Goal: Task Accomplishment & Management: Complete application form

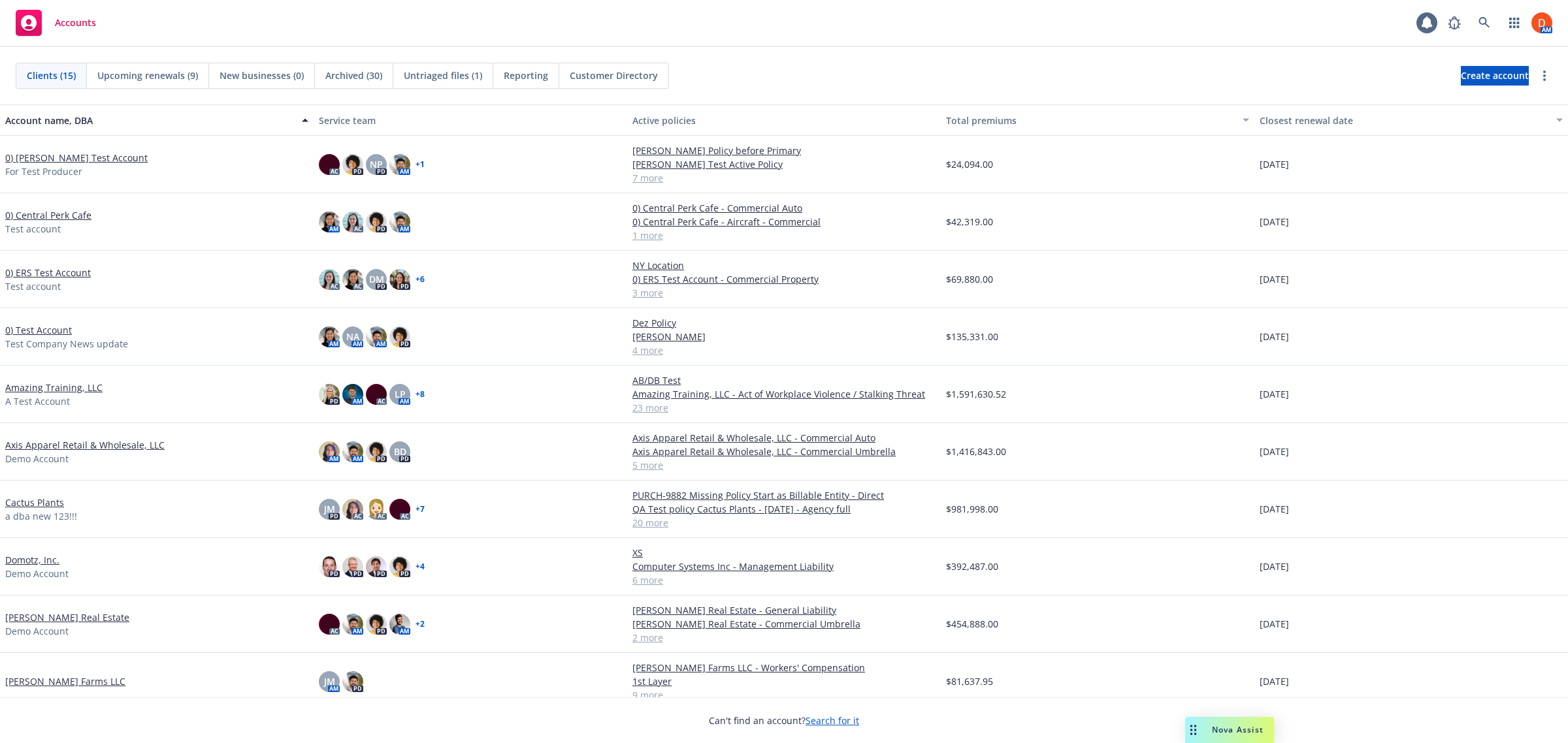
click at [60, 212] on link "0) Central Perk Cafe" at bounding box center [48, 215] width 87 height 14
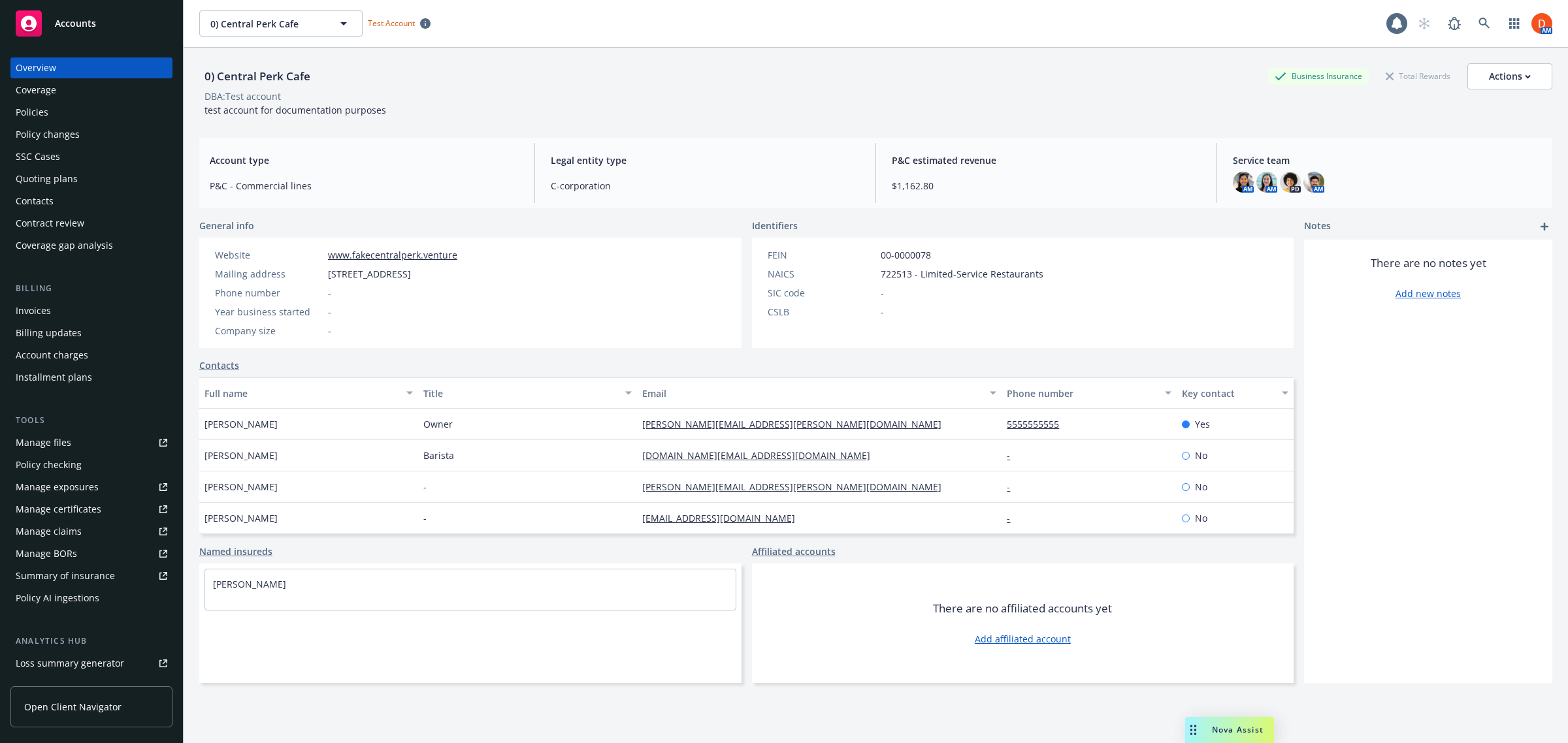
click at [79, 464] on div "Policy checking" at bounding box center [48, 464] width 66 height 21
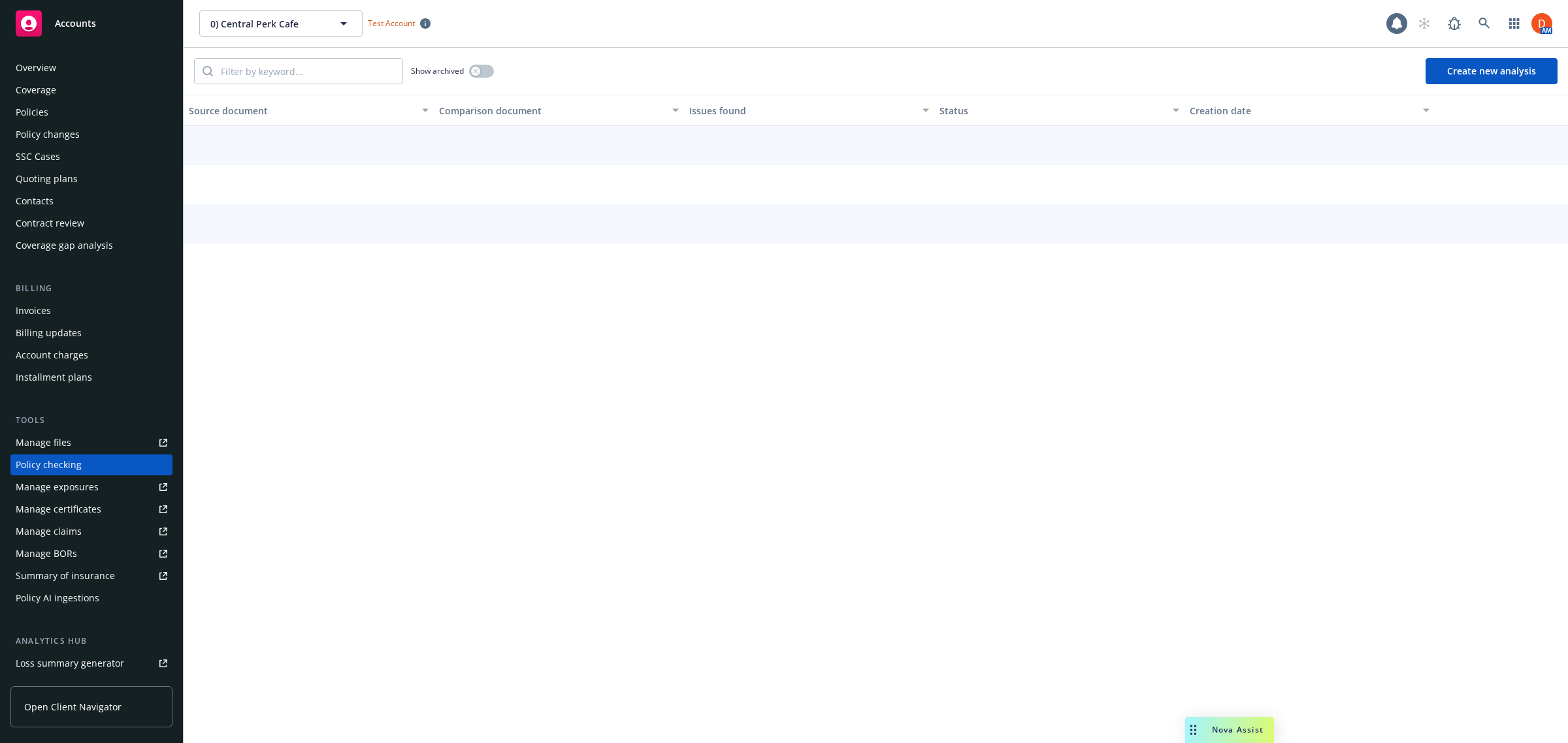
scroll to position [72, 0]
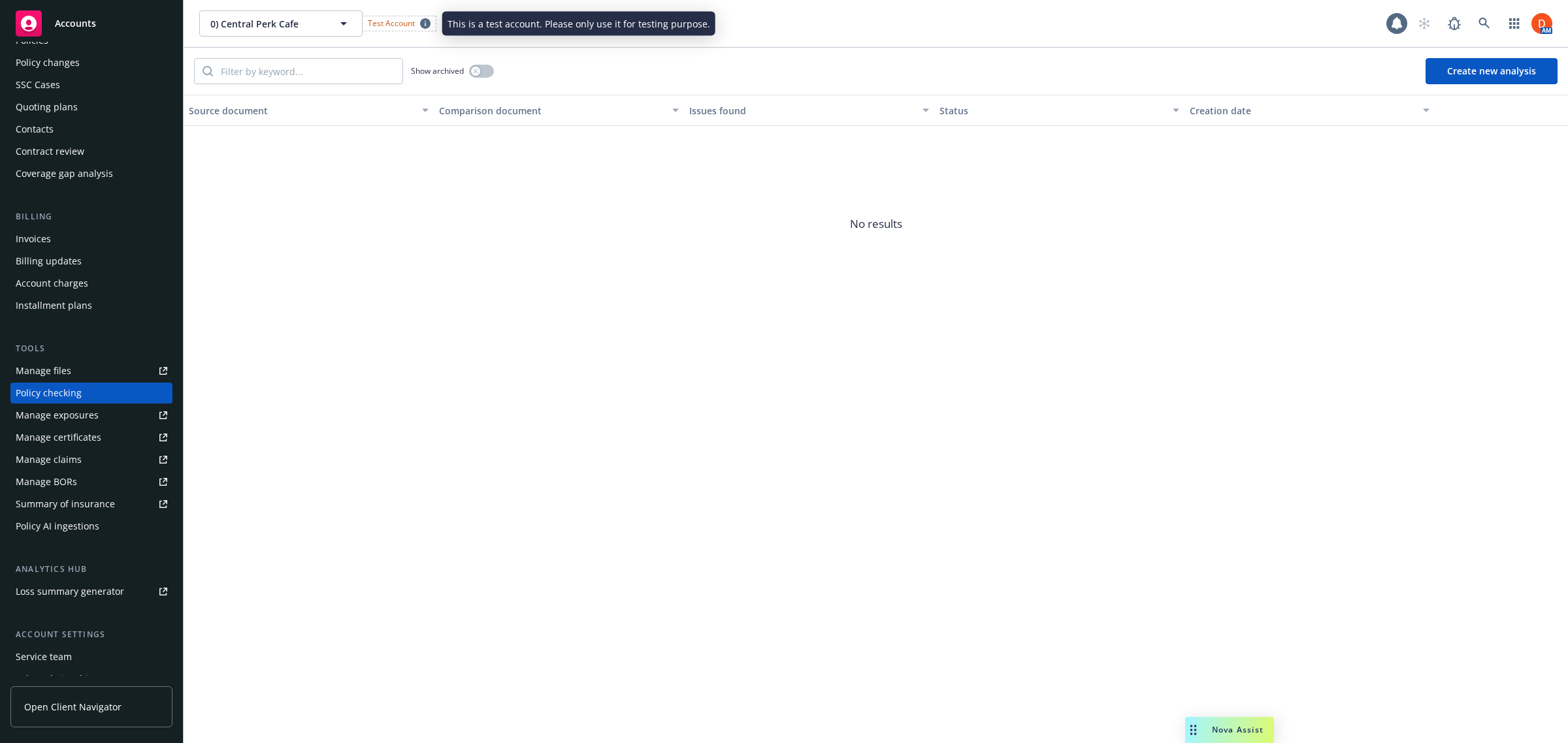
drag, startPoint x: 364, startPoint y: 24, endPoint x: 354, endPoint y: 21, distance: 10.4
click at [364, 23] on div "Test Account" at bounding box center [399, 23] width 73 height 14
click at [352, 21] on button "0) Central Perk Cafe" at bounding box center [281, 23] width 163 height 26
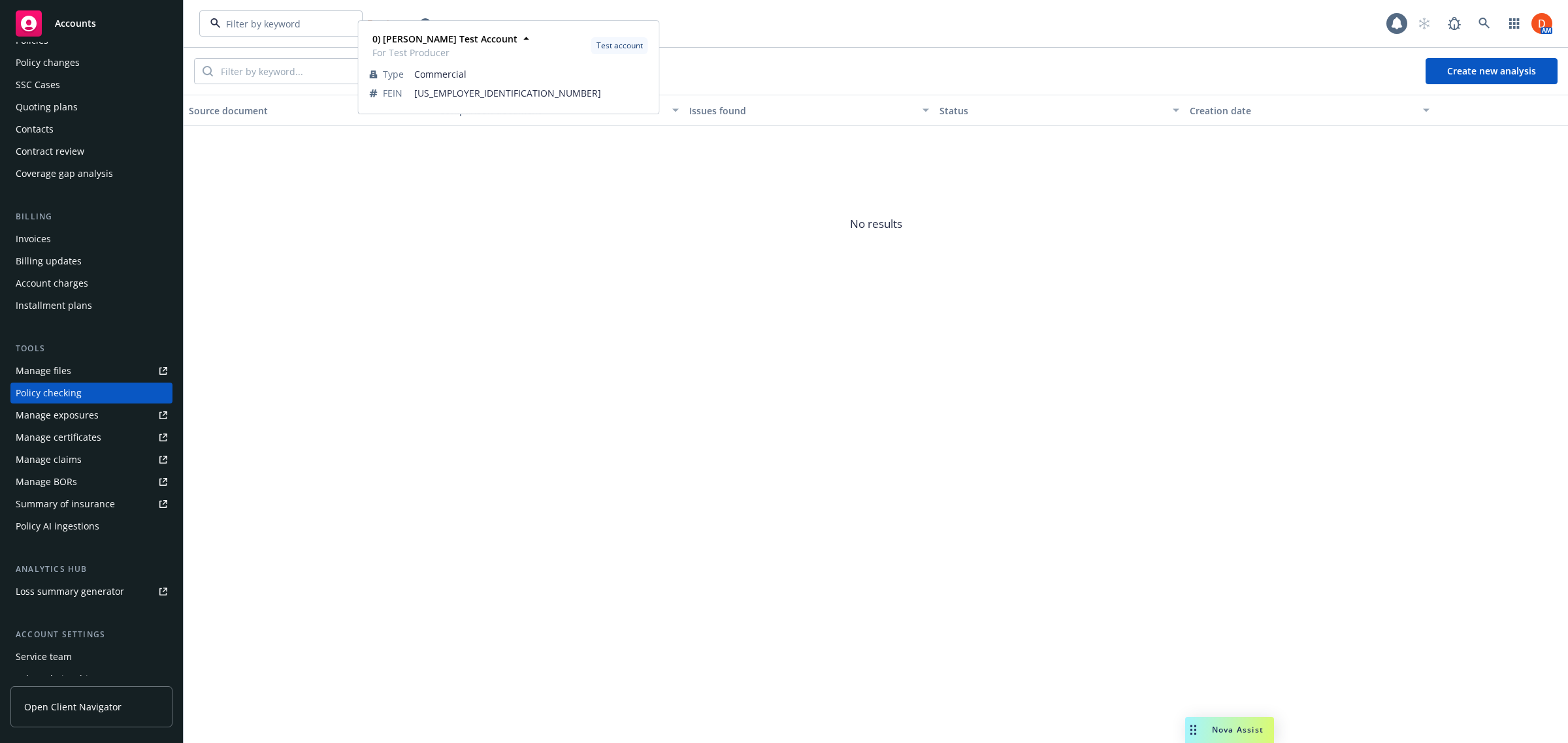
click at [319, 66] on div "0) [PERSON_NAME] Test Account For Test Producer" at bounding box center [278, 74] width 140 height 47
click at [480, 70] on div "button" at bounding box center [476, 70] width 9 height 9
click at [344, 21] on icon "button" at bounding box center [343, 23] width 15 height 15
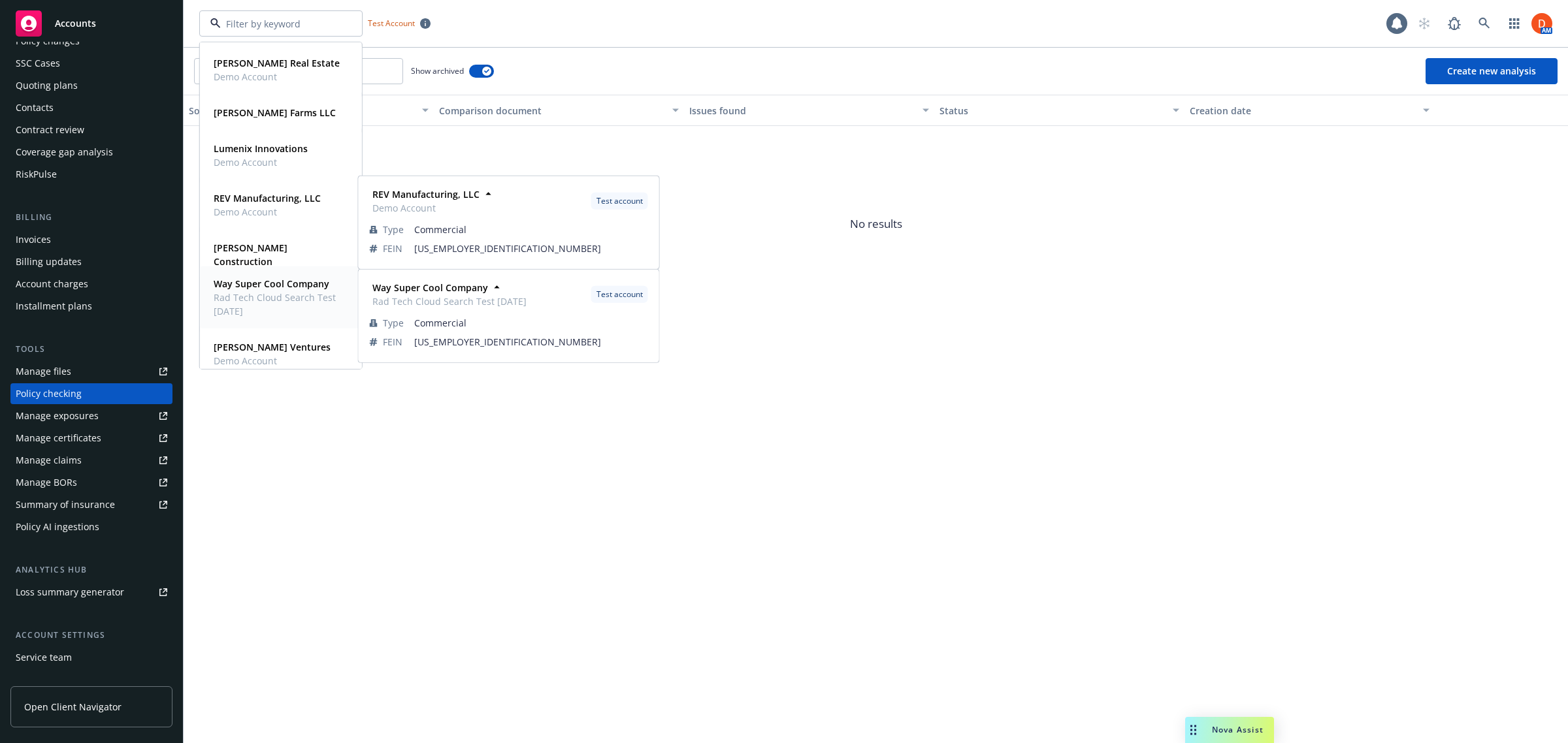
scroll to position [431, 0]
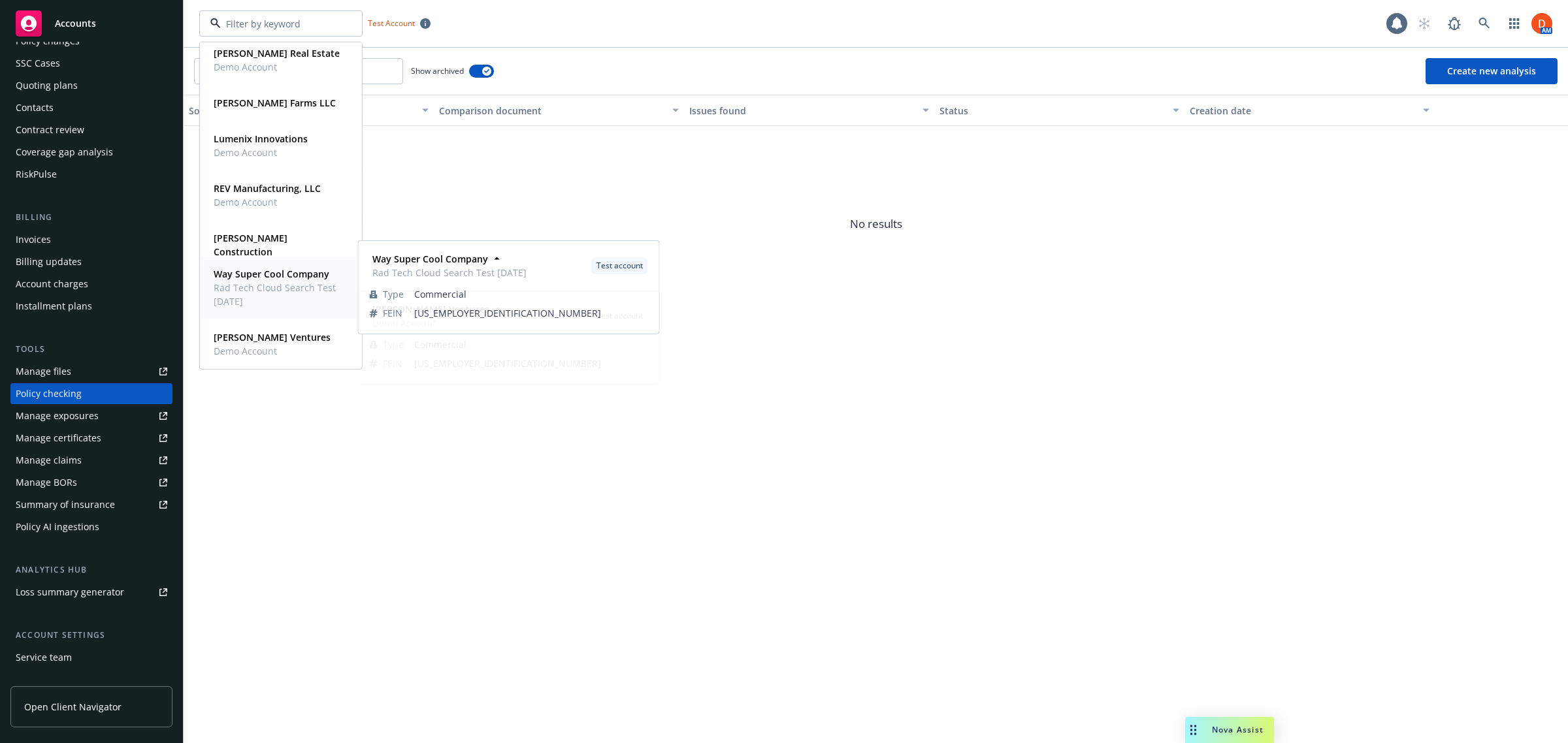
click at [274, 283] on span "Rad Tech Cloud Search Test [DATE]" at bounding box center [279, 295] width 132 height 27
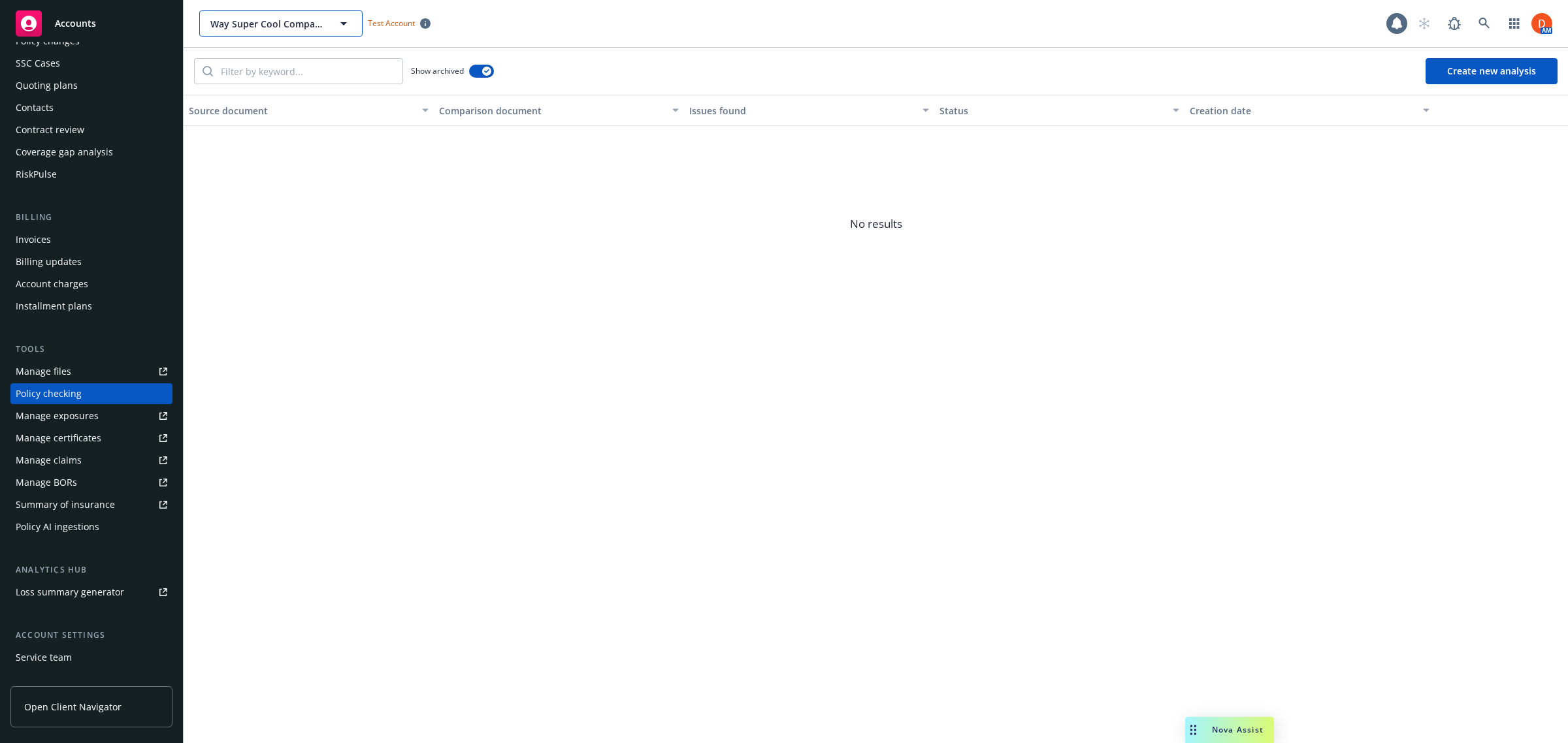
click at [347, 24] on icon "button" at bounding box center [343, 23] width 15 height 15
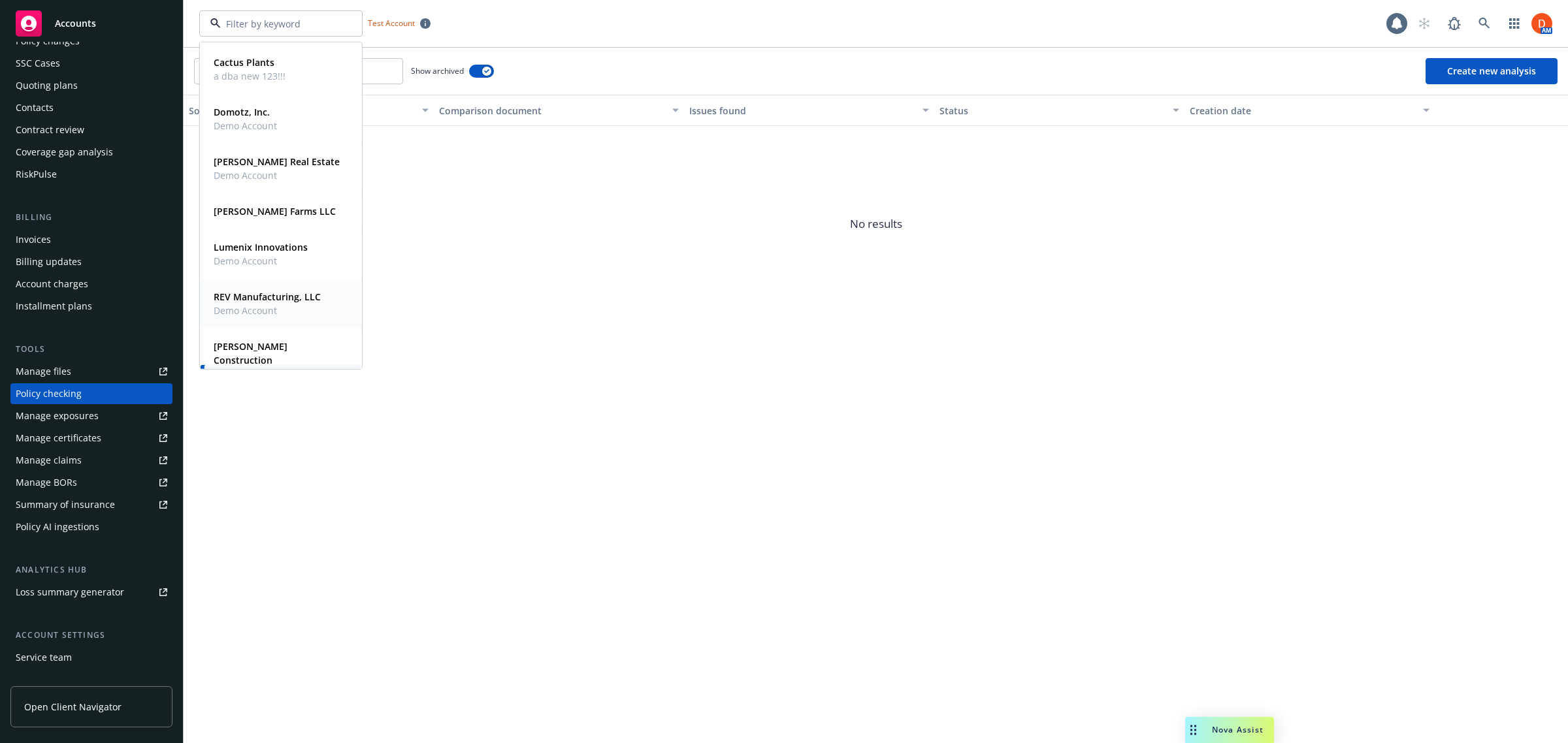
scroll to position [327, 0]
click at [282, 216] on div "[PERSON_NAME] Farms LLC" at bounding box center [273, 208] width 130 height 19
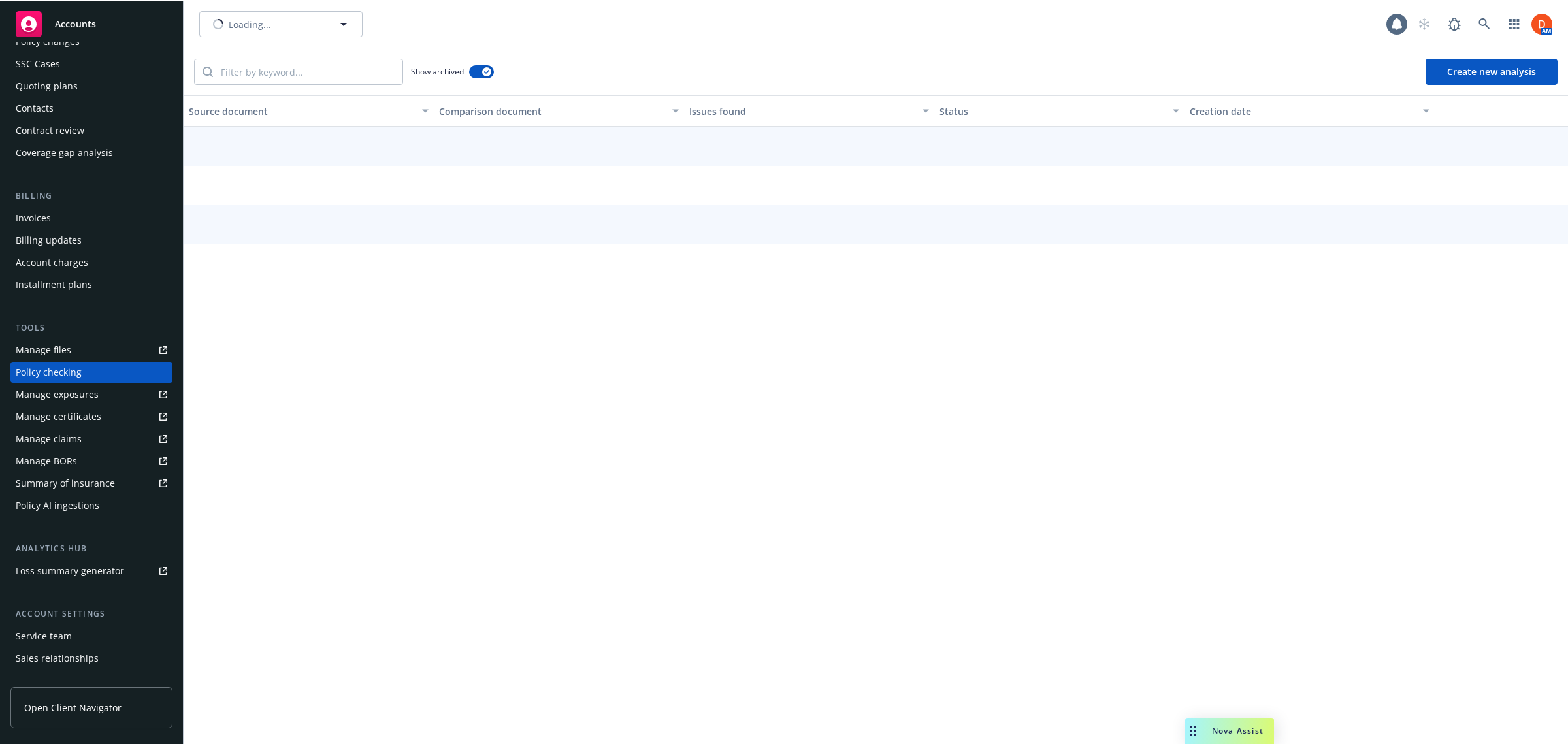
scroll to position [72, 0]
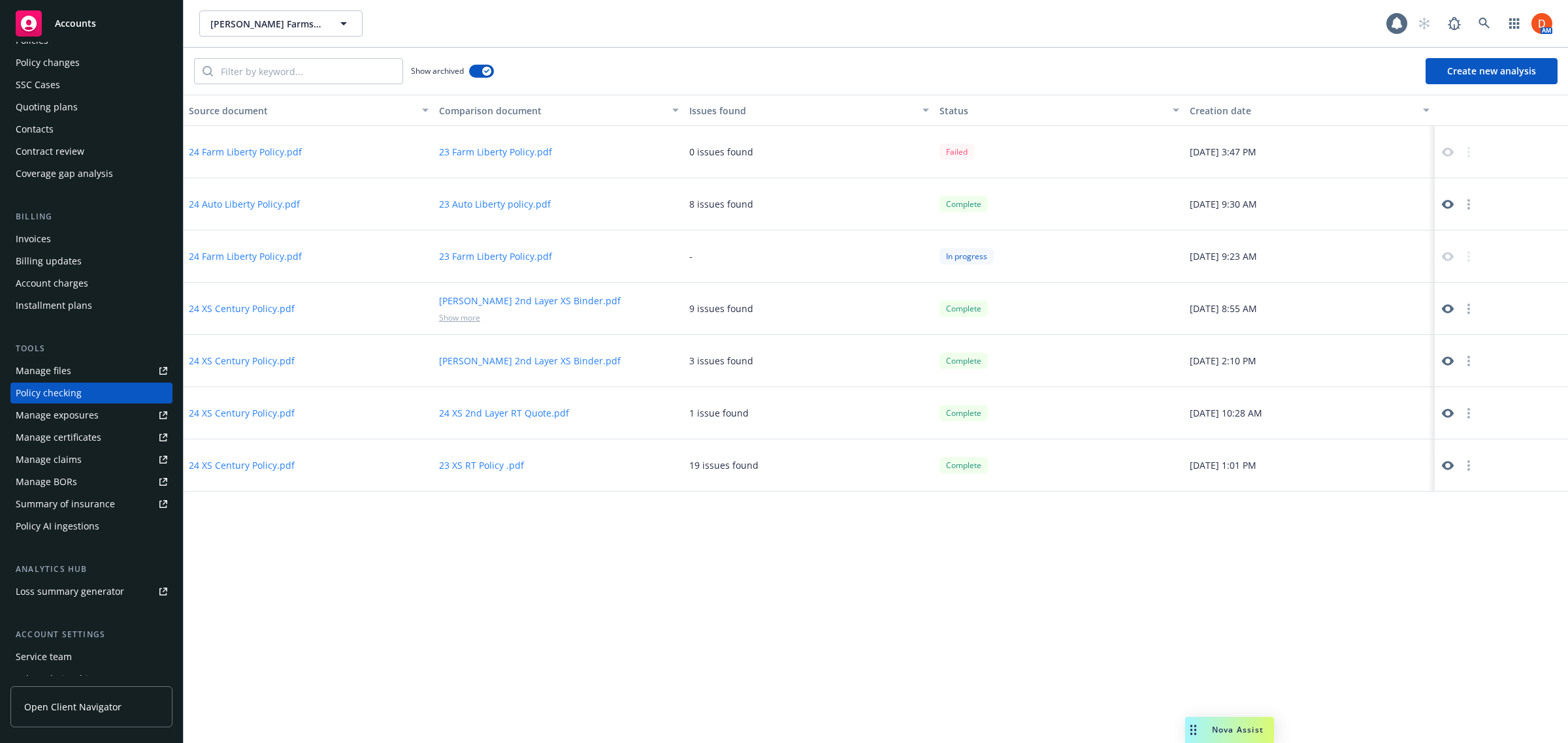
click at [1444, 205] on icon at bounding box center [1448, 204] width 12 height 9
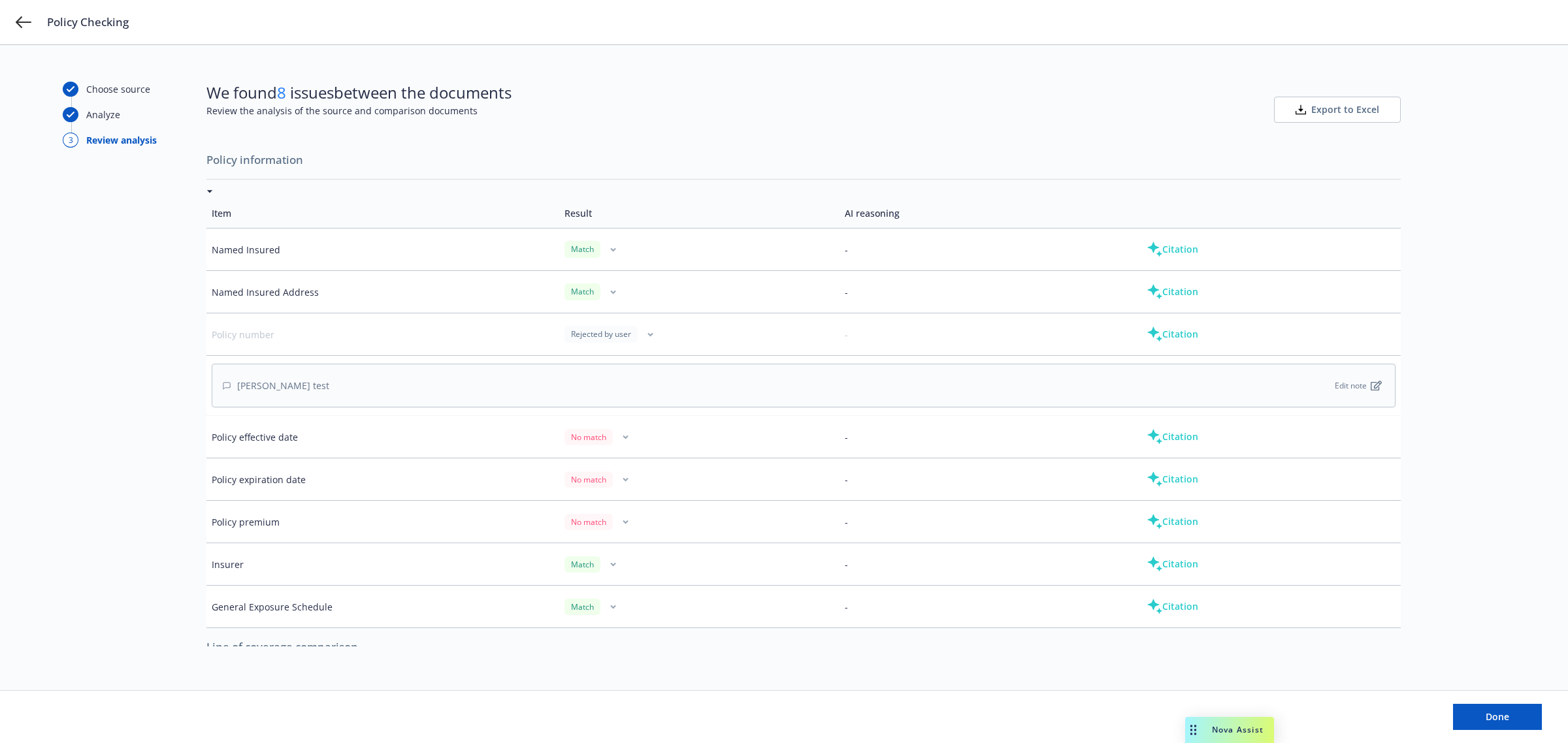
click at [610, 248] on icon "button" at bounding box center [612, 250] width 6 height 4
drag, startPoint x: 711, startPoint y: 177, endPoint x: 710, endPoint y: 170, distance: 7.1
click at [610, 249] on icon "button" at bounding box center [612, 250] width 6 height 4
click at [1165, 255] on button "Citation" at bounding box center [1172, 249] width 93 height 26
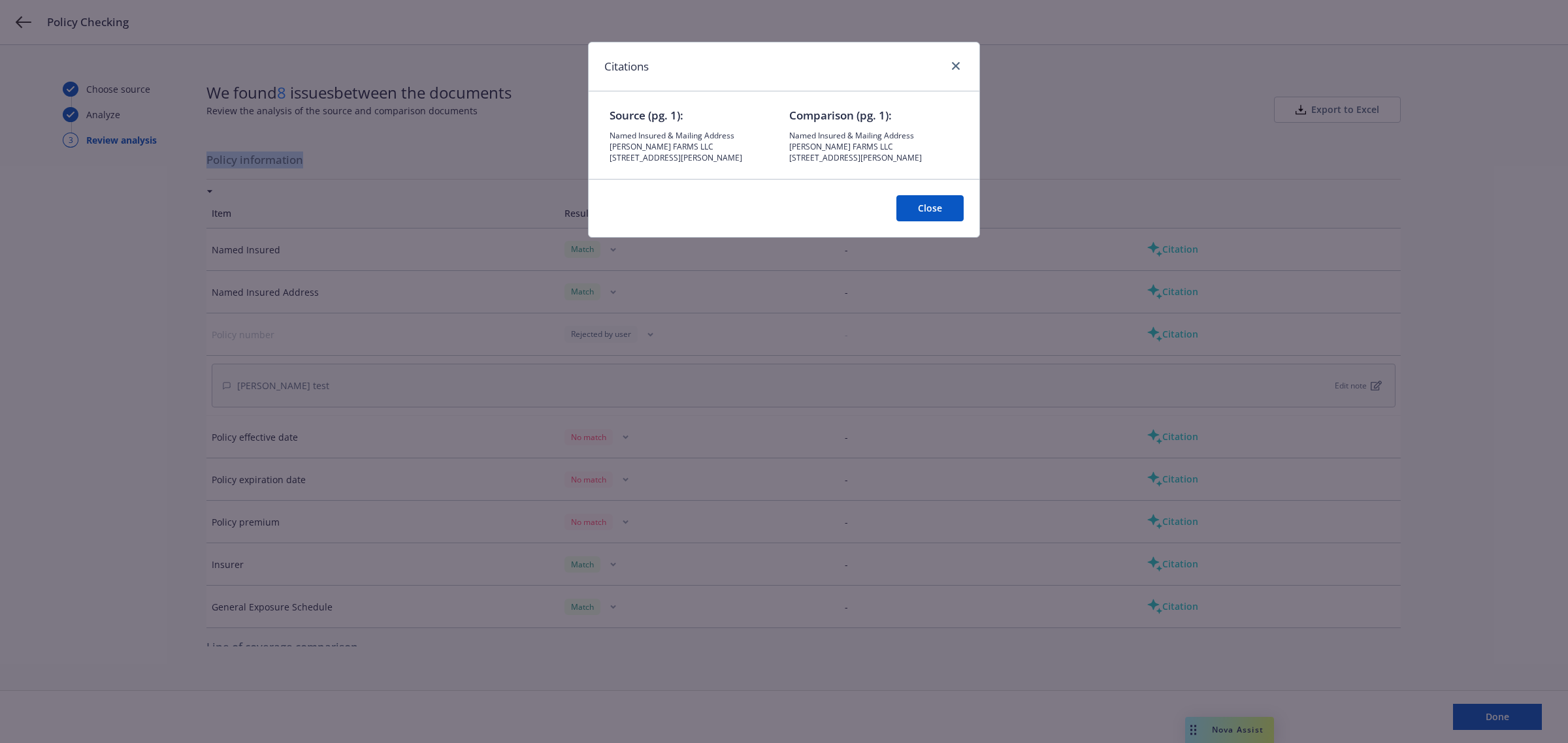
click at [918, 209] on button "Close" at bounding box center [929, 208] width 67 height 26
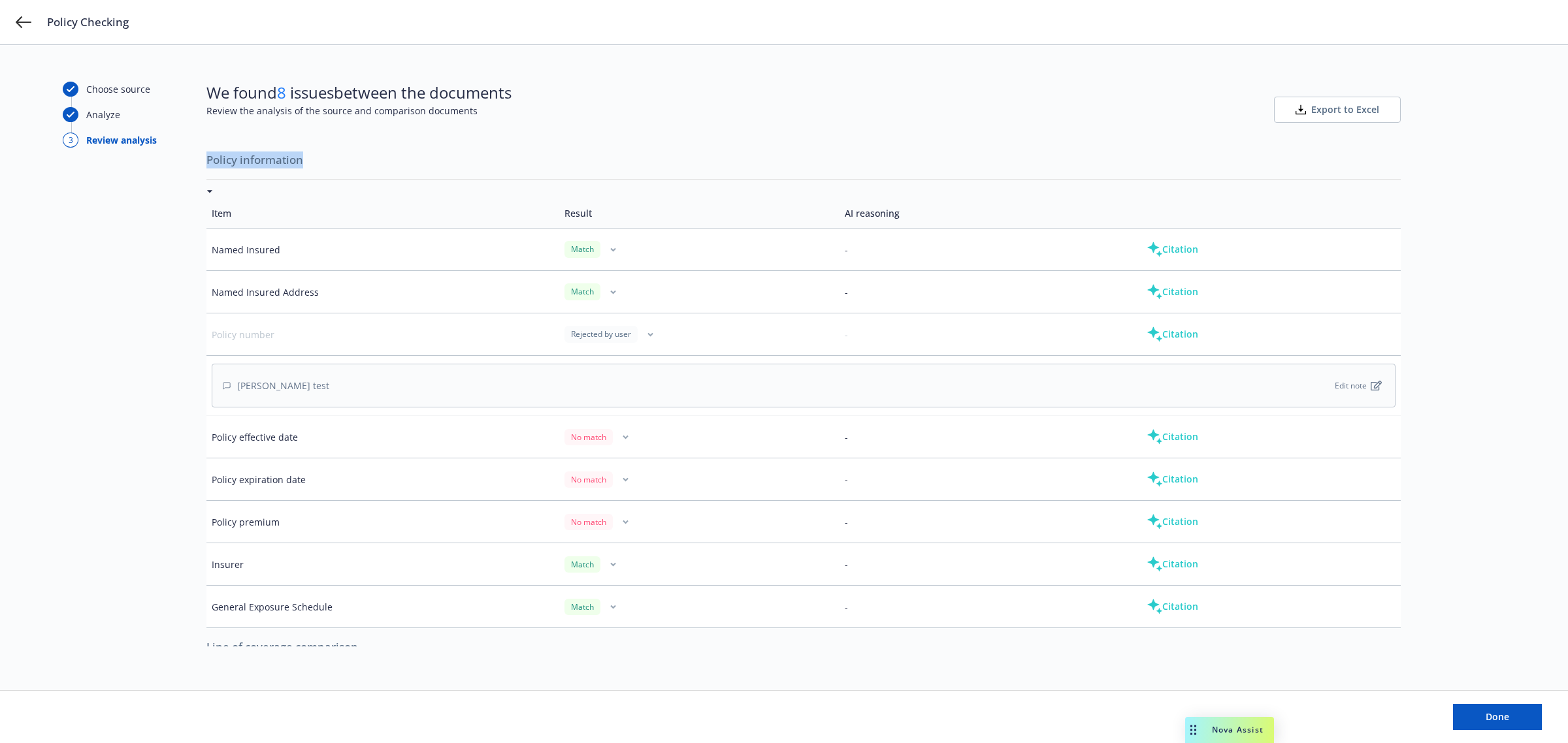
click at [643, 338] on button "button" at bounding box center [651, 335] width 15 height 15
click at [826, 333] on td "Rejected by user" at bounding box center [699, 335] width 280 height 42
click at [584, 335] on div "Rejected by user" at bounding box center [601, 334] width 73 height 16
click at [240, 335] on td "Policy number" at bounding box center [382, 335] width 353 height 42
click at [223, 441] on td "Policy effective date" at bounding box center [382, 437] width 353 height 42
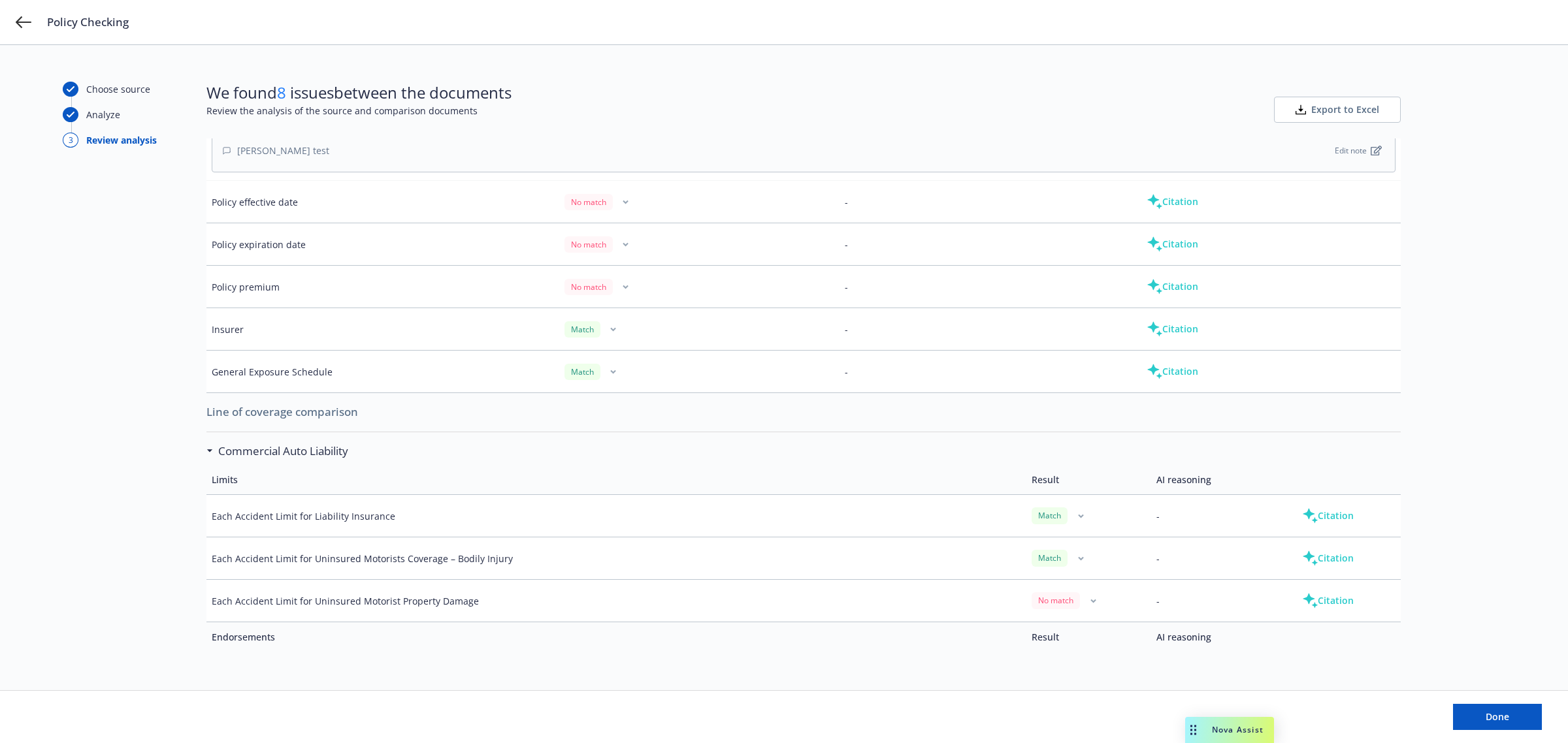
scroll to position [245, 0]
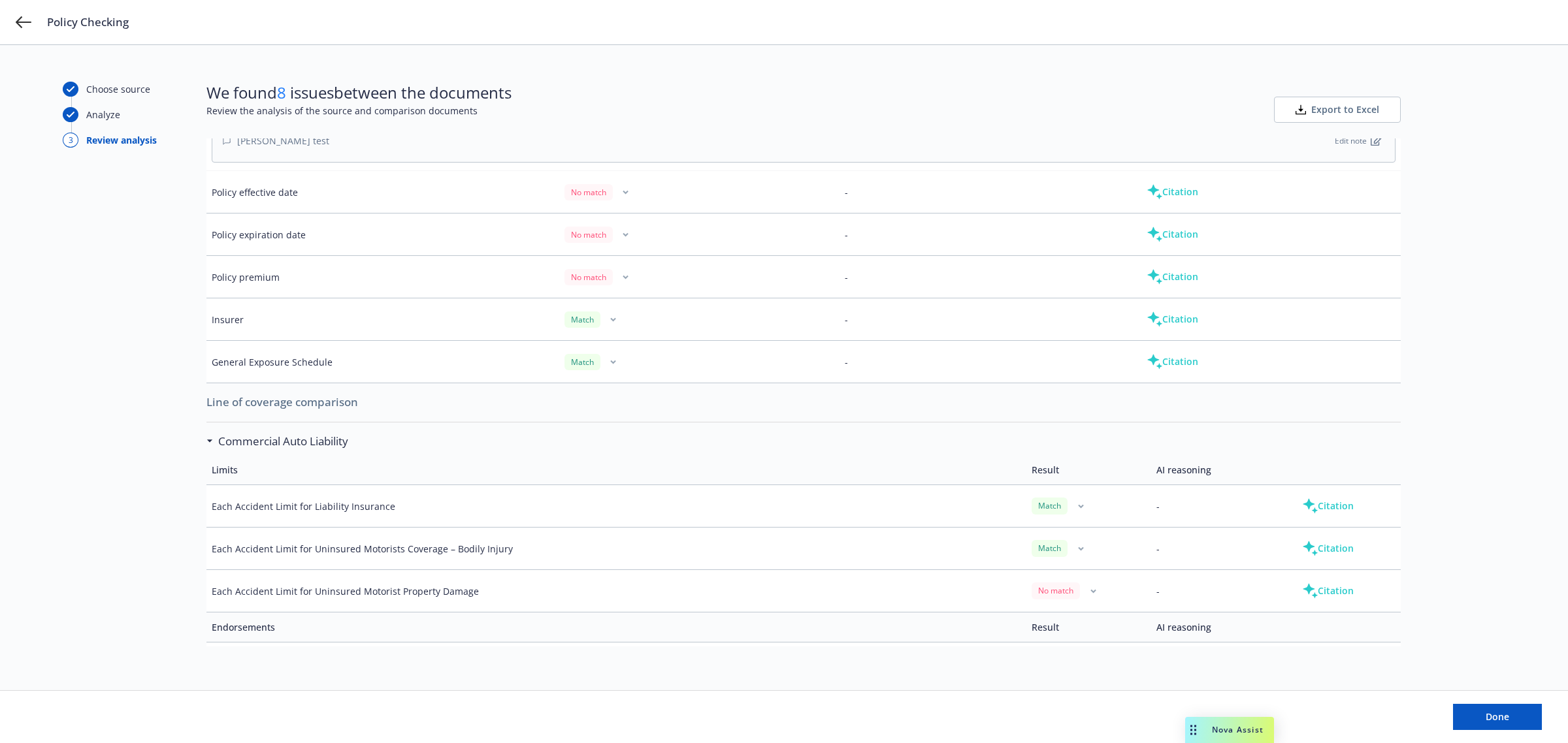
click at [1328, 514] on button "Citation" at bounding box center [1328, 506] width 93 height 26
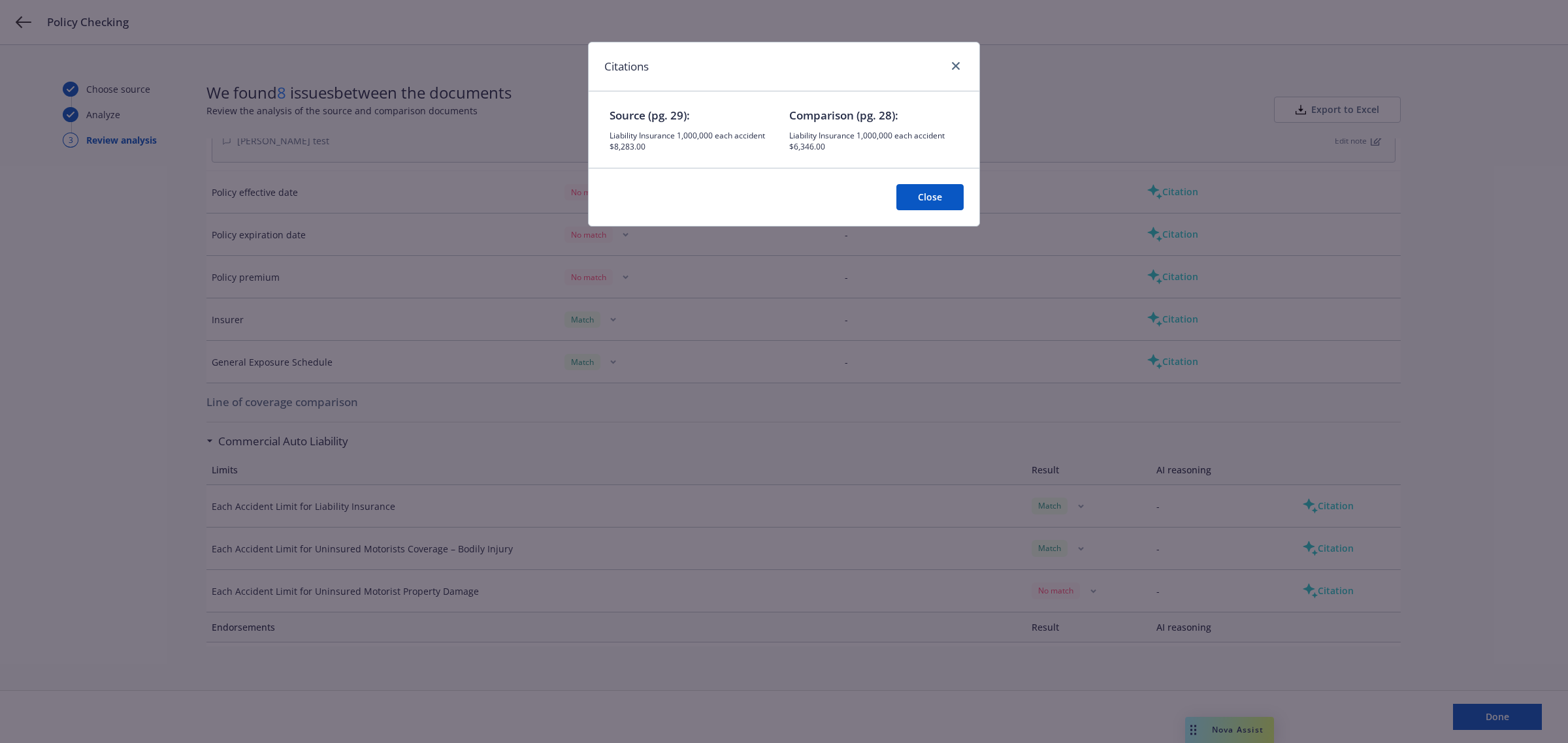
click at [936, 194] on button "Close" at bounding box center [929, 197] width 67 height 26
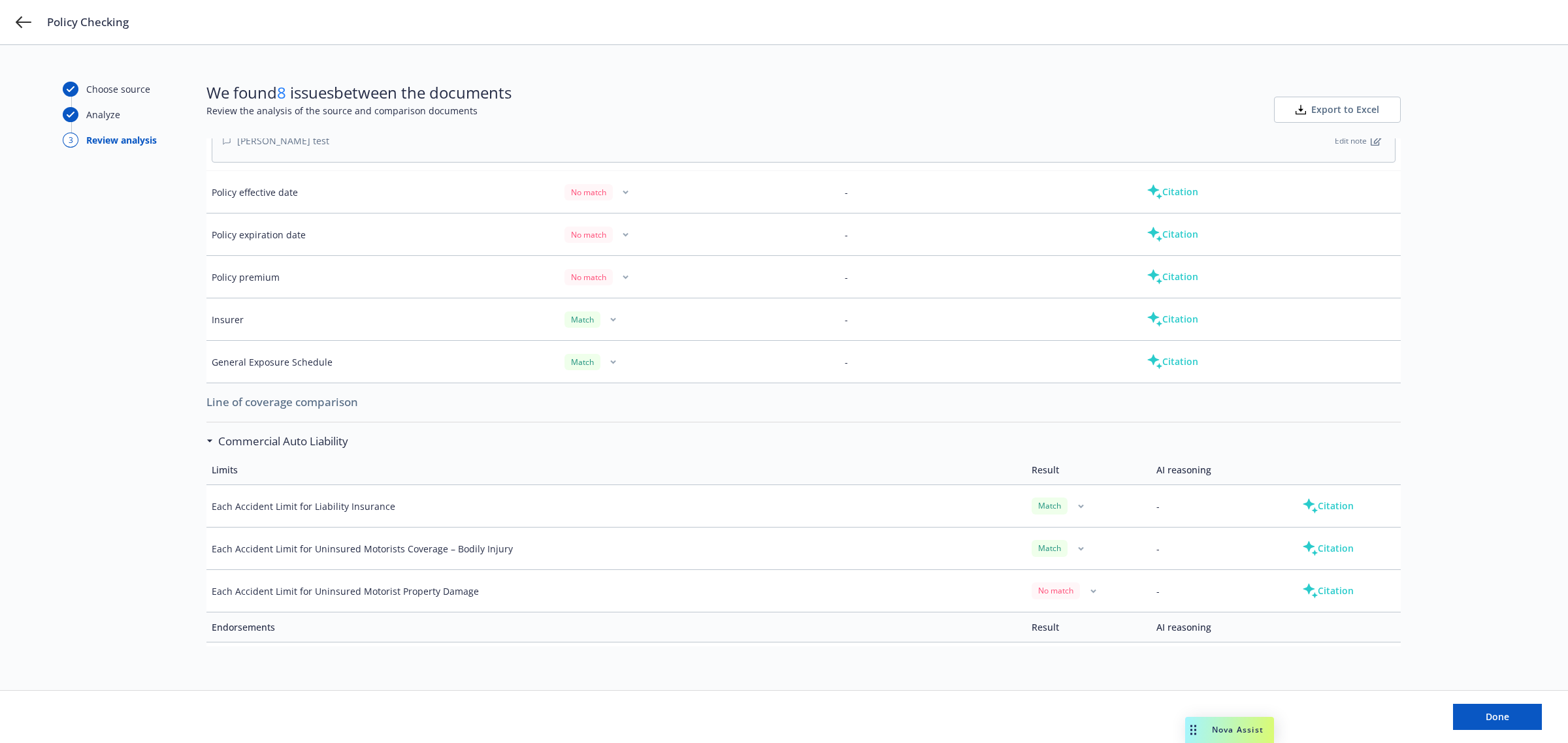
click at [1333, 113] on span "Export to Excel" at bounding box center [1345, 110] width 68 height 13
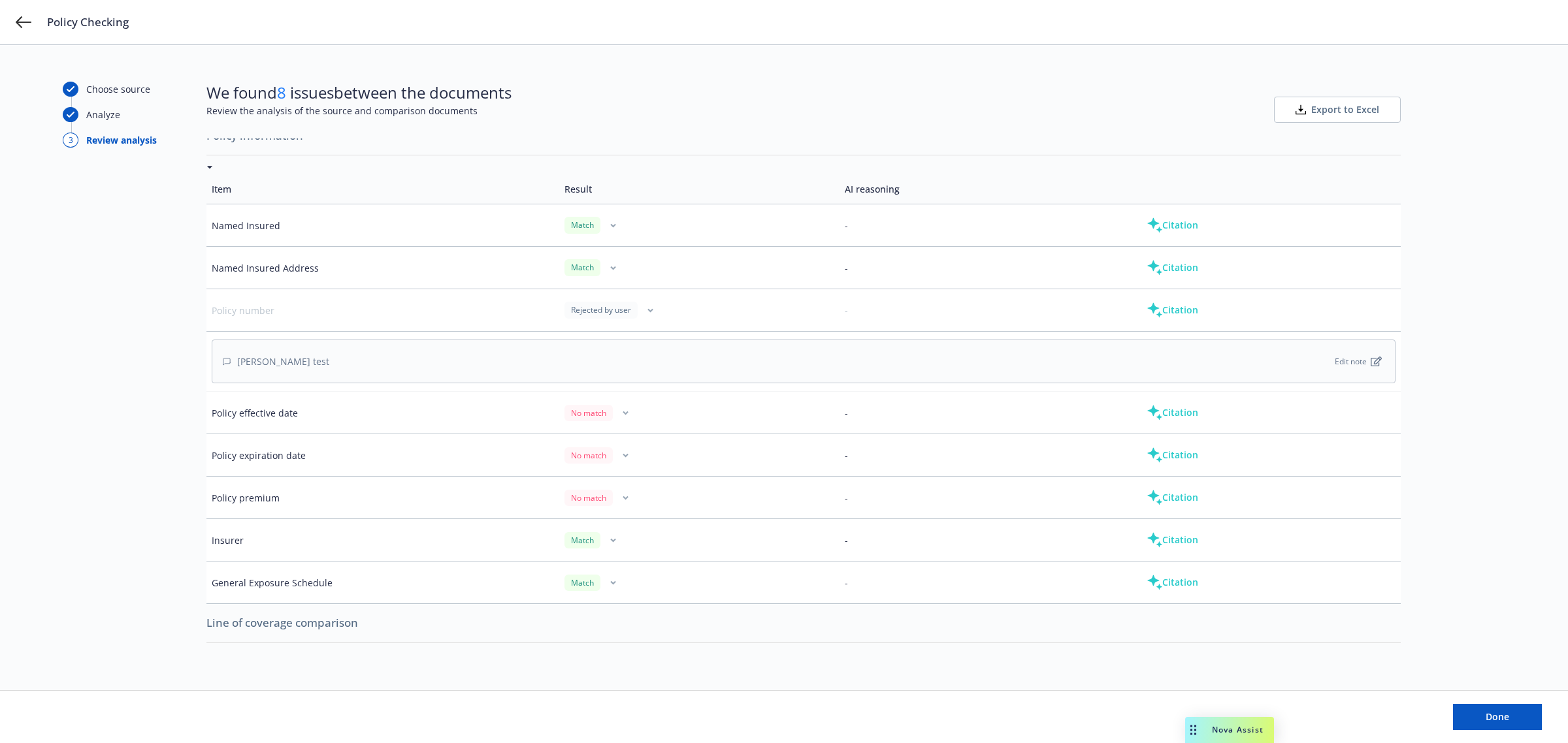
scroll to position [0, 0]
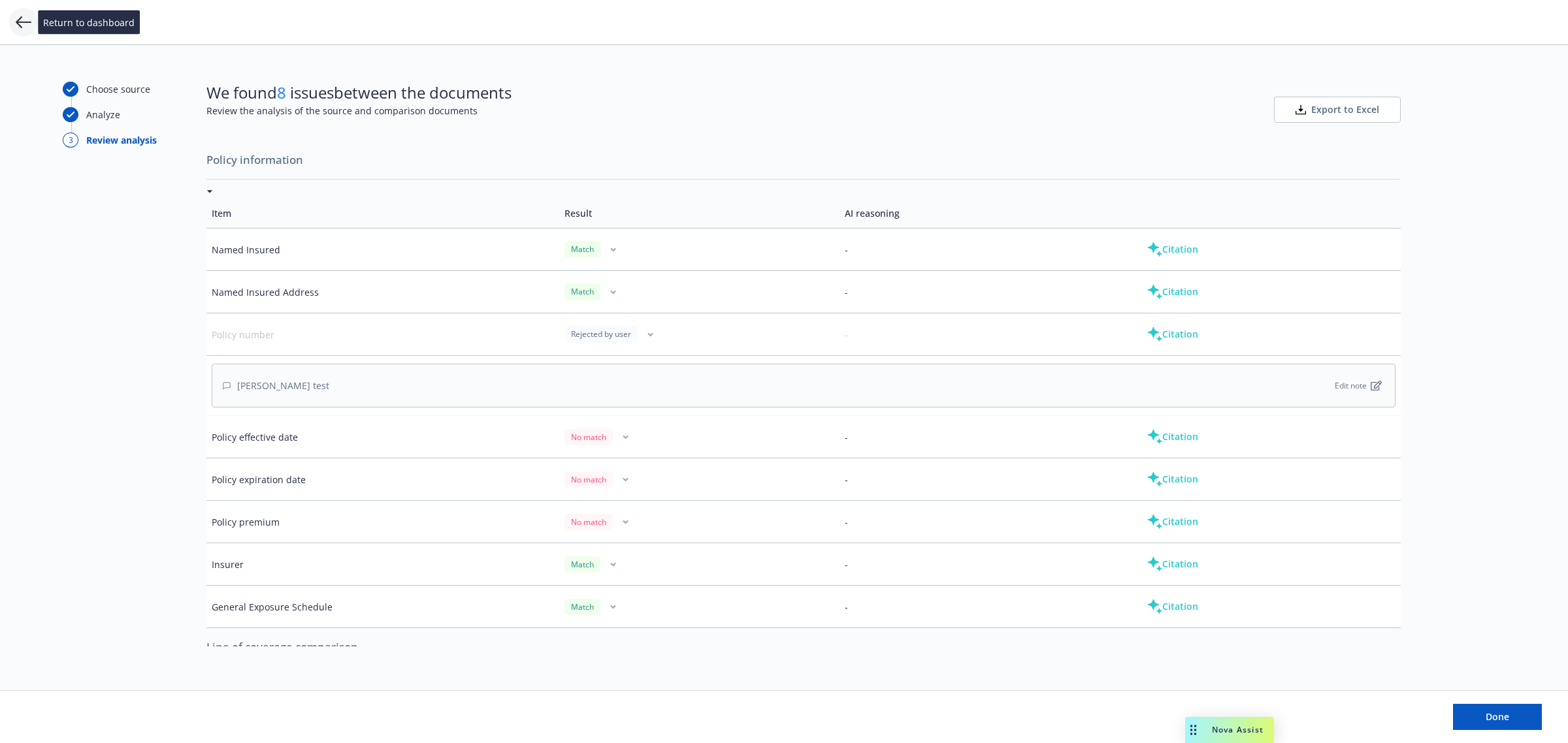
click at [20, 21] on icon at bounding box center [23, 22] width 15 height 12
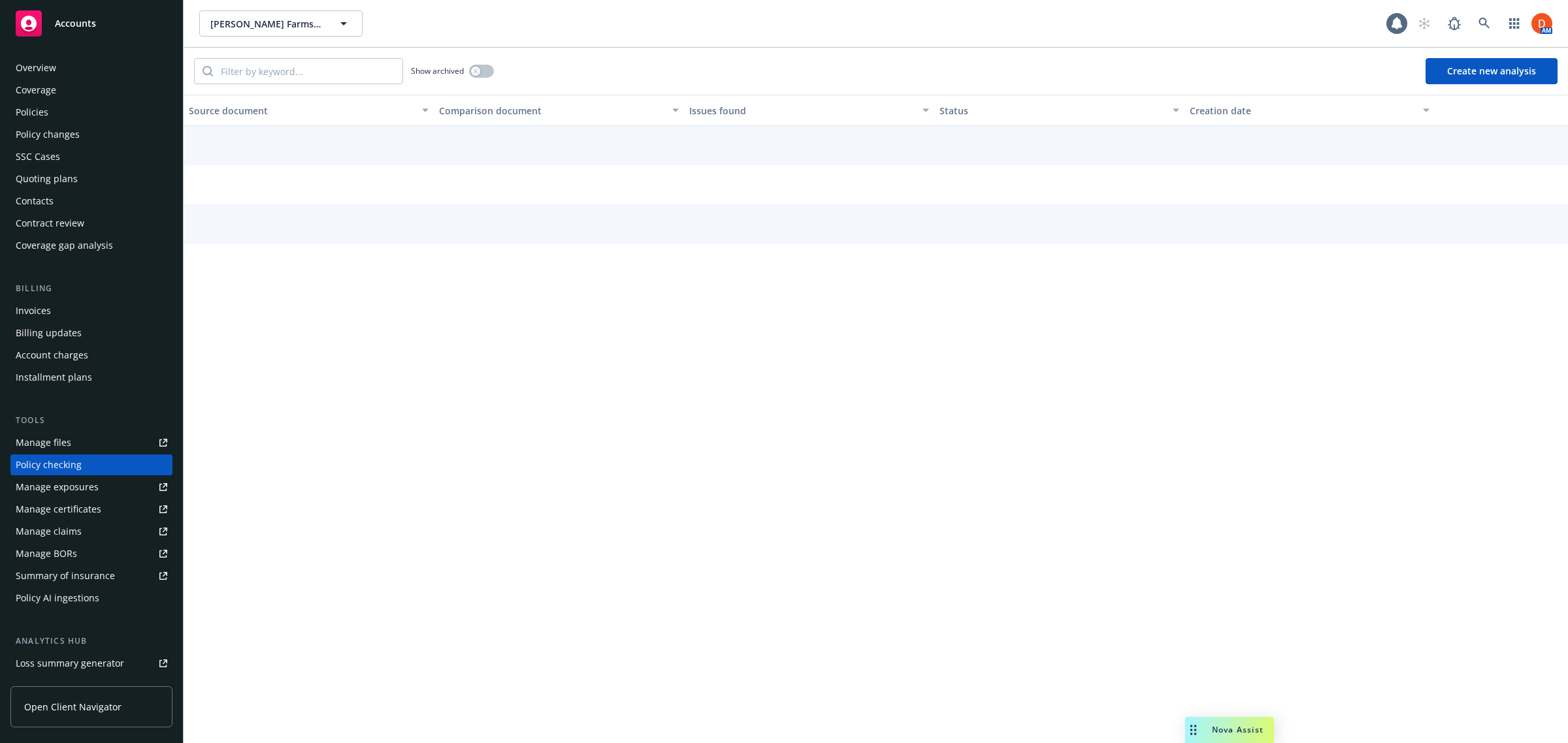
scroll to position [72, 0]
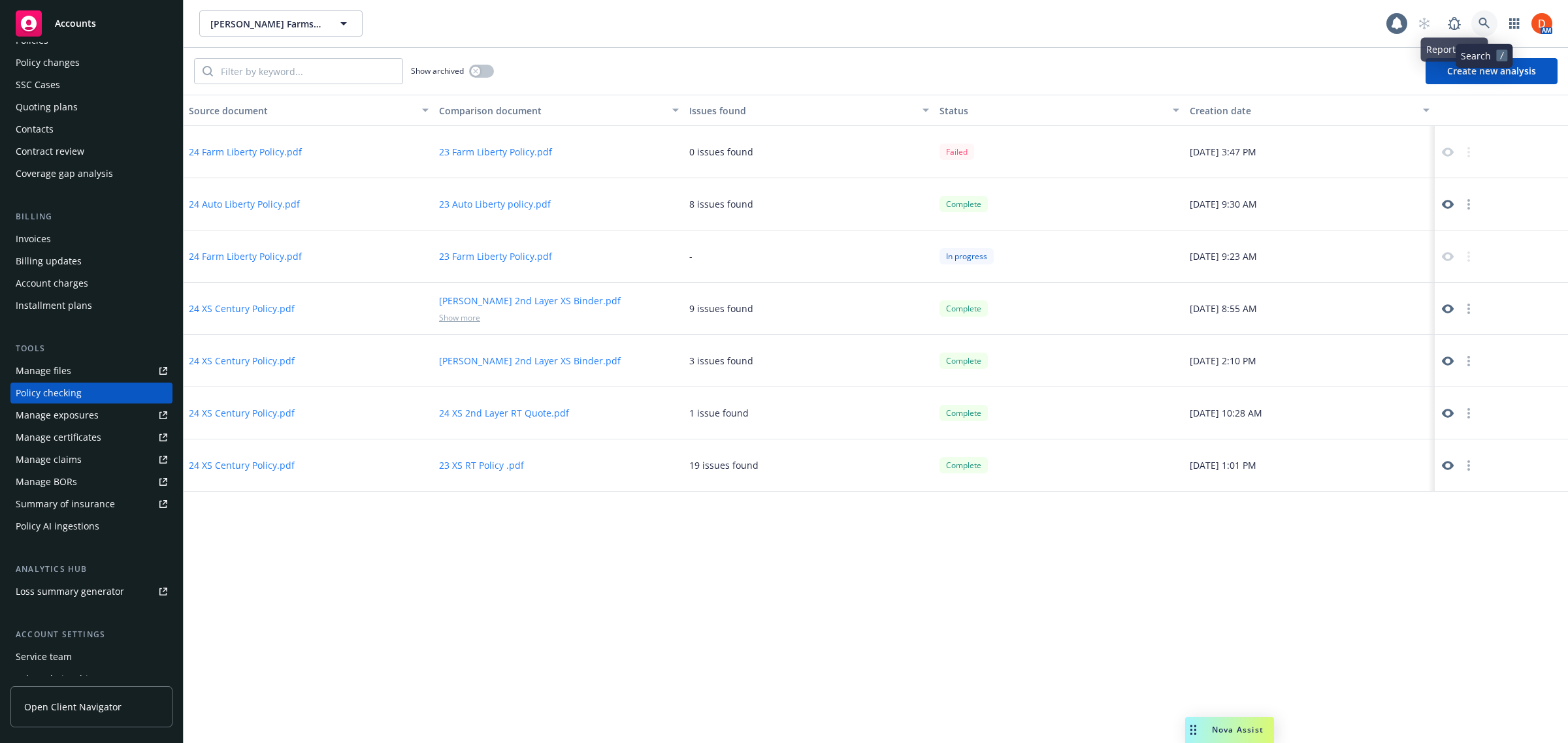
click at [1482, 27] on icon at bounding box center [1485, 24] width 12 height 12
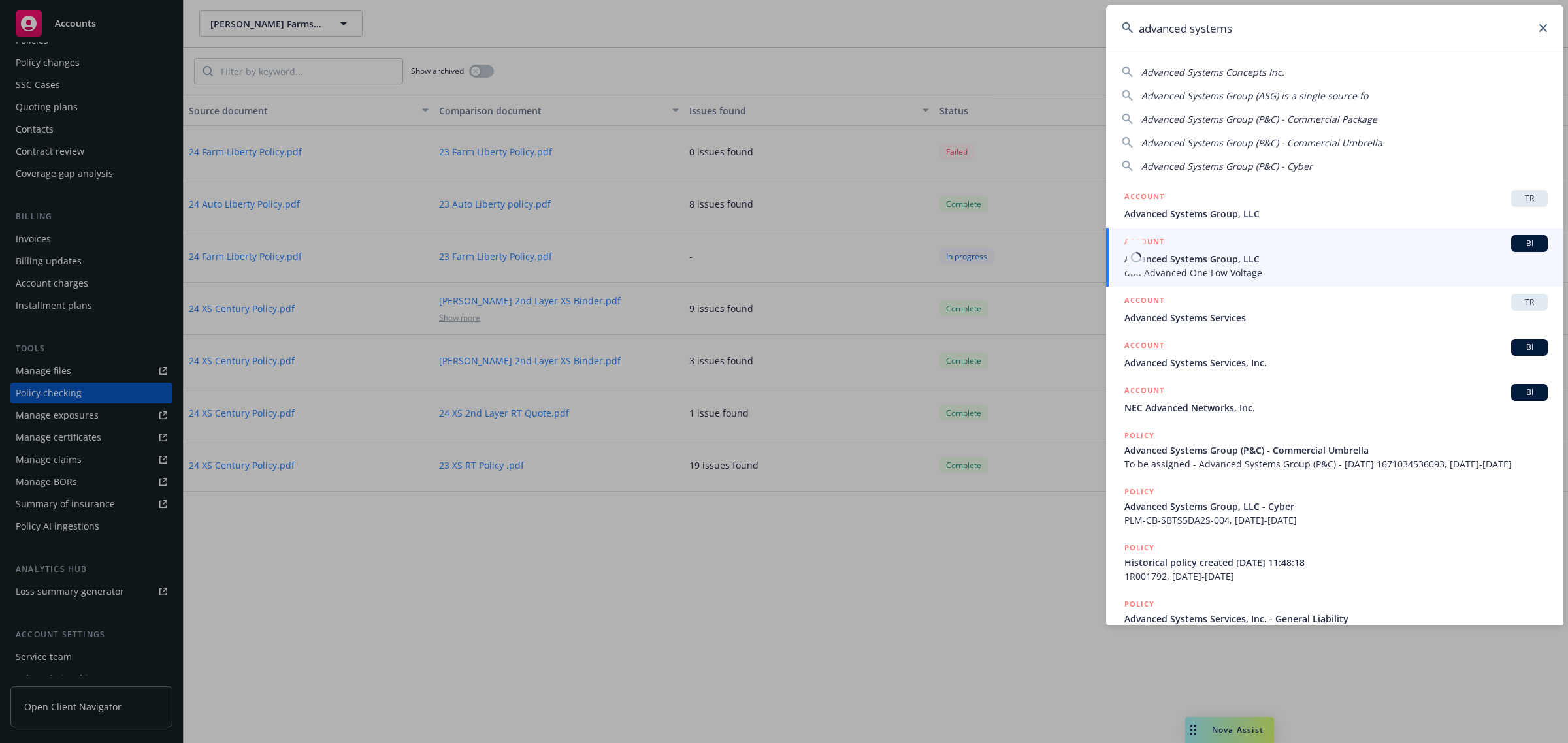
type input "advanced systems"
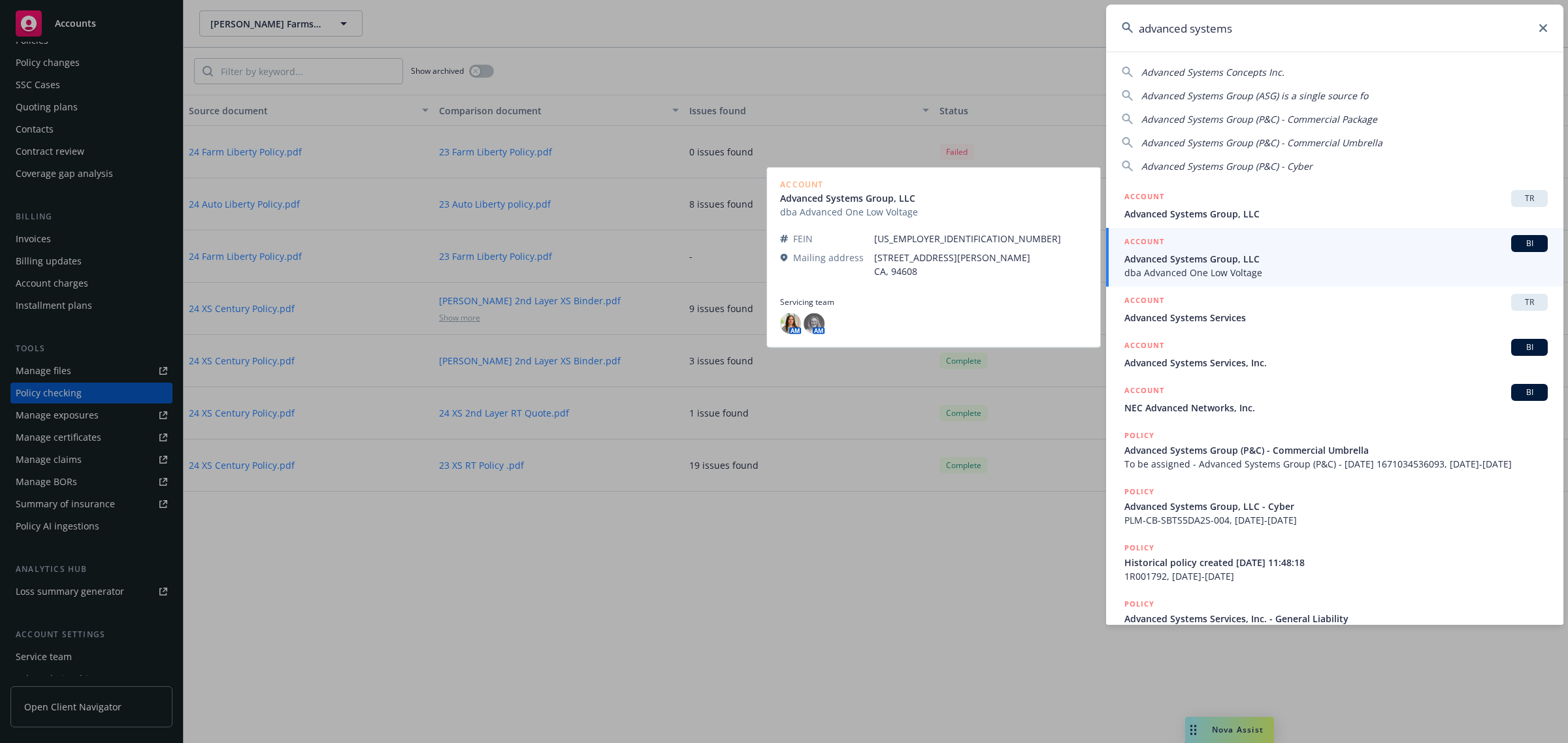
click at [1255, 269] on span "dba Advanced One Low Voltage" at bounding box center [1336, 273] width 423 height 14
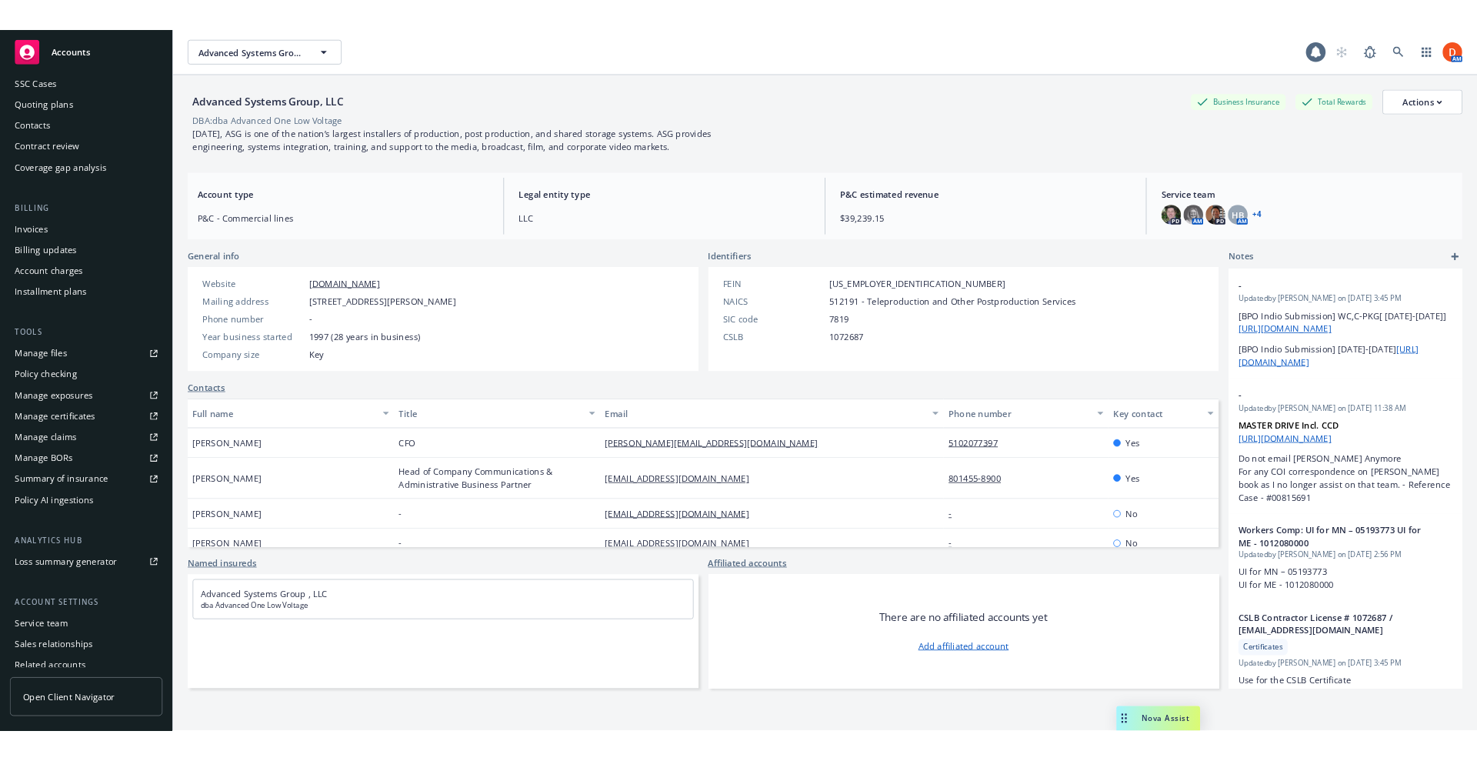
scroll to position [178, 0]
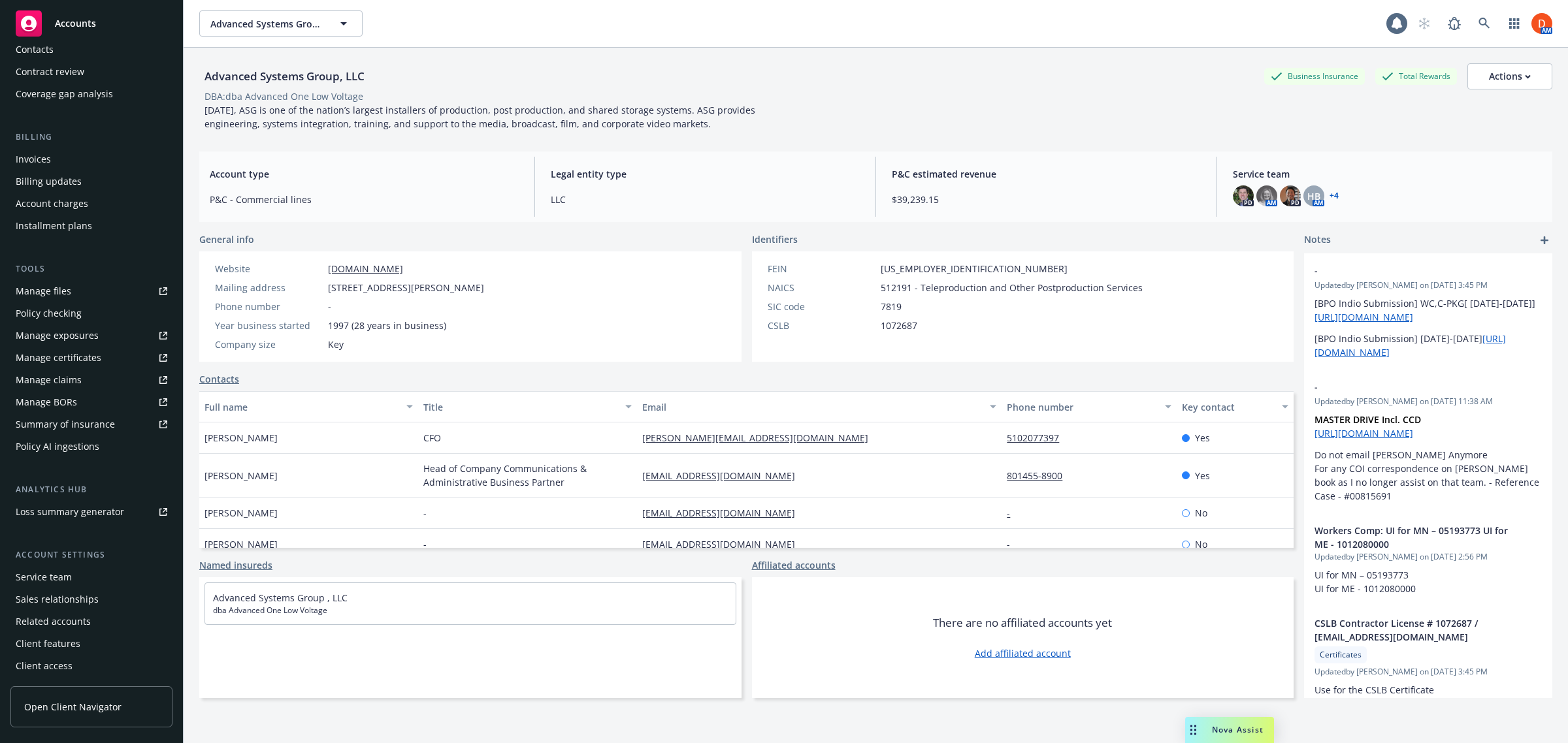
click at [99, 706] on span "Open Client Navigator" at bounding box center [72, 707] width 98 height 14
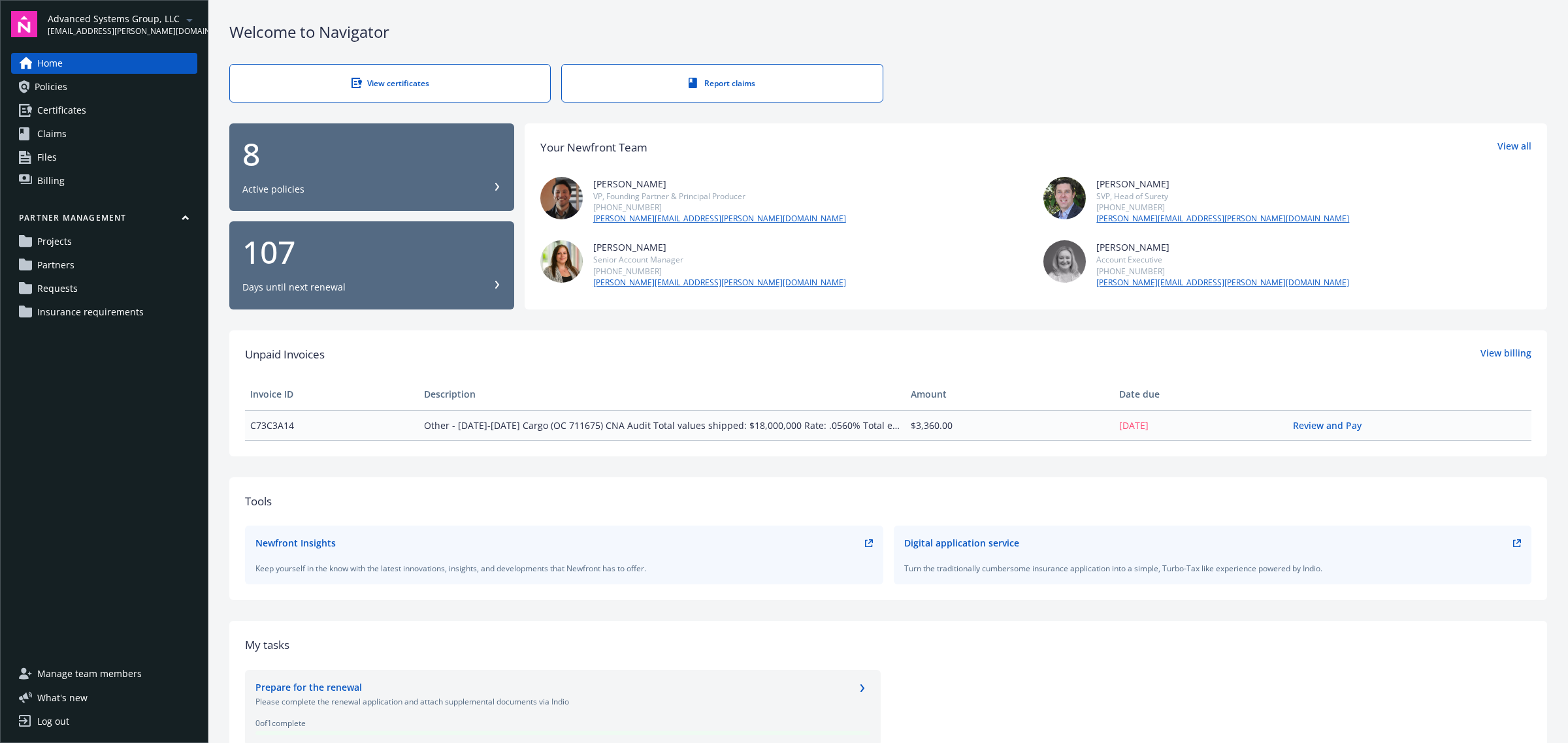
click at [112, 315] on span "Insurance requirements" at bounding box center [90, 312] width 106 height 21
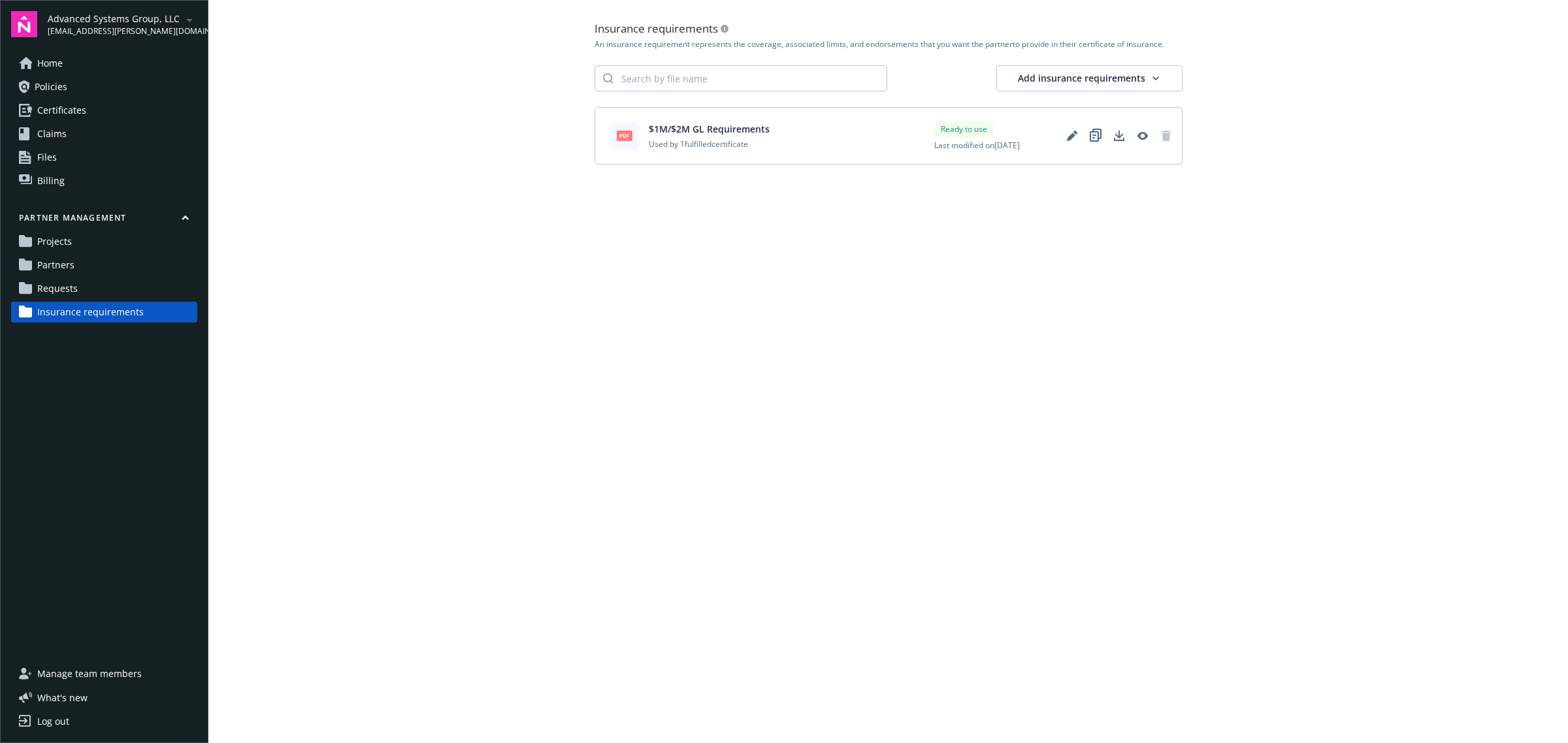
click at [1165, 88] on html "Advanced Systems Group, LLC [EMAIL_ADDRESS][PERSON_NAME][DOMAIN_NAME] Home Poli…" at bounding box center [784, 371] width 1568 height 743
click at [1152, 110] on div "Create manually" at bounding box center [1128, 107] width 100 height 19
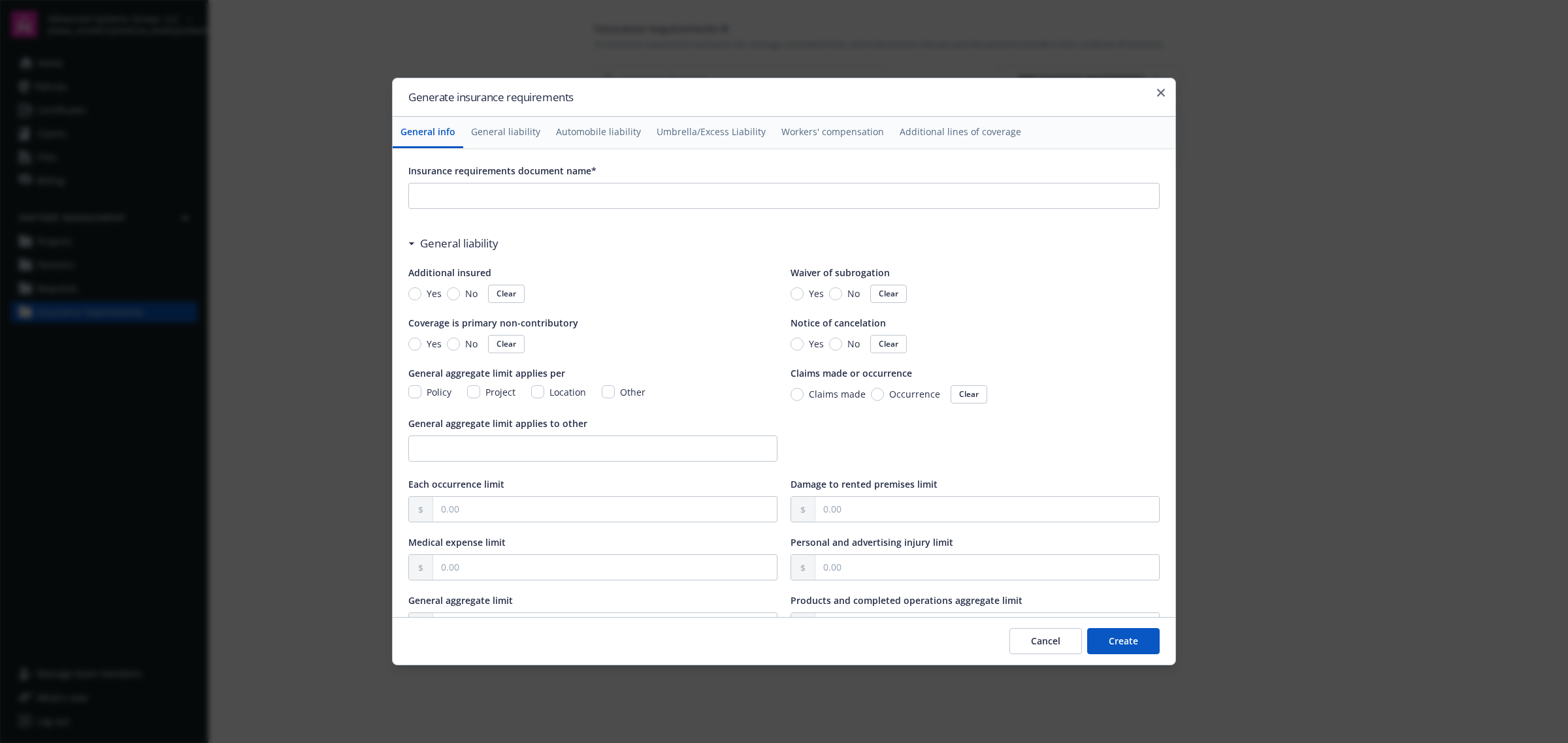
click at [406, 291] on div "Insurance requirements document name* General liability Additional insured Yes …" at bounding box center [784, 383] width 783 height 469
click at [416, 294] on input "Yes" at bounding box center [415, 293] width 13 height 13
radio input "true"
click at [792, 293] on input "Yes" at bounding box center [797, 293] width 13 height 13
radio input "true"
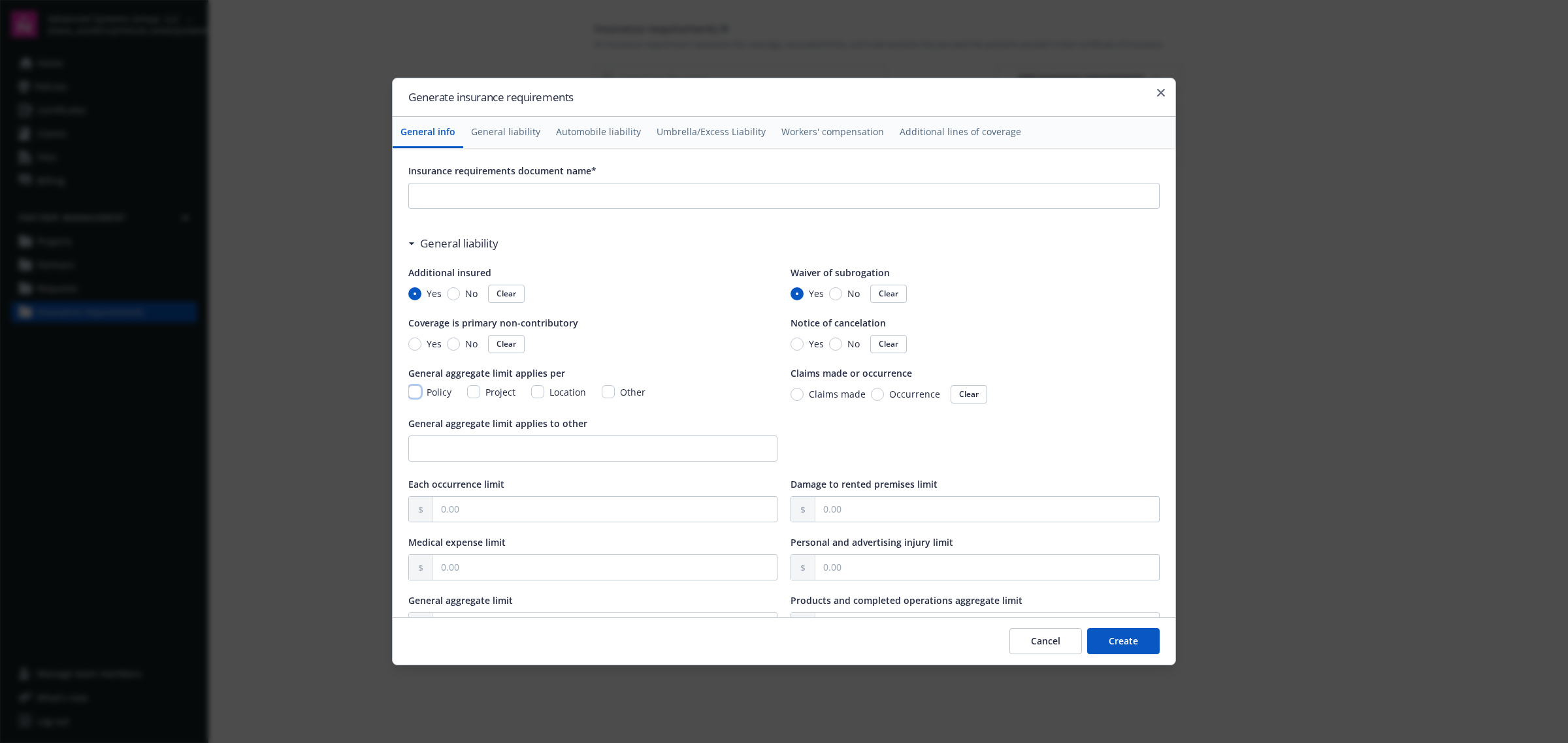
click at [414, 392] on input "Policy" at bounding box center [415, 391] width 13 height 13
checkbox input "true"
click at [871, 396] on input "Occurrence" at bounding box center [877, 394] width 13 height 13
radio input "true"
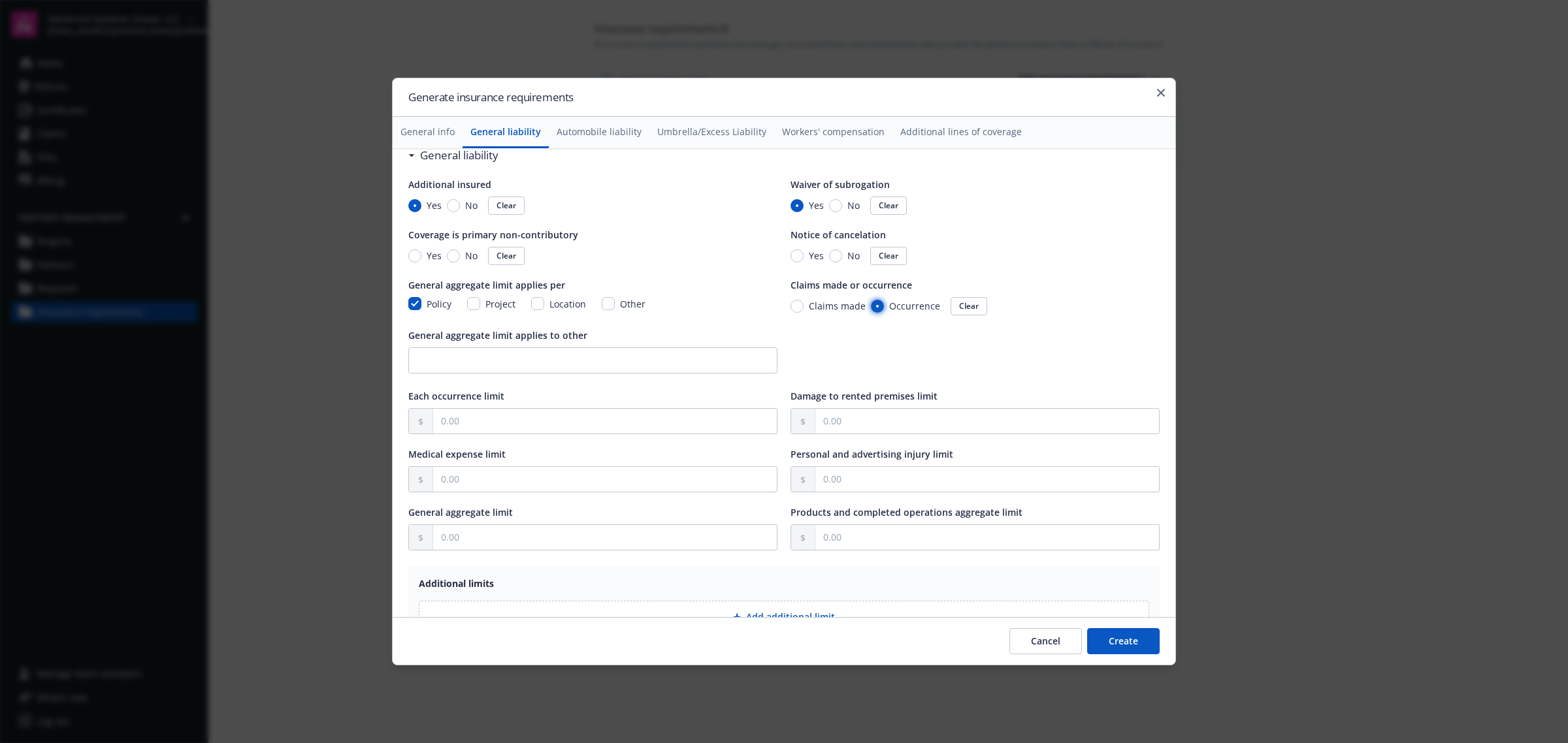
scroll to position [163, 0]
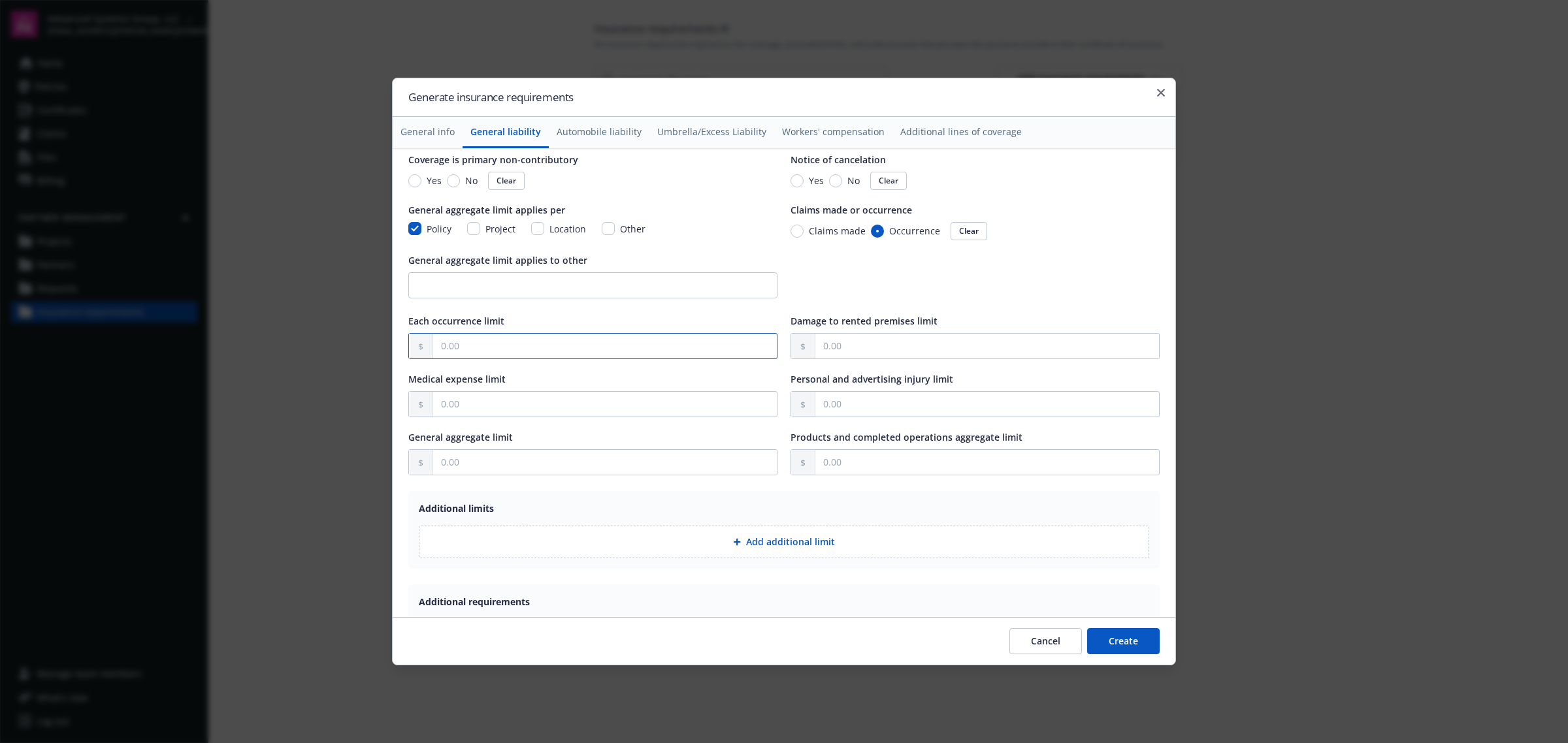
click at [501, 352] on input "text" at bounding box center [605, 346] width 344 height 25
type input "1,000,000.00"
type input "10,000.00"
type input "1,000,000.00"
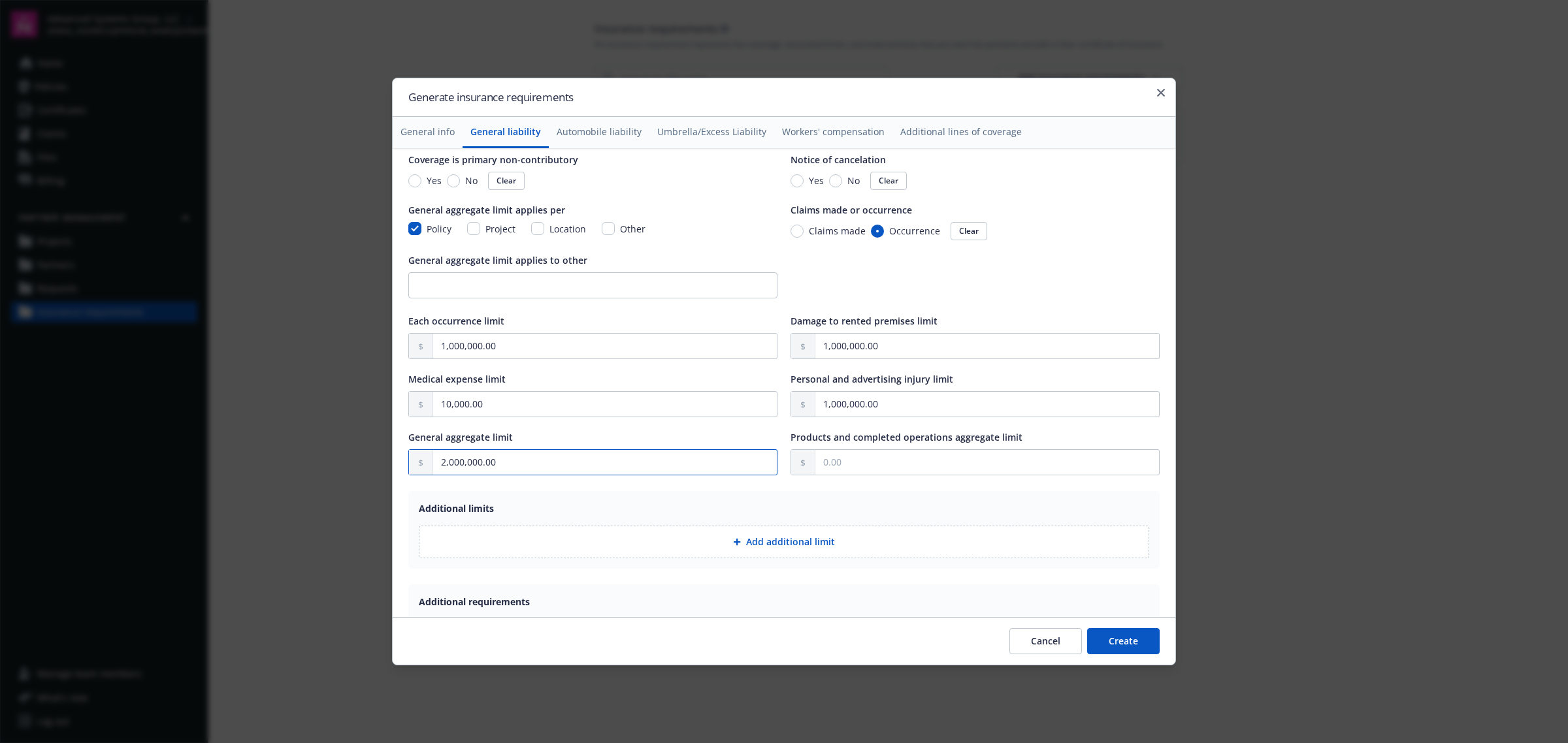
type input "2,000,000.00"
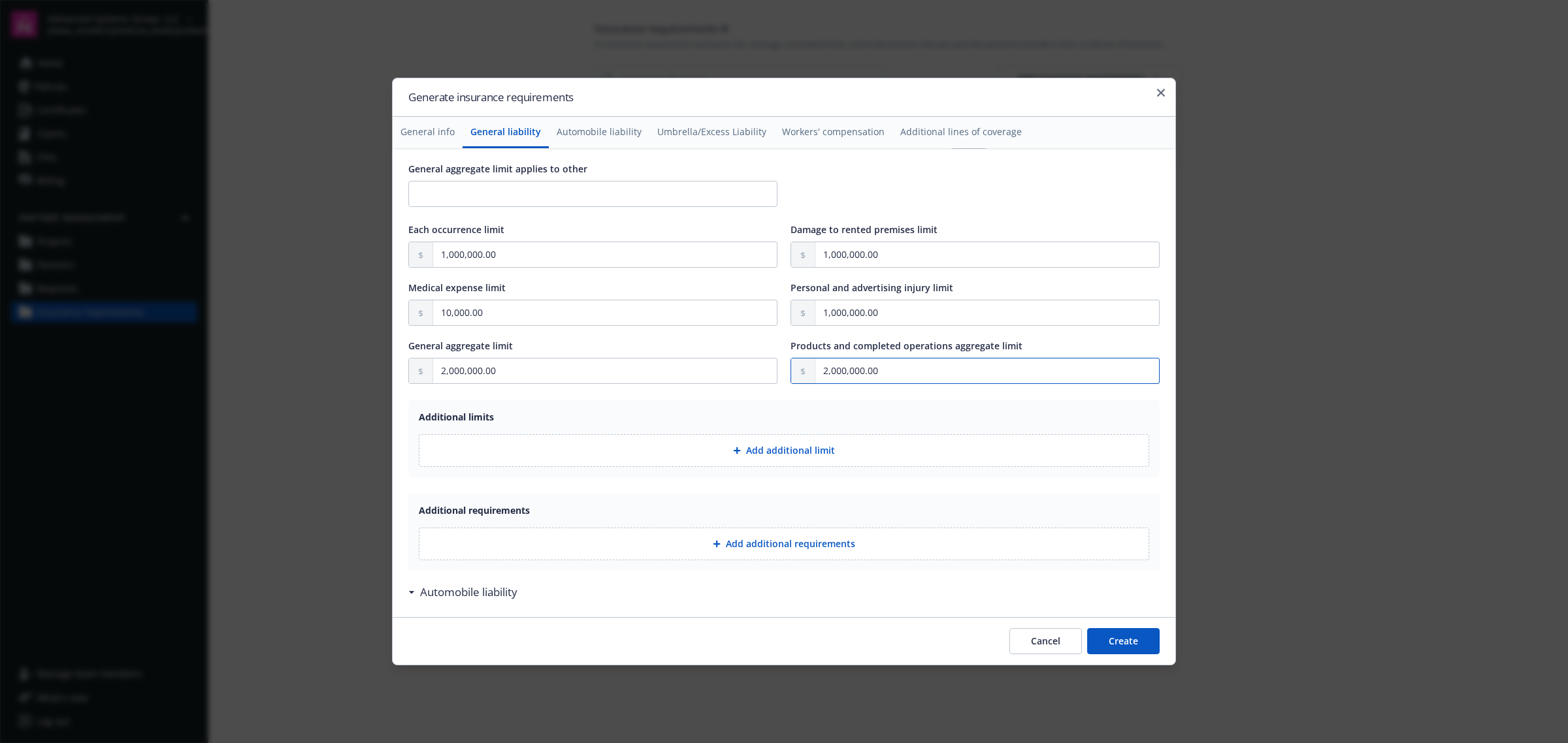
scroll to position [408, 0]
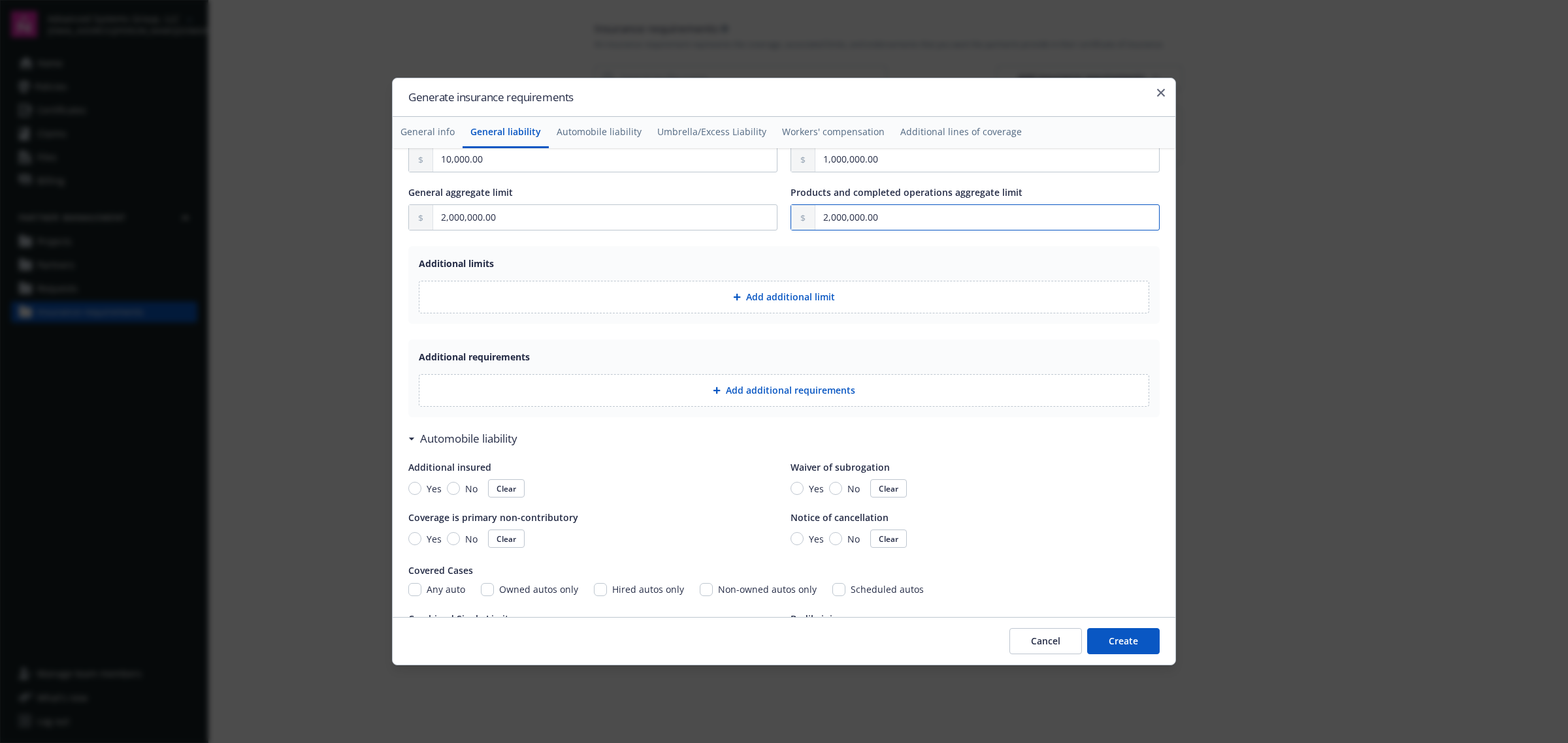
type input "2,000,000.00"
click at [785, 403] on button "Add additional requirements" at bounding box center [784, 391] width 730 height 32
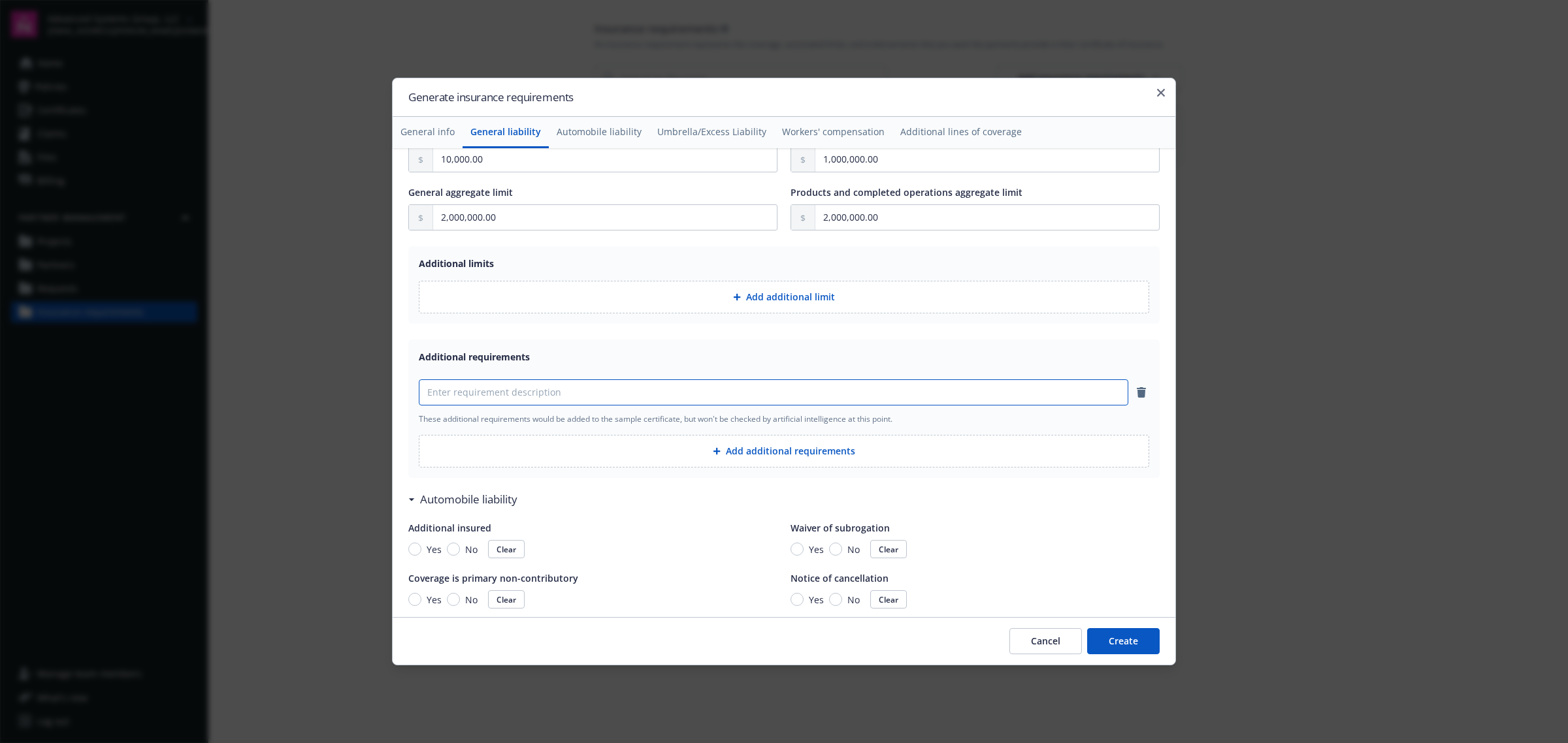
click at [575, 400] on input at bounding box center [774, 392] width 708 height 25
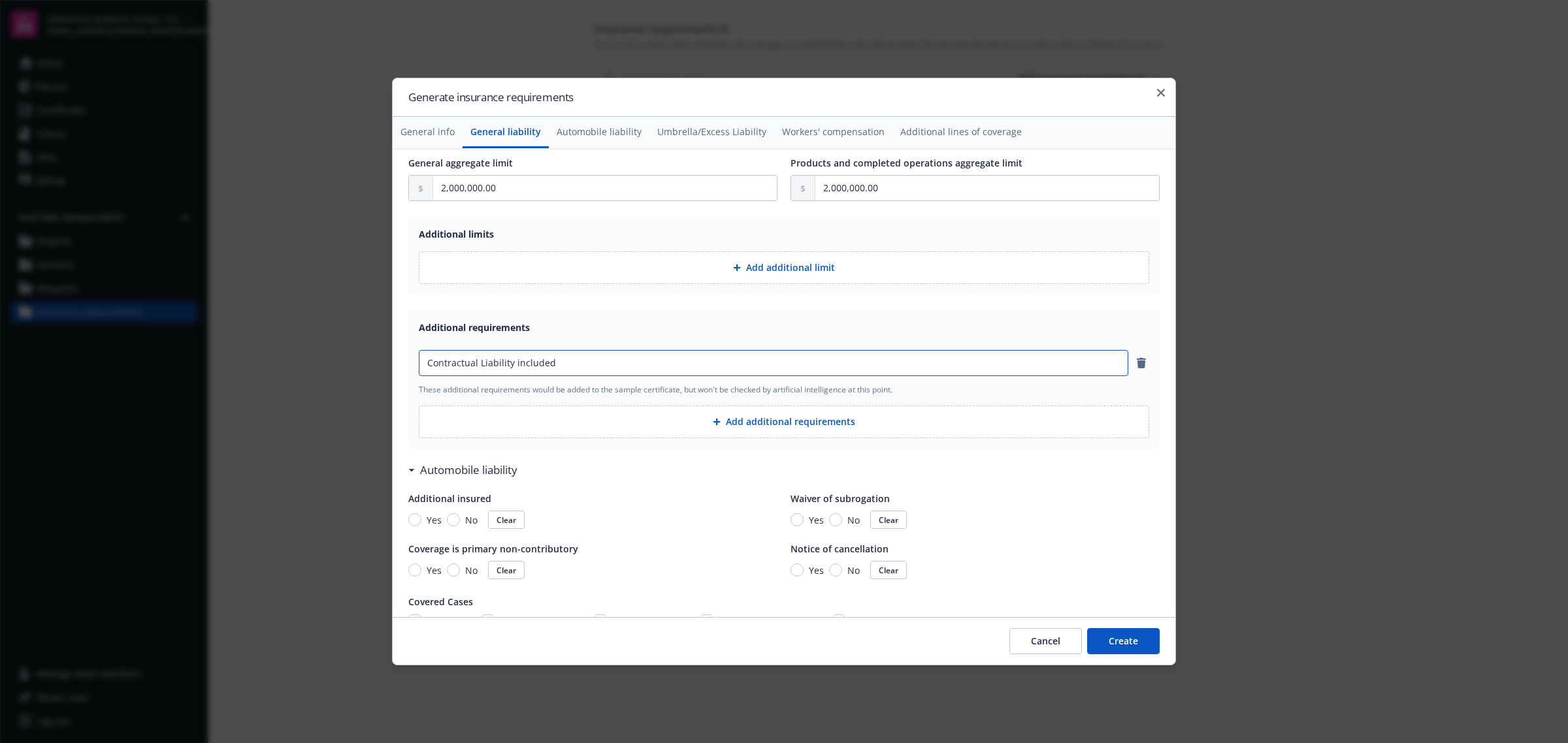
scroll to position [571, 0]
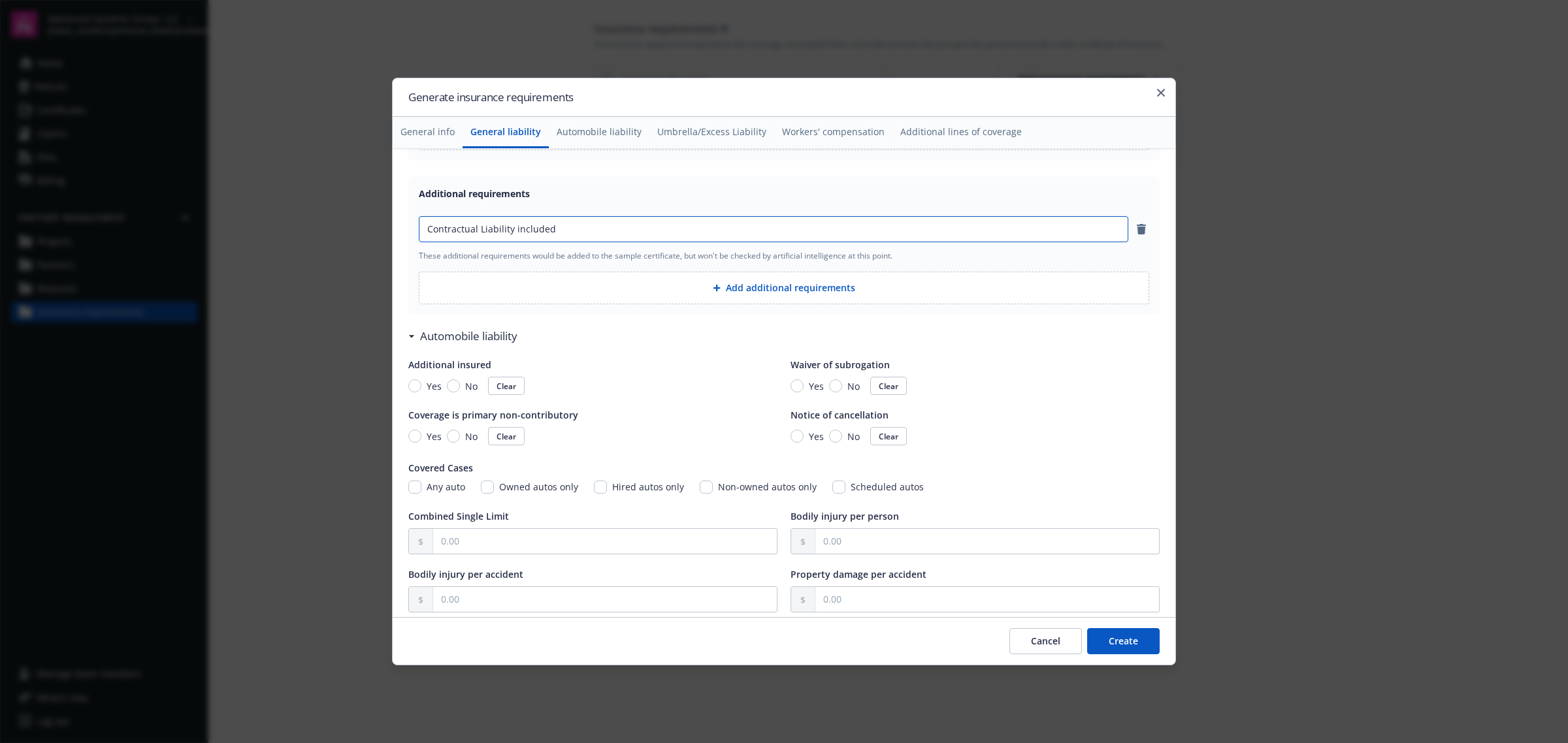
type input "Contractual Liability included"
click at [595, 491] on input "Hired autos only" at bounding box center [600, 487] width 13 height 13
checkbox input "true"
click at [700, 487] on input "Non-owned autos only" at bounding box center [706, 487] width 13 height 13
checkbox input "true"
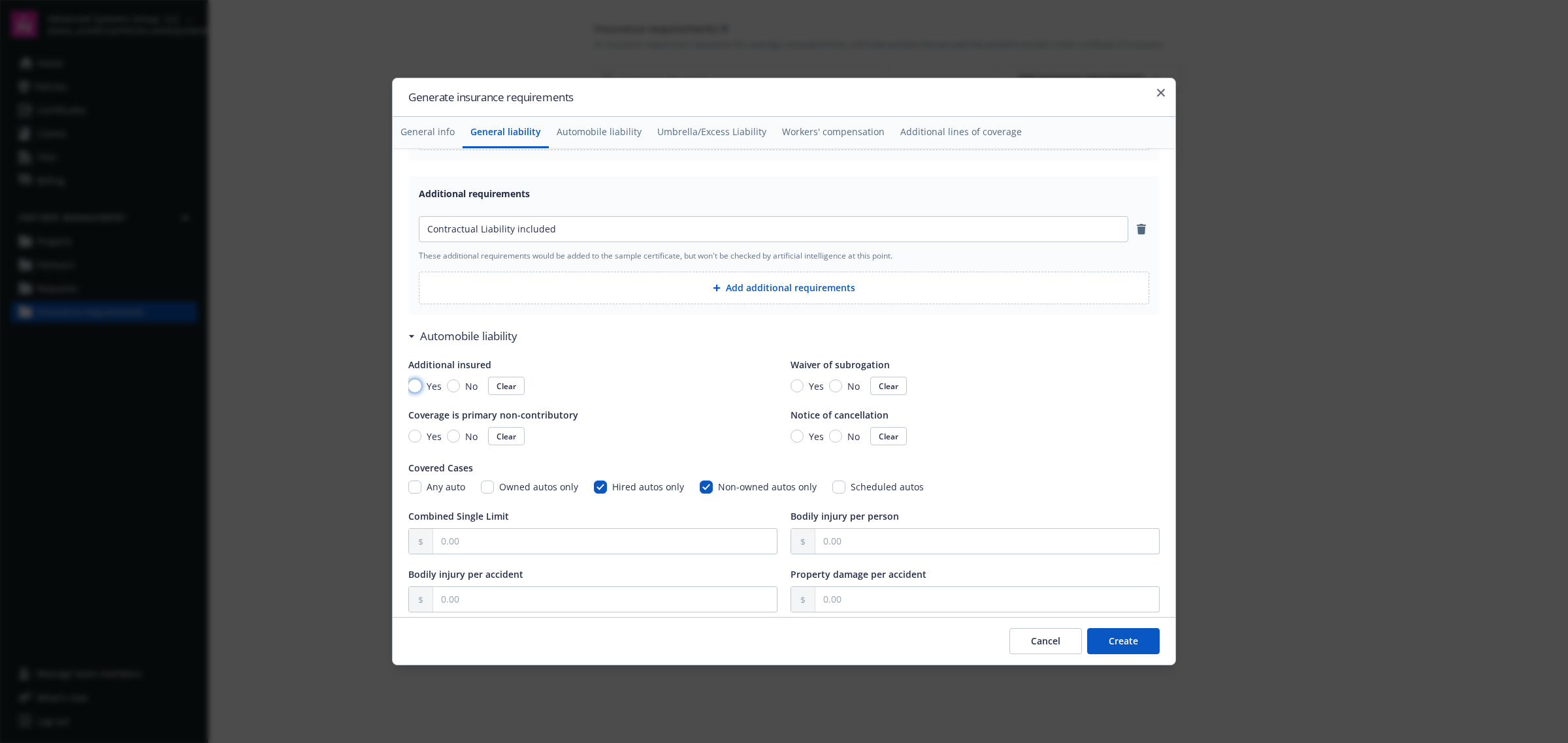
click at [417, 389] on input "Yes" at bounding box center [415, 386] width 13 height 13
radio input "true"
click at [794, 386] on input "Yes" at bounding box center [797, 386] width 13 height 13
radio input "true"
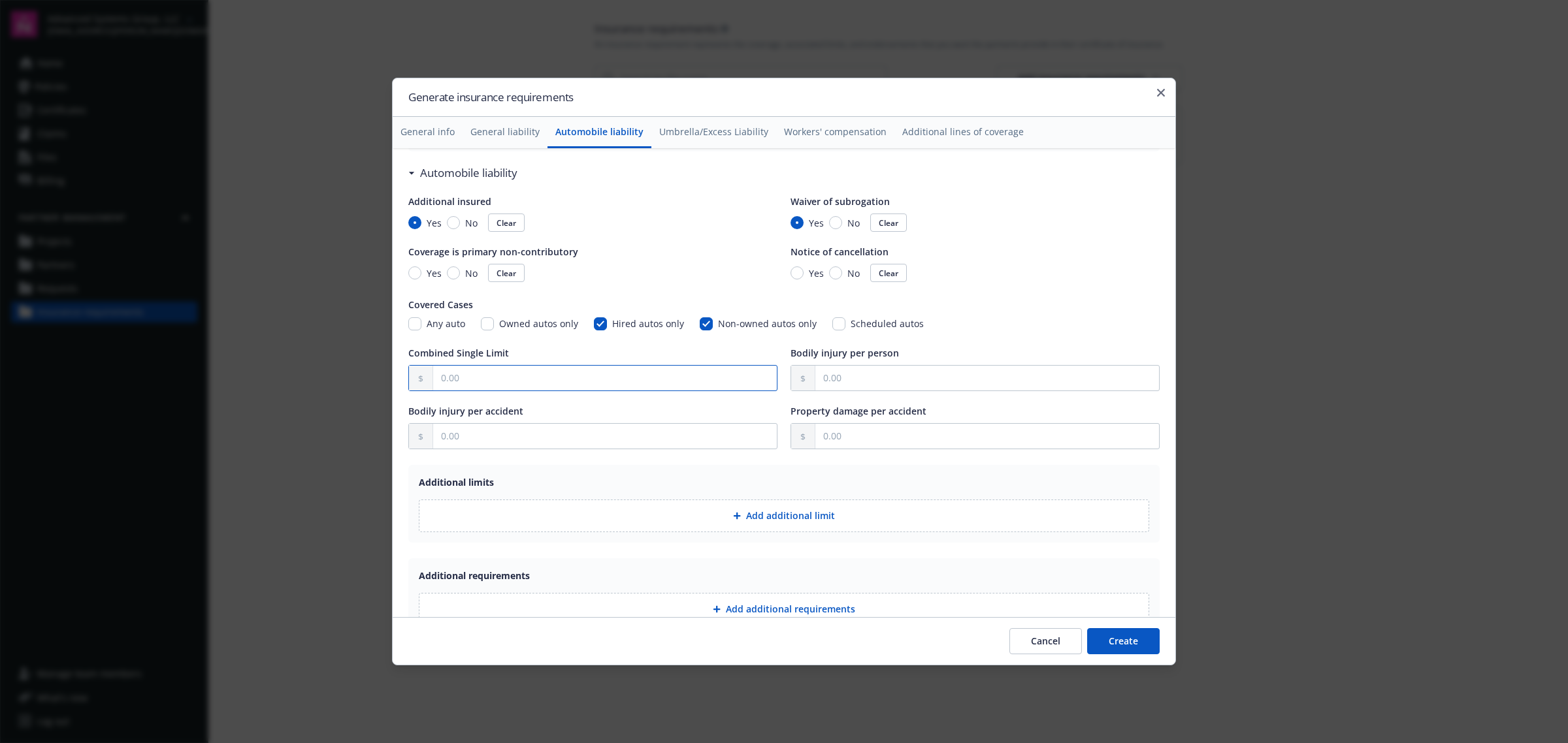
click at [566, 383] on input "text" at bounding box center [605, 378] width 344 height 25
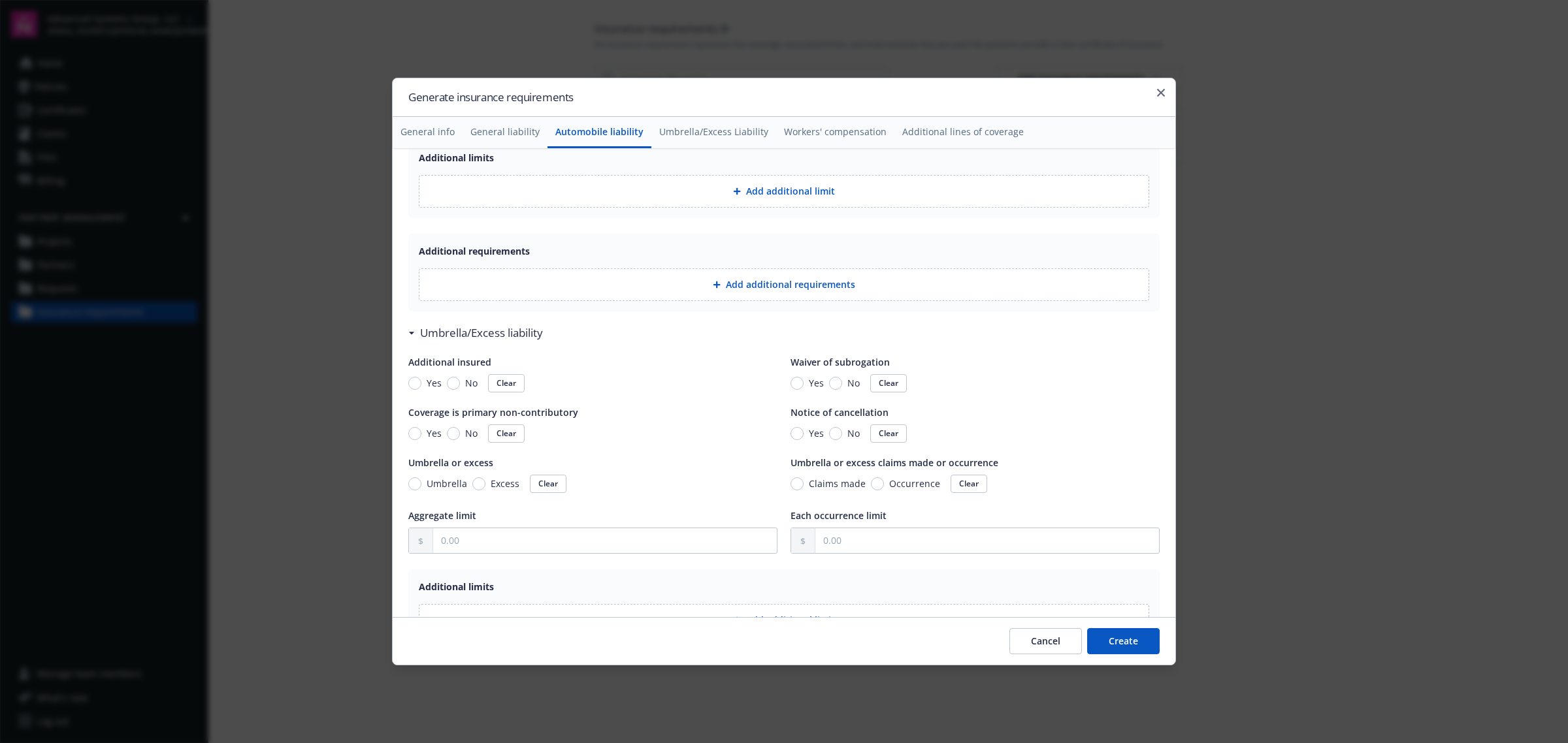
scroll to position [1061, 0]
type input "1,000,000.00"
click at [416, 384] on input "Yes" at bounding box center [415, 381] width 13 height 13
radio input "true"
click at [791, 386] on input "Yes" at bounding box center [797, 381] width 13 height 13
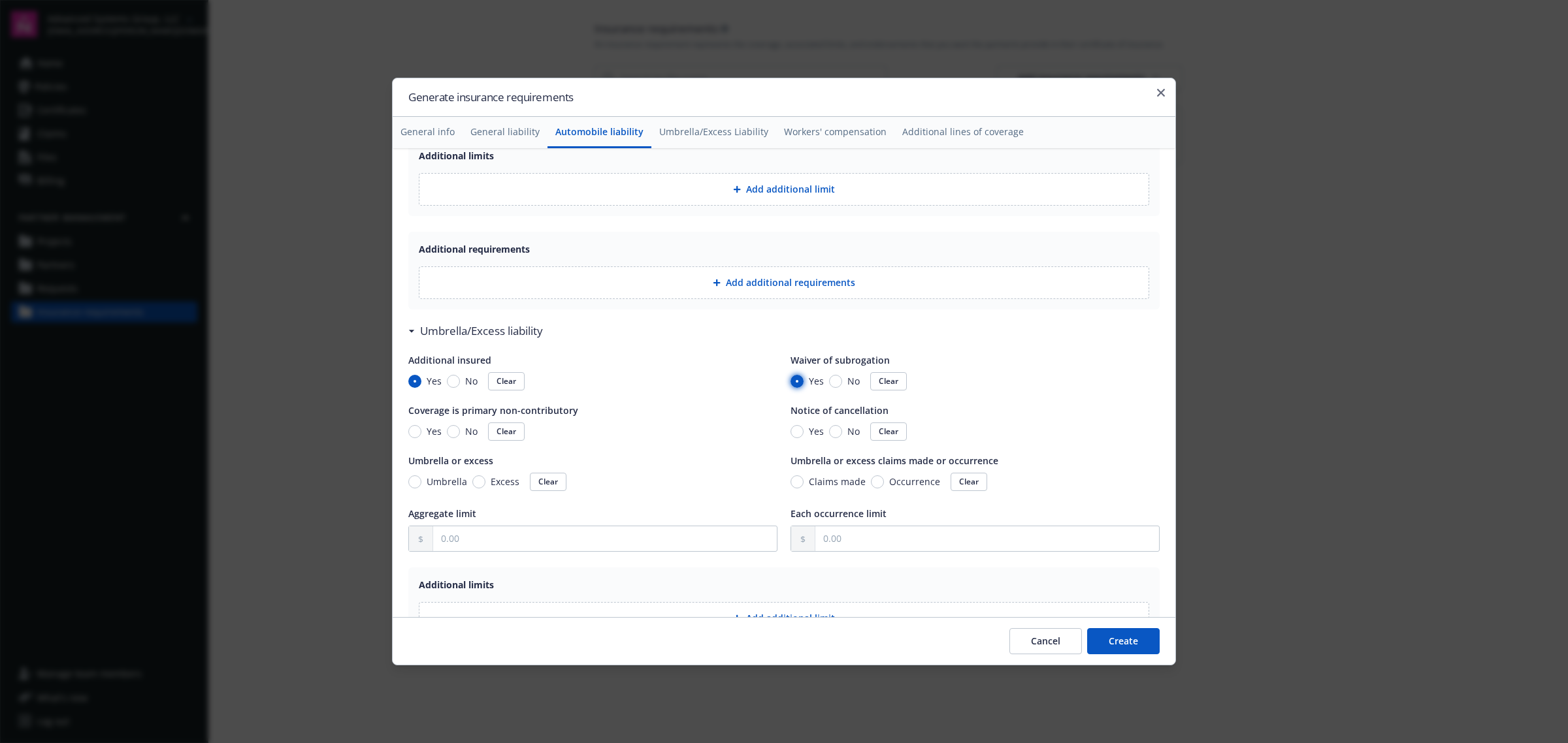
radio input "true"
click at [415, 481] on input "Umbrella" at bounding box center [415, 481] width 13 height 13
radio input "true"
click at [884, 487] on span "Occurrence" at bounding box center [912, 481] width 56 height 14
click at [877, 487] on input "Occurrence" at bounding box center [877, 481] width 13 height 13
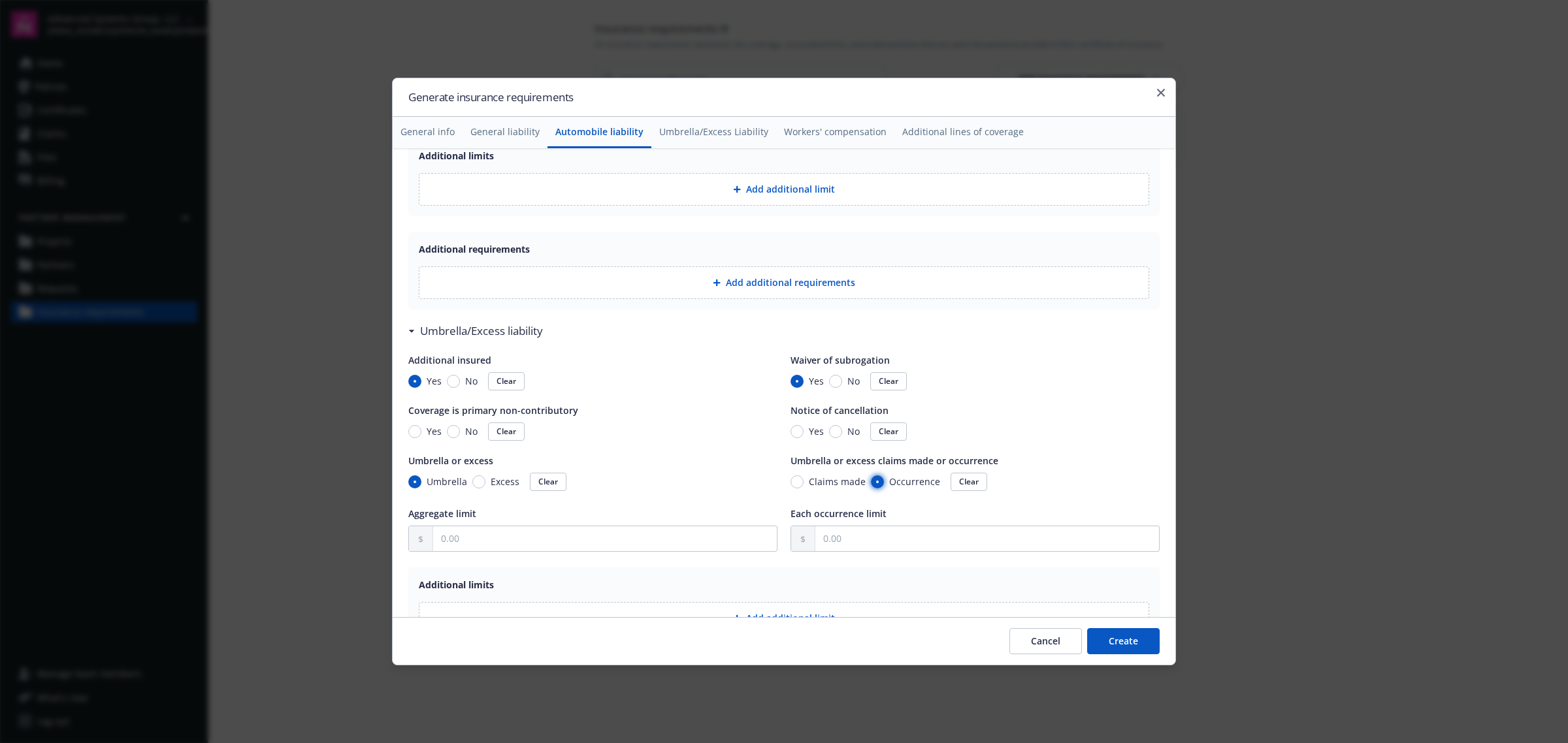
radio input "true"
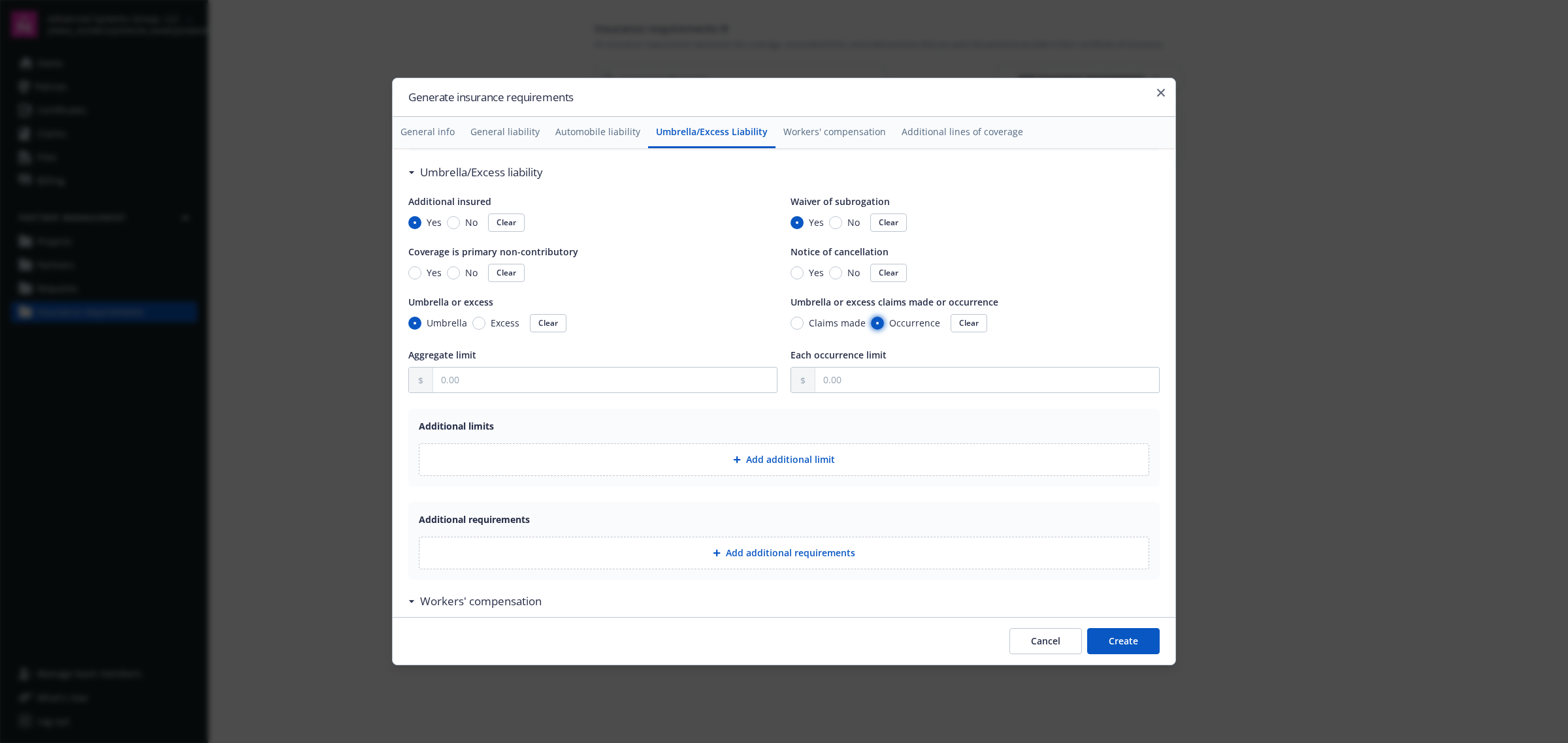
scroll to position [1224, 0]
click at [522, 374] on input "text" at bounding box center [605, 375] width 344 height 25
type input "5,000,000.00"
click at [872, 367] on input "text" at bounding box center [987, 375] width 344 height 25
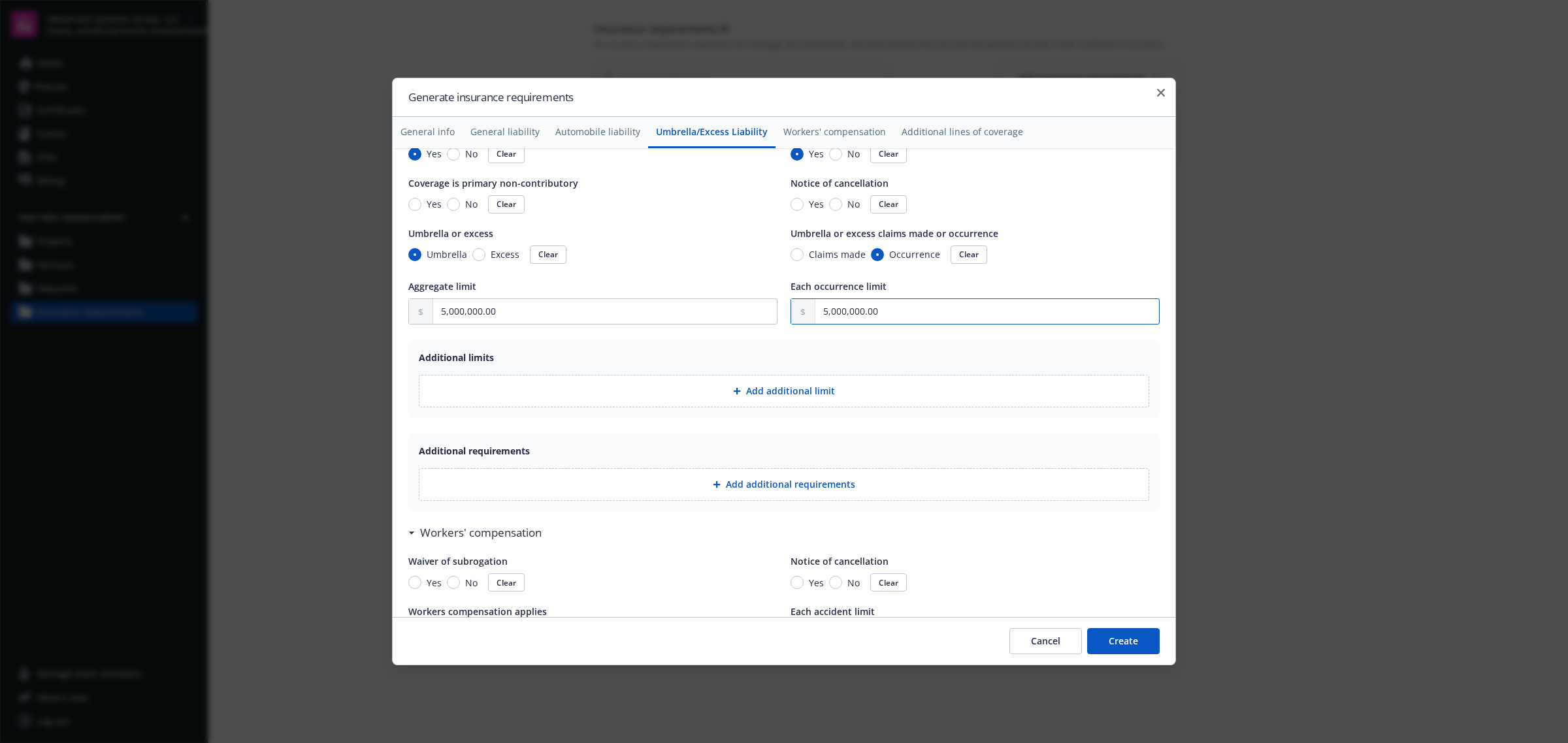
scroll to position [1633, 0]
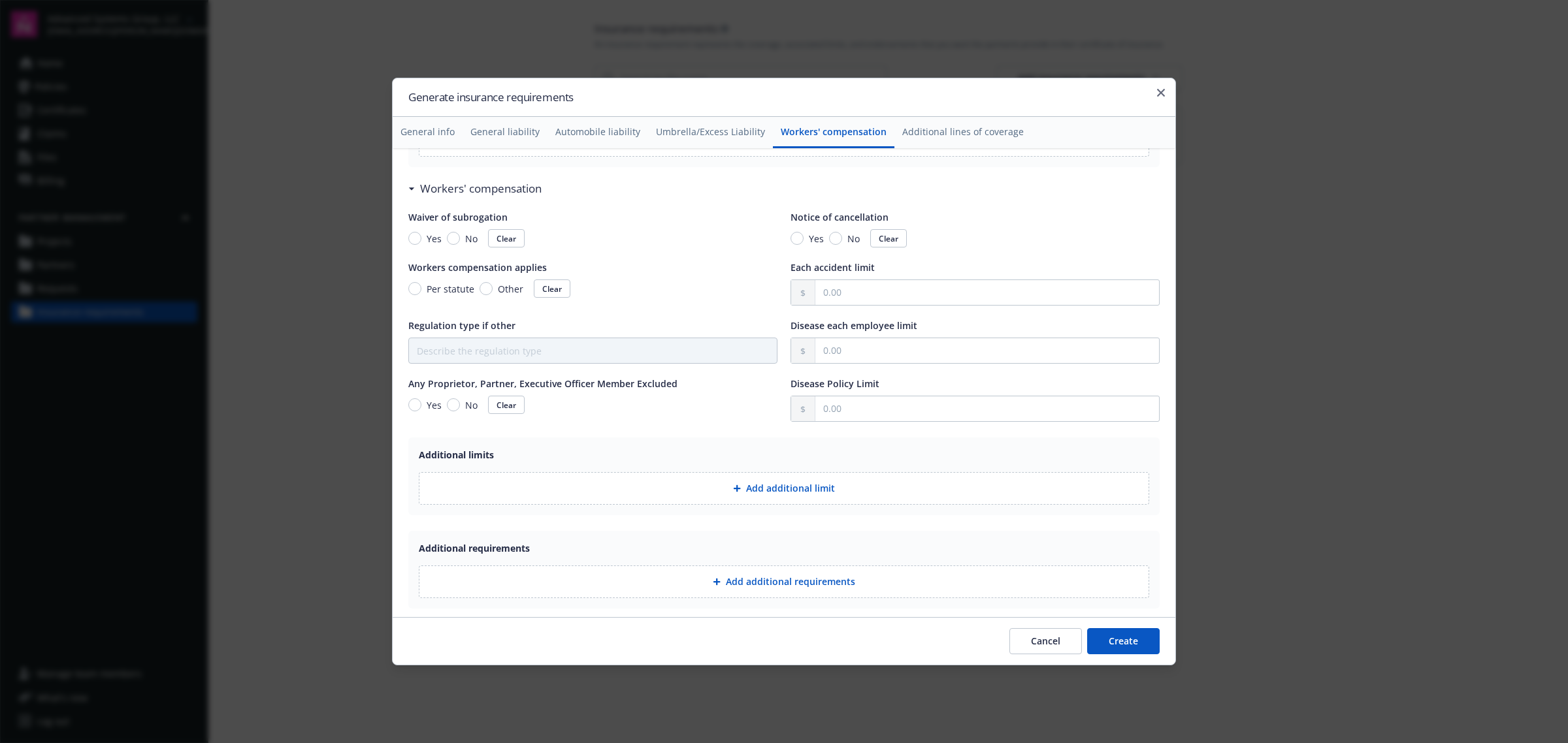
type input "5,000,000.00"
click at [413, 242] on input "Yes" at bounding box center [415, 238] width 13 height 13
radio input "true"
click at [415, 291] on input "Per statute" at bounding box center [415, 288] width 13 height 13
radio input "true"
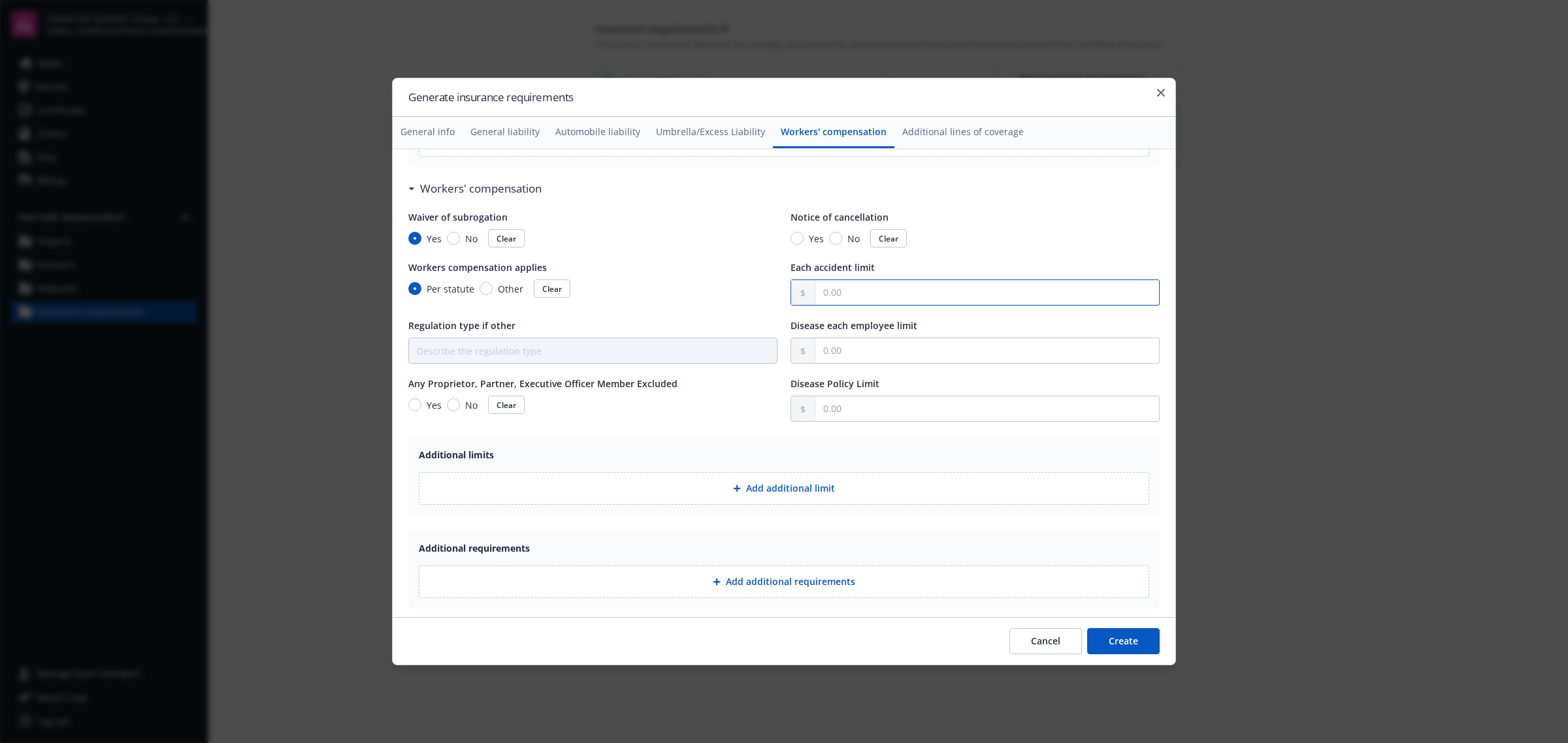
click at [843, 301] on input "text" at bounding box center [987, 292] width 344 height 25
type input "1,000,000.00"
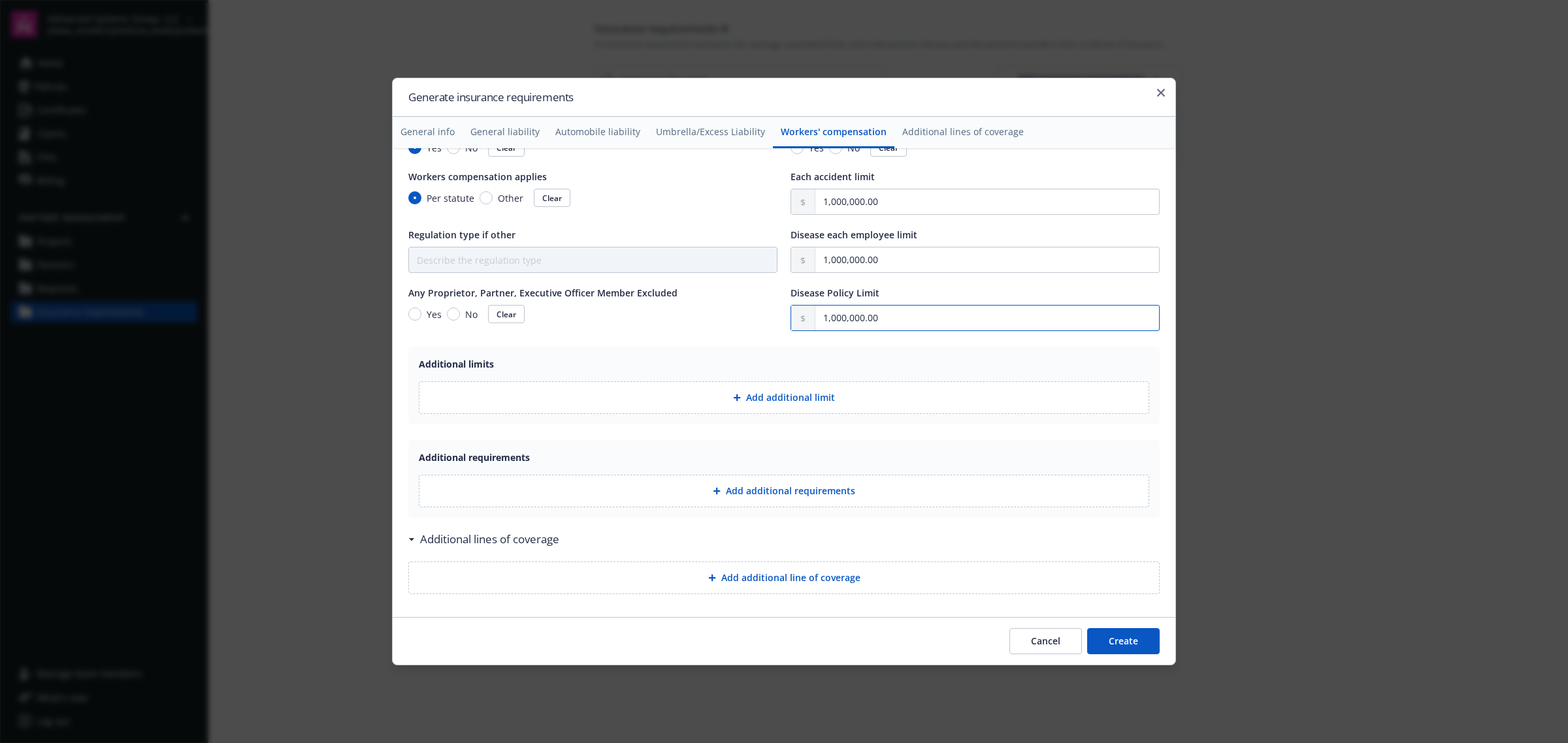
type input "1,000,000.00"
click at [562, 573] on button "Add additional line of coverage" at bounding box center [784, 578] width 752 height 32
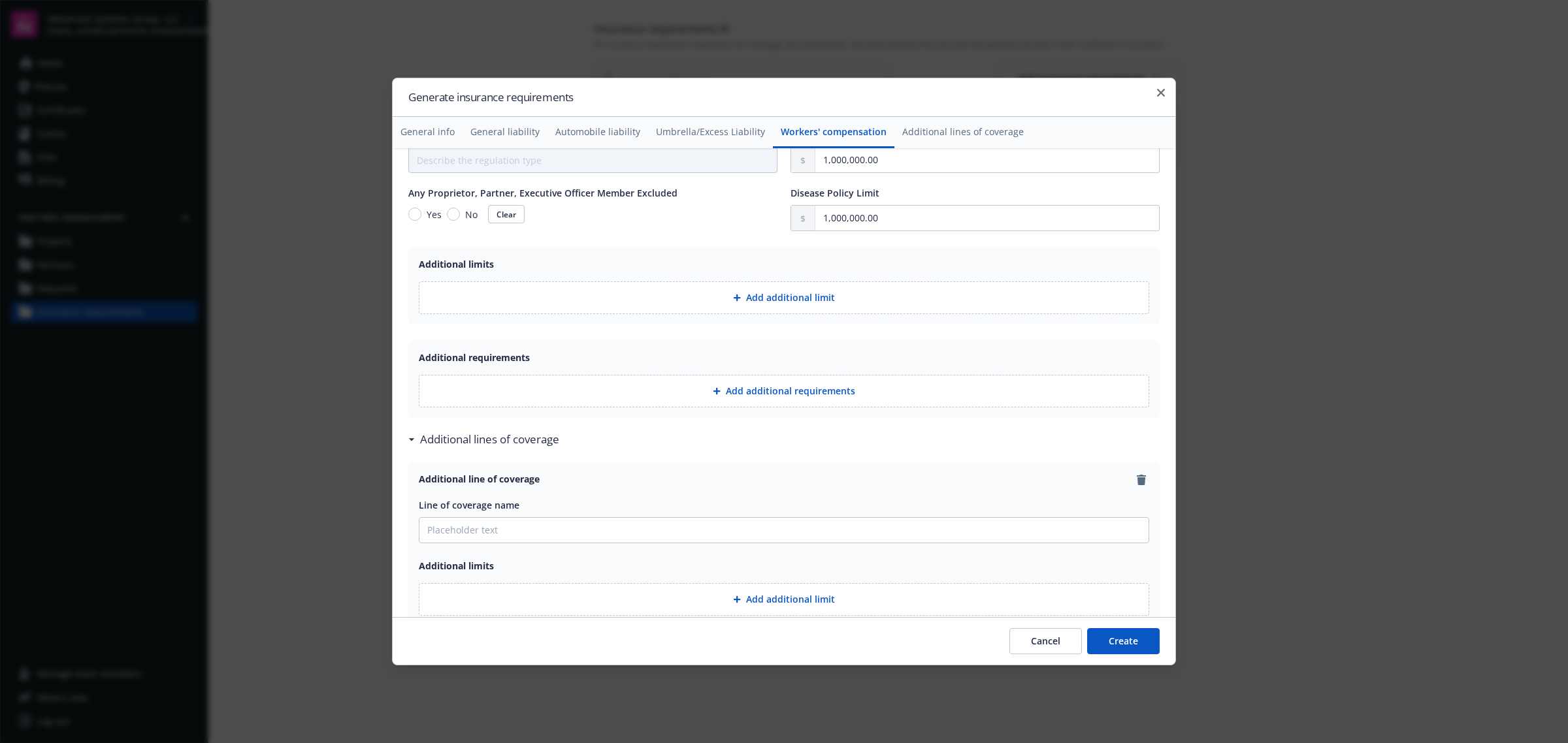
scroll to position [1974, 0]
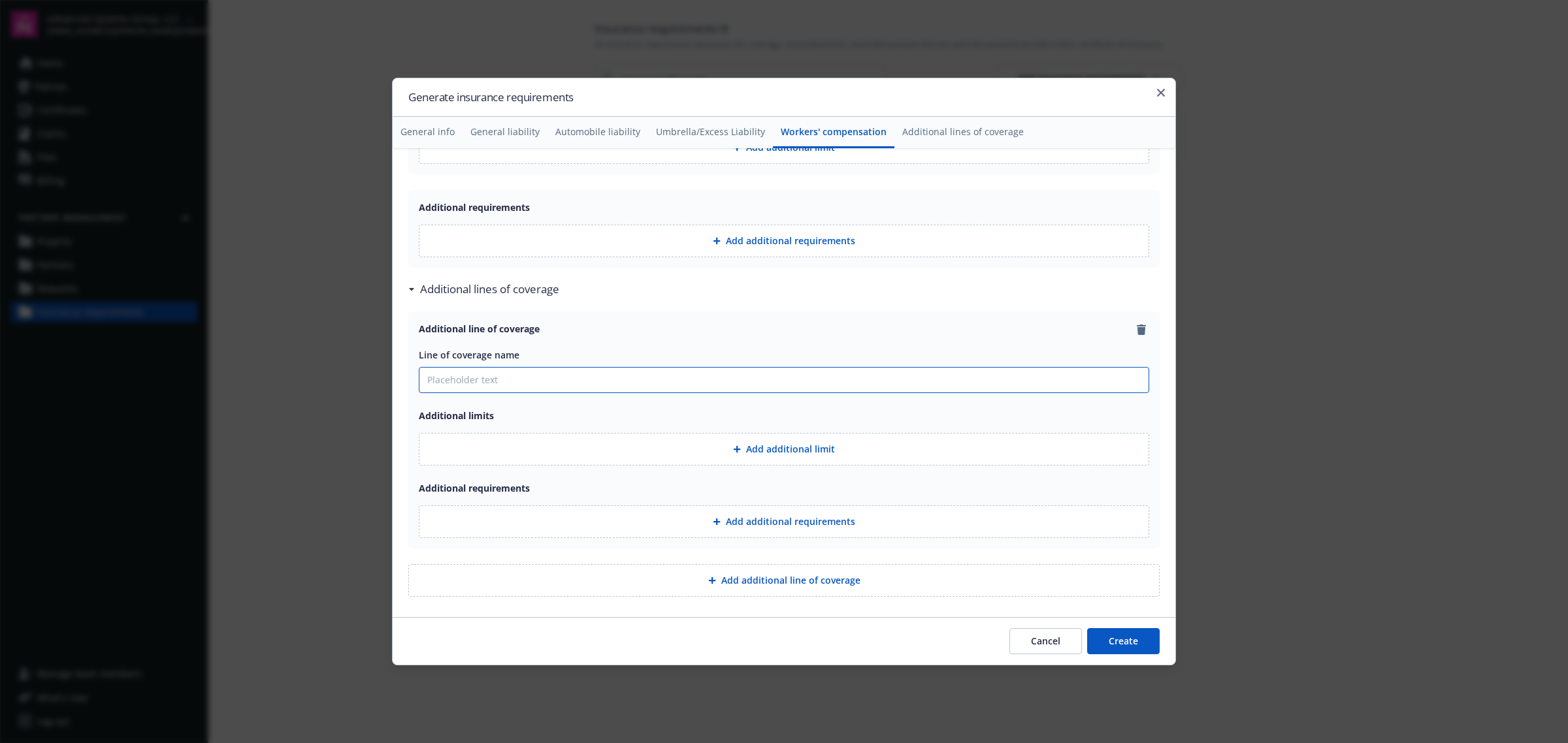
click at [507, 390] on input "Line of coverage name" at bounding box center [784, 380] width 729 height 25
type input "Professional Liability"
click at [778, 459] on button "Add additional limit" at bounding box center [784, 449] width 730 height 32
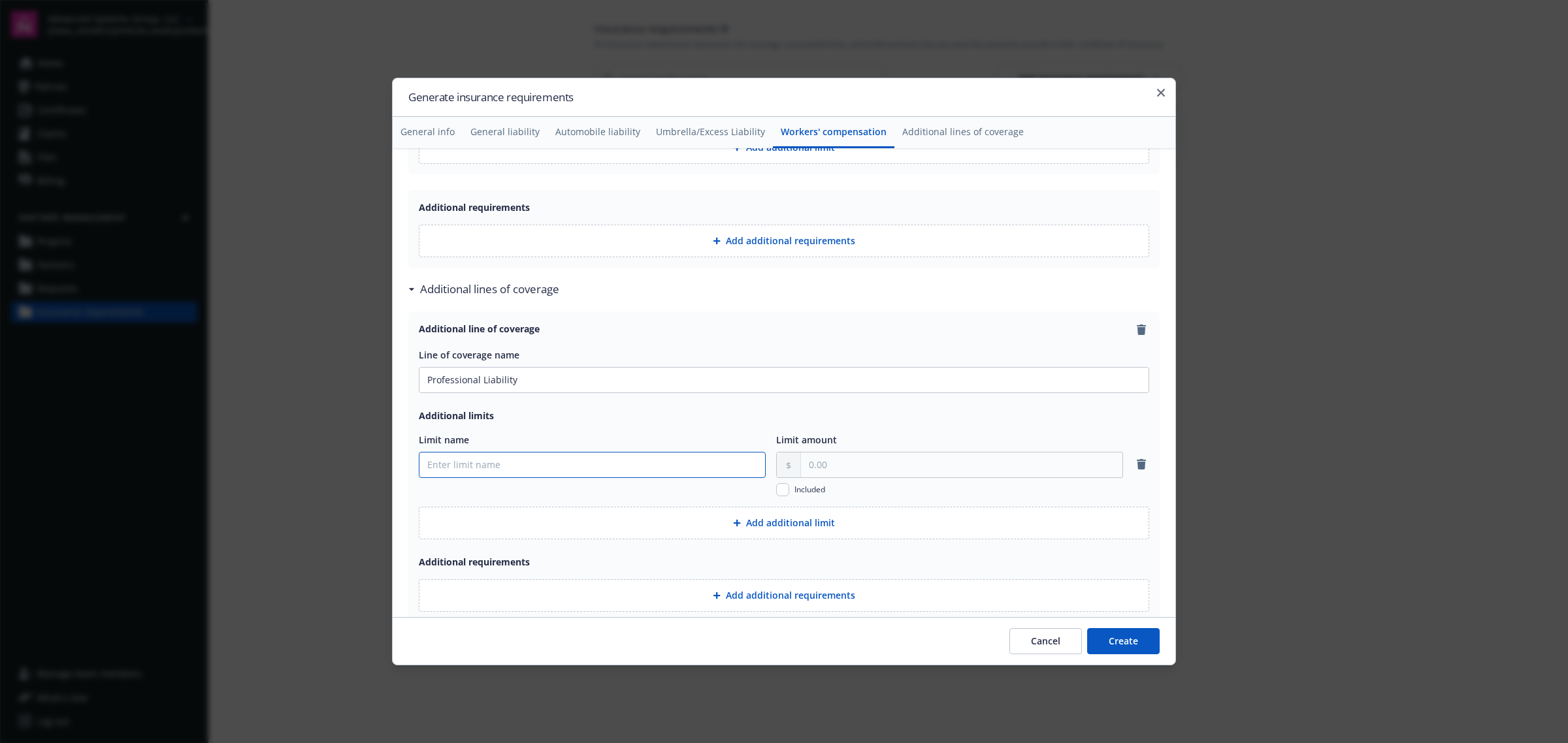
click at [635, 474] on input "Limit name" at bounding box center [592, 464] width 346 height 25
type input "Each claim"
type input "2,000,000.00"
click at [802, 526] on button "Add additional limit" at bounding box center [784, 523] width 730 height 32
click at [514, 537] on input "Limit name" at bounding box center [592, 536] width 346 height 25
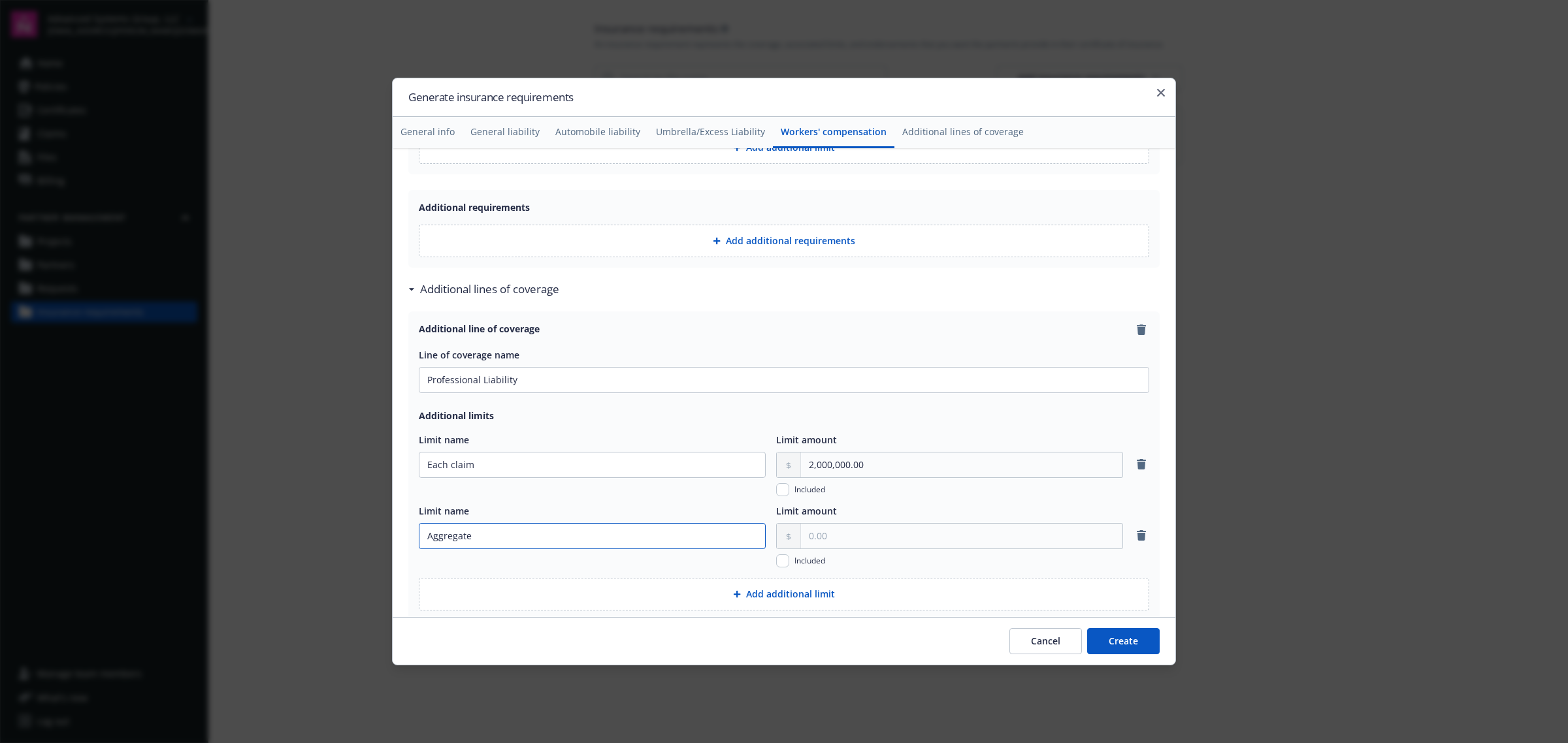
type input "Aggregate"
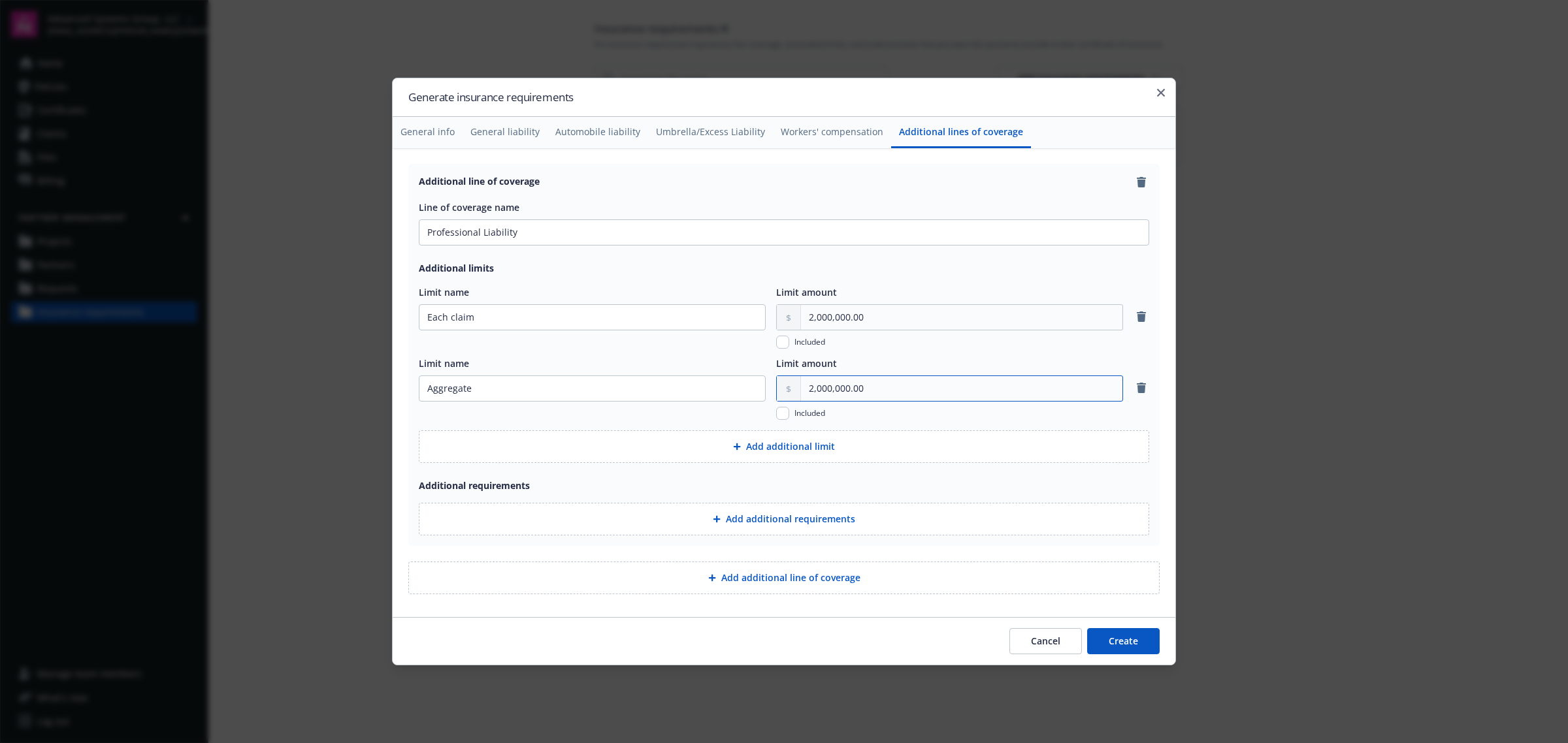
scroll to position [2127, 0]
type input "2,000,000.00"
click at [1119, 642] on button "Create" at bounding box center [1123, 641] width 72 height 26
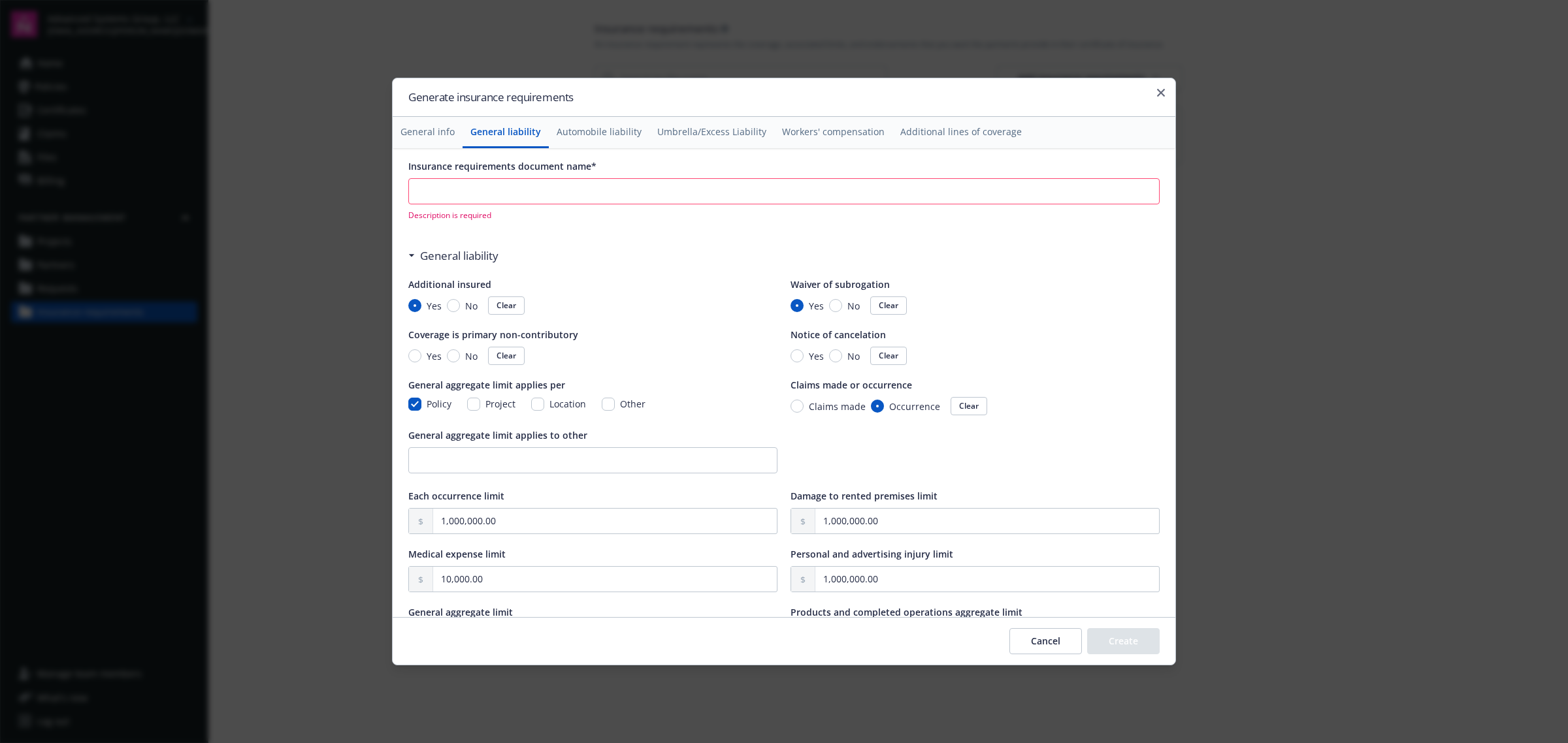
scroll to position [0, 0]
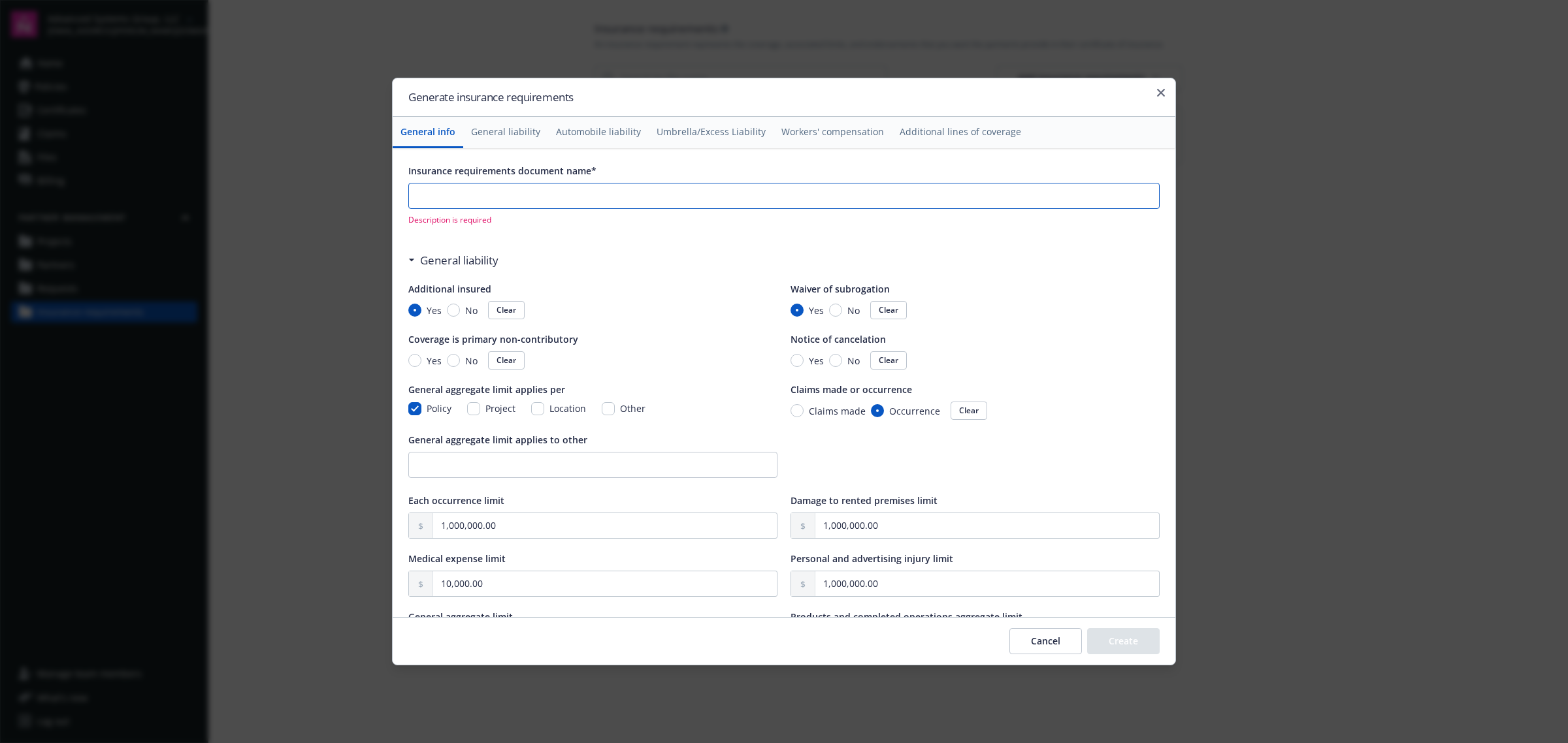
click at [460, 194] on input "Insurance requirements document name*" at bounding box center [784, 195] width 750 height 25
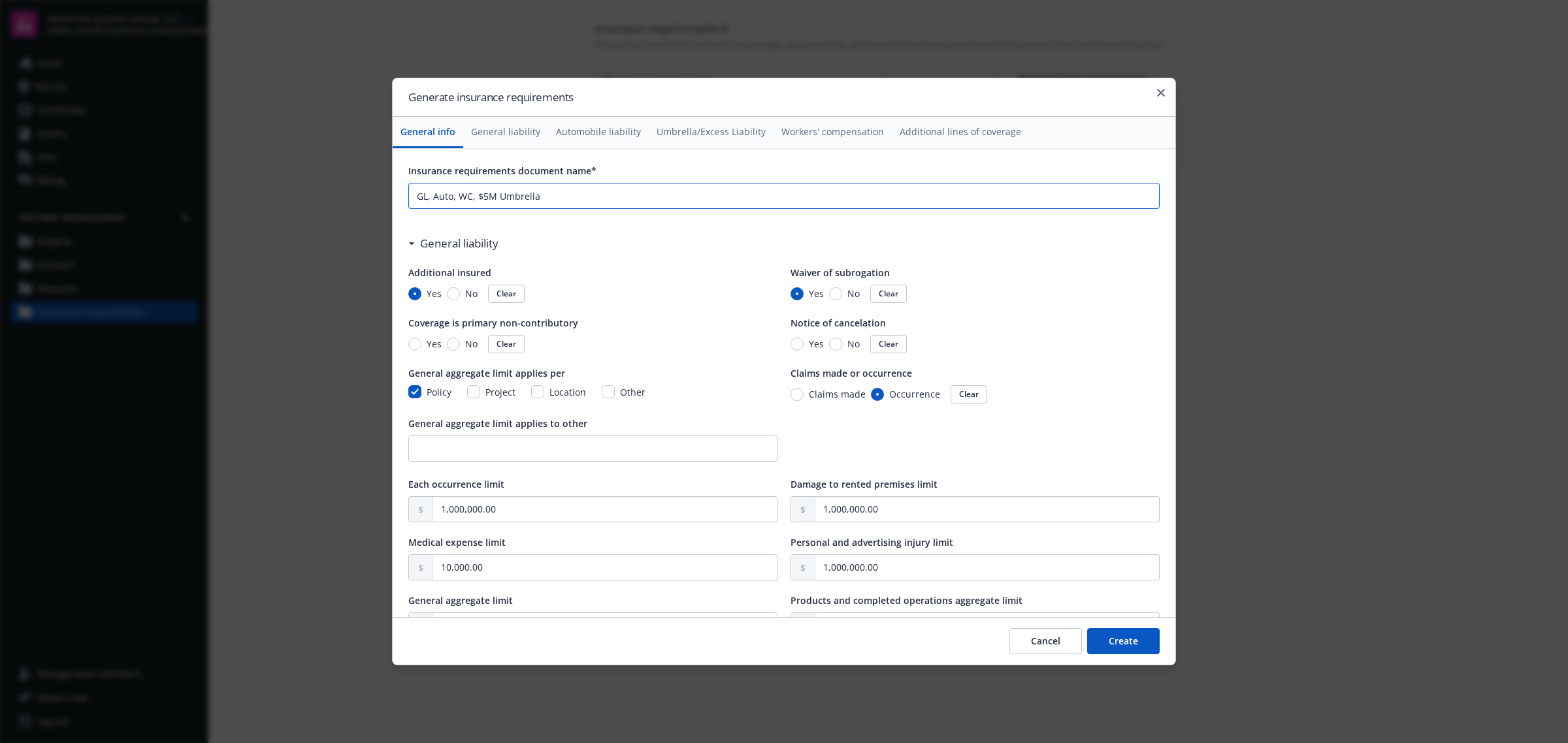
drag, startPoint x: 497, startPoint y: 197, endPoint x: 477, endPoint y: 194, distance: 20.2
click at [477, 194] on input "GL, Auto, WC, $5M Umbrella" at bounding box center [784, 195] width 750 height 25
click at [541, 197] on input "GL, Auto, WC, Umbrella" at bounding box center [784, 195] width 750 height 25
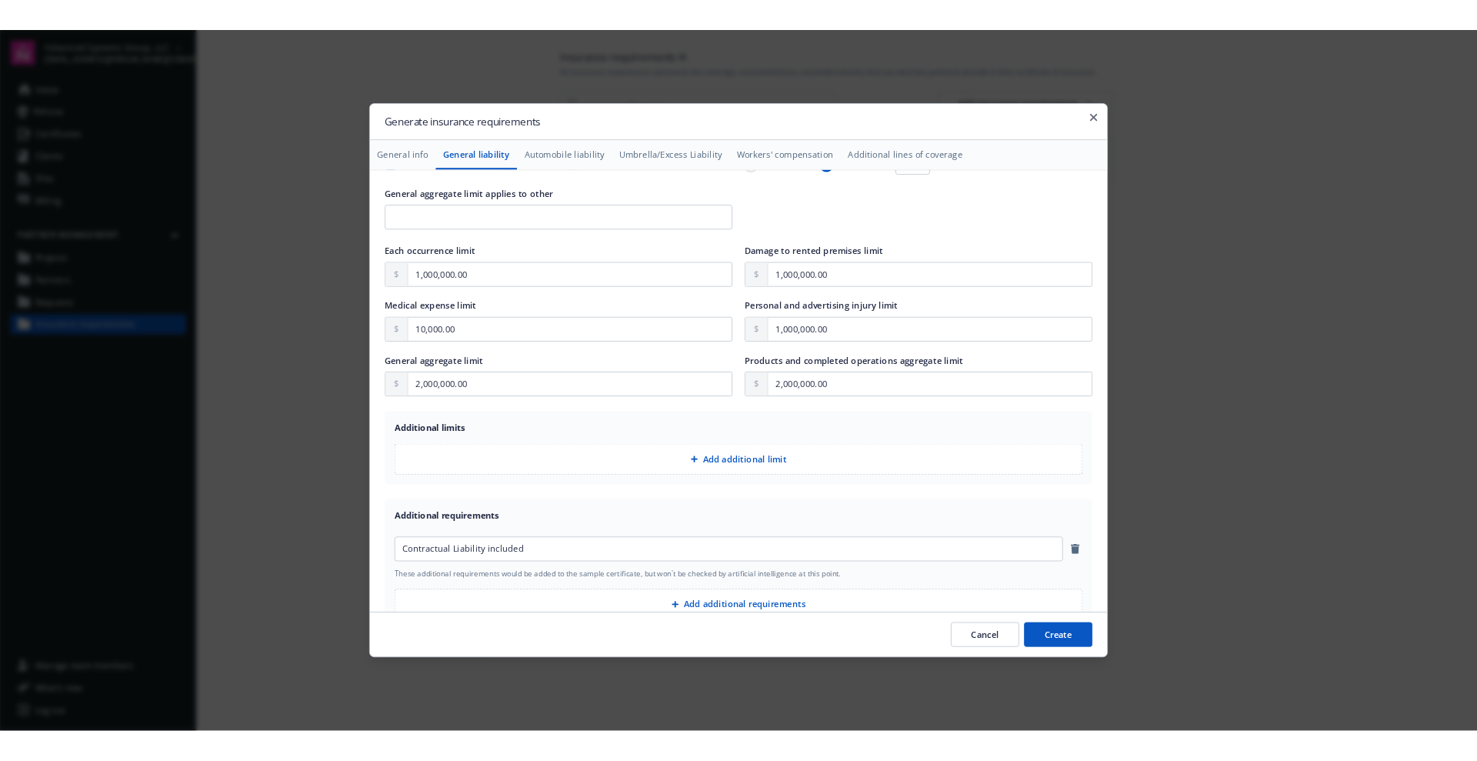
scroll to position [481, 0]
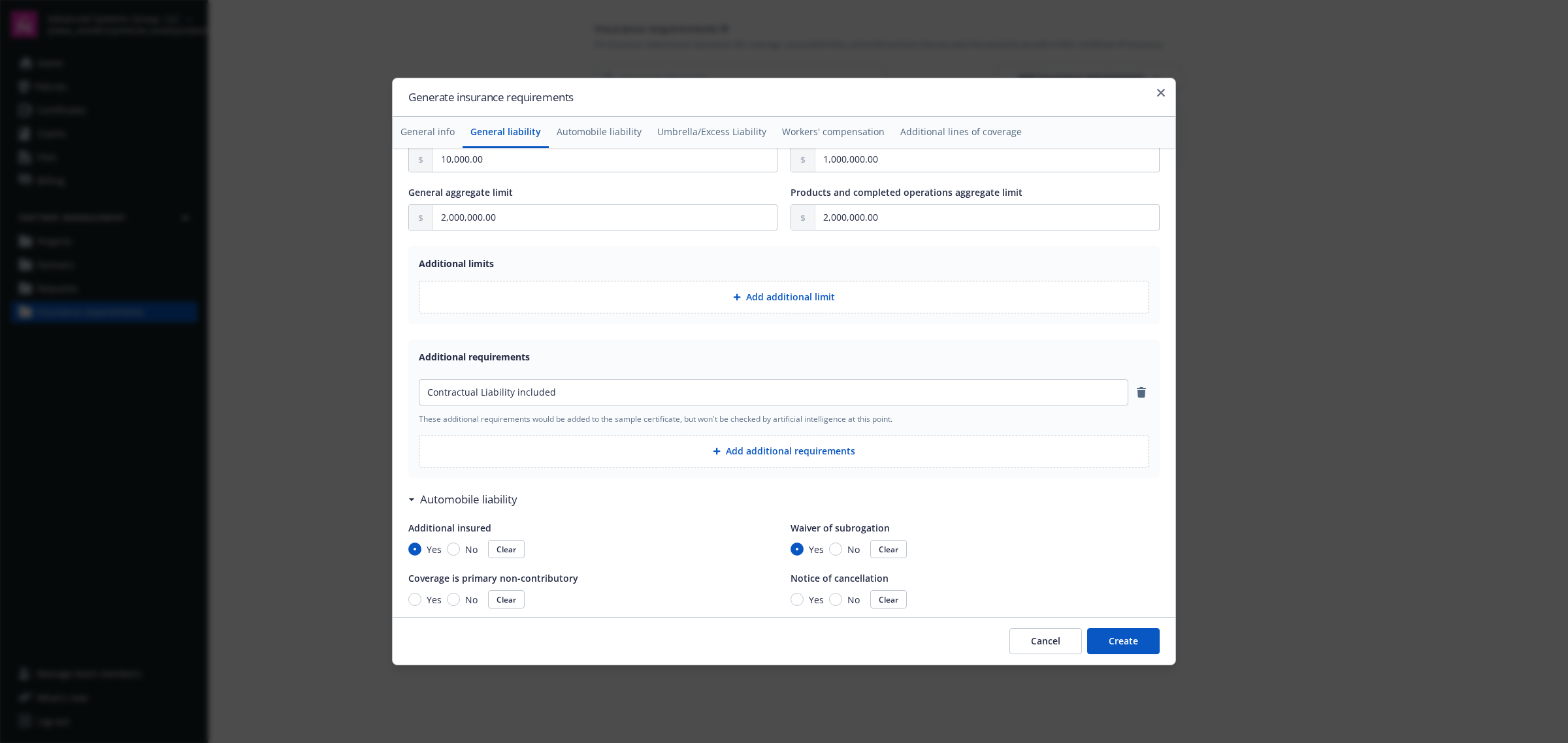
type input "GL, Auto, WC, Umbrella ($5M)"
click at [1106, 637] on button "Create" at bounding box center [1123, 641] width 72 height 26
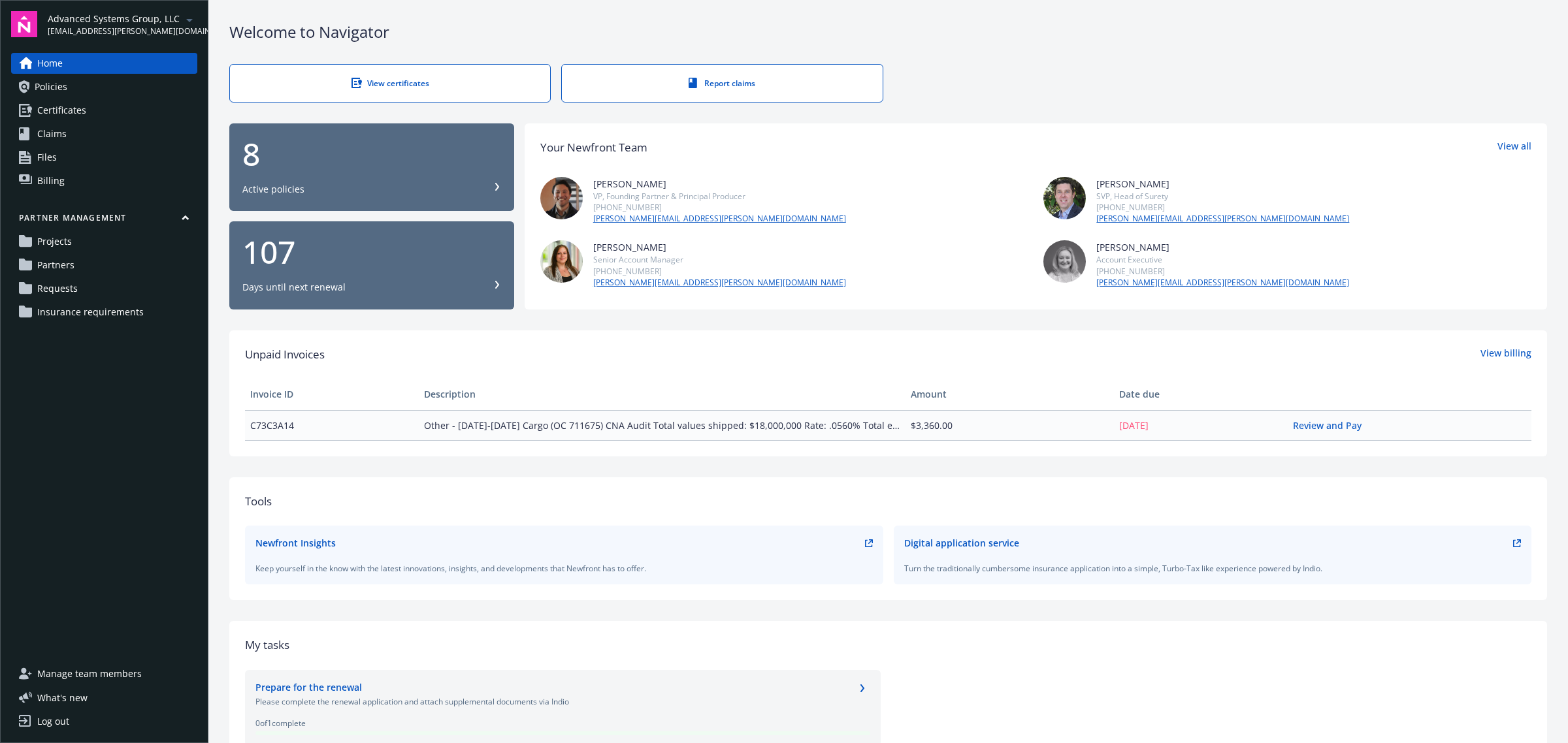
click at [121, 297] on link "Requests" at bounding box center [104, 289] width 186 height 21
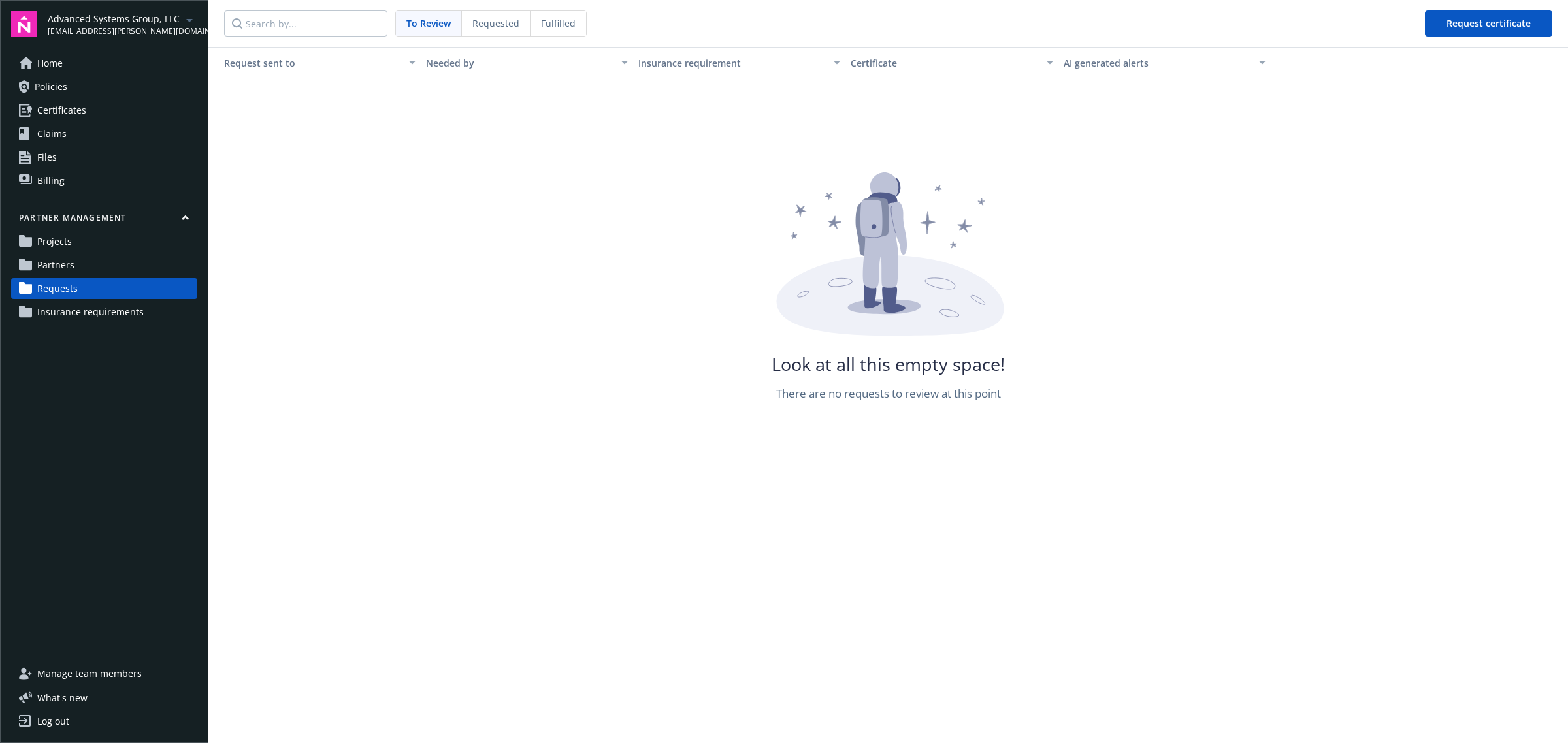
click at [495, 27] on span "Requested" at bounding box center [495, 23] width 47 height 14
click at [541, 23] on span "Fulfilled" at bounding box center [558, 23] width 35 height 14
click at [437, 24] on span "To Review" at bounding box center [428, 23] width 44 height 14
click at [111, 260] on link "Partners" at bounding box center [104, 265] width 186 height 21
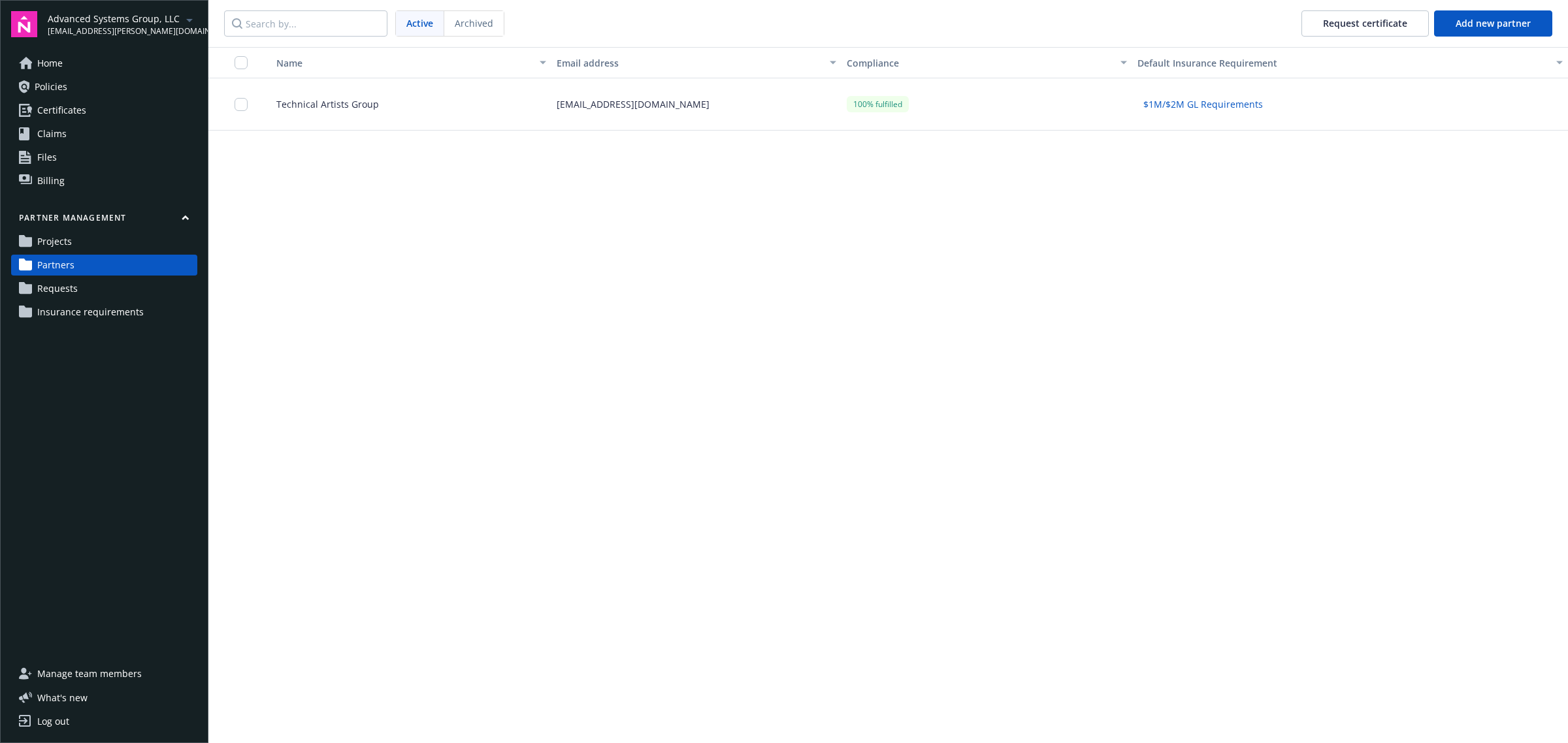
click at [717, 109] on div "Rmcnulty@techartistsgroup.com" at bounding box center [697, 104] width 290 height 53
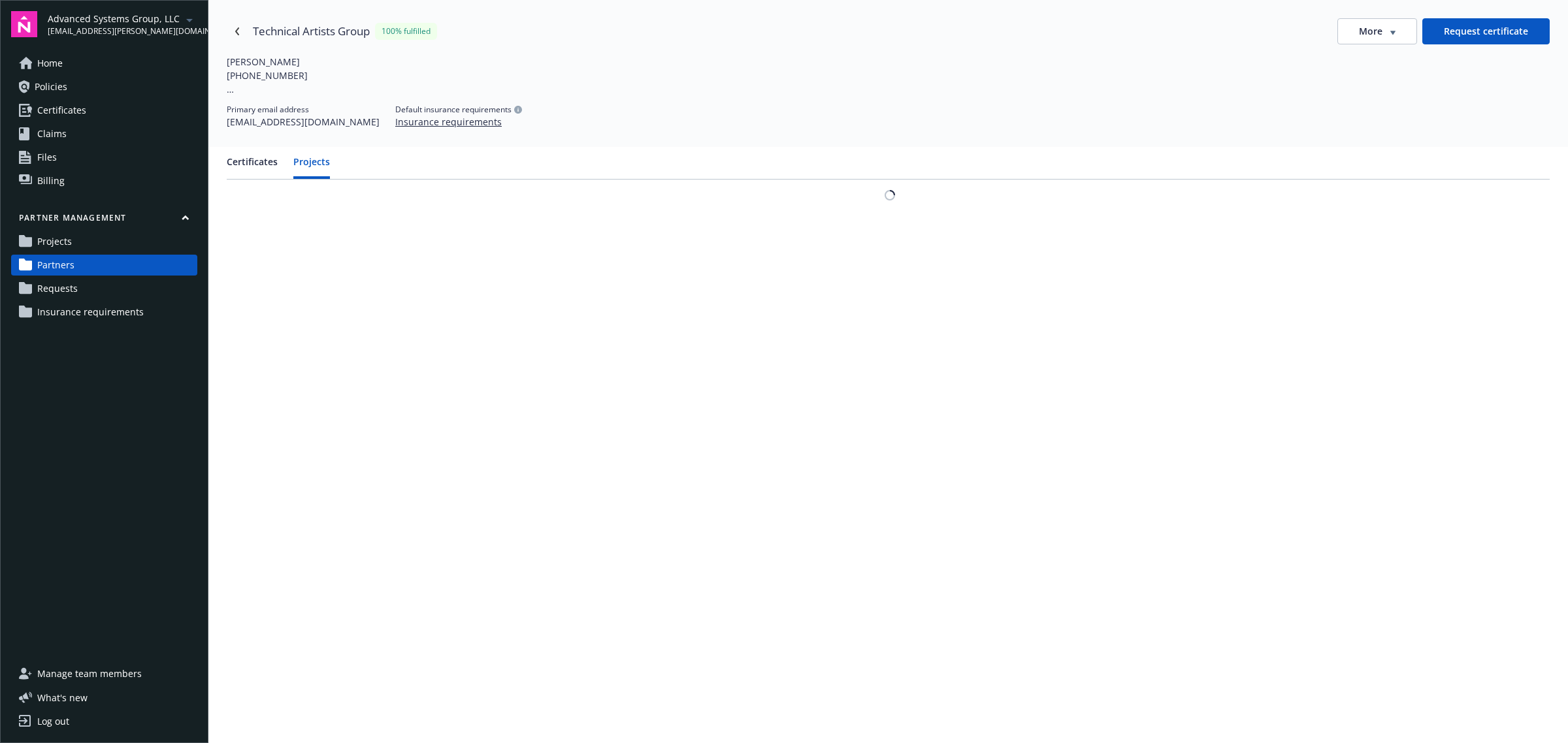
click at [299, 166] on button "Projects" at bounding box center [311, 166] width 37 height 24
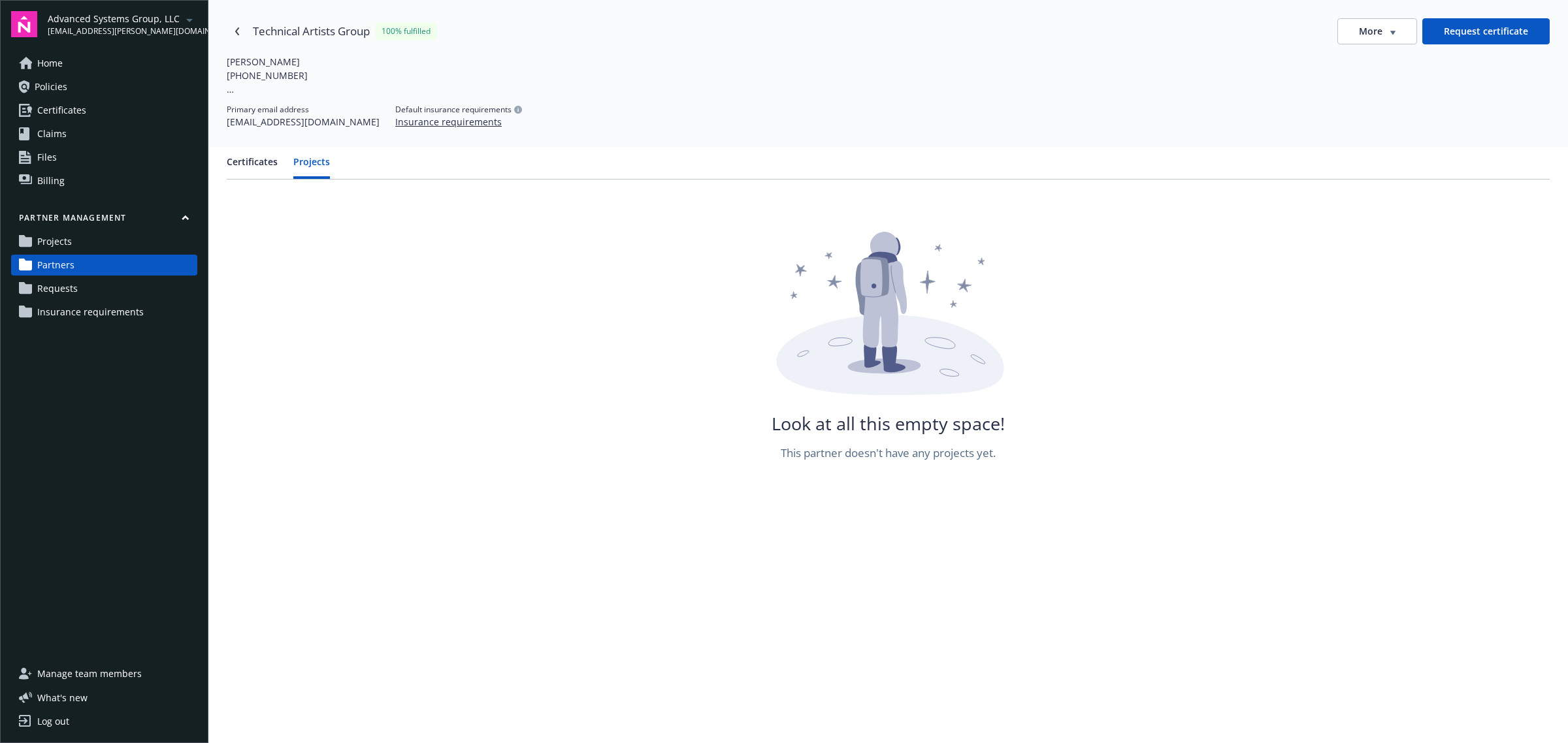
click at [249, 161] on button "Certificates" at bounding box center [252, 166] width 51 height 24
